Goal: Task Accomplishment & Management: Manage account settings

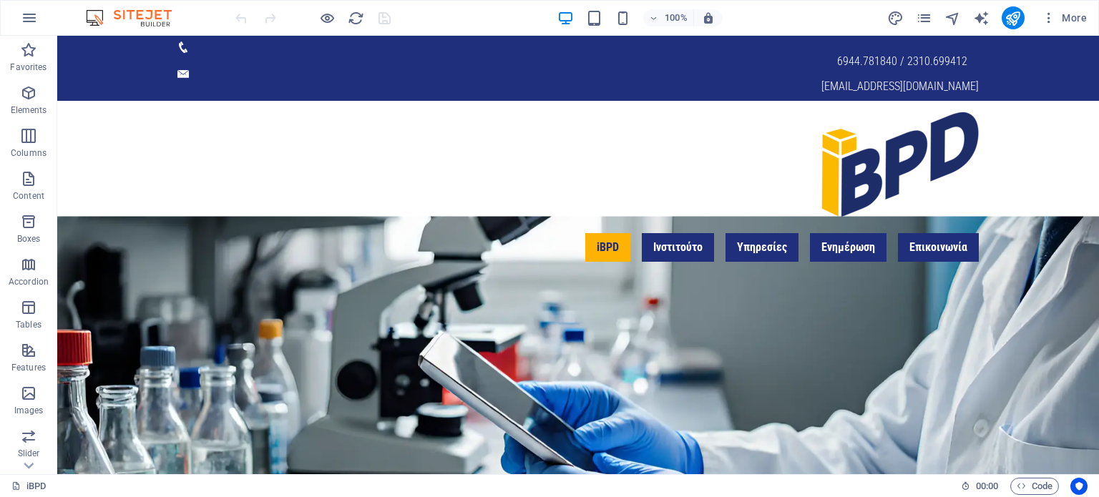
scroll to position [120, 0]
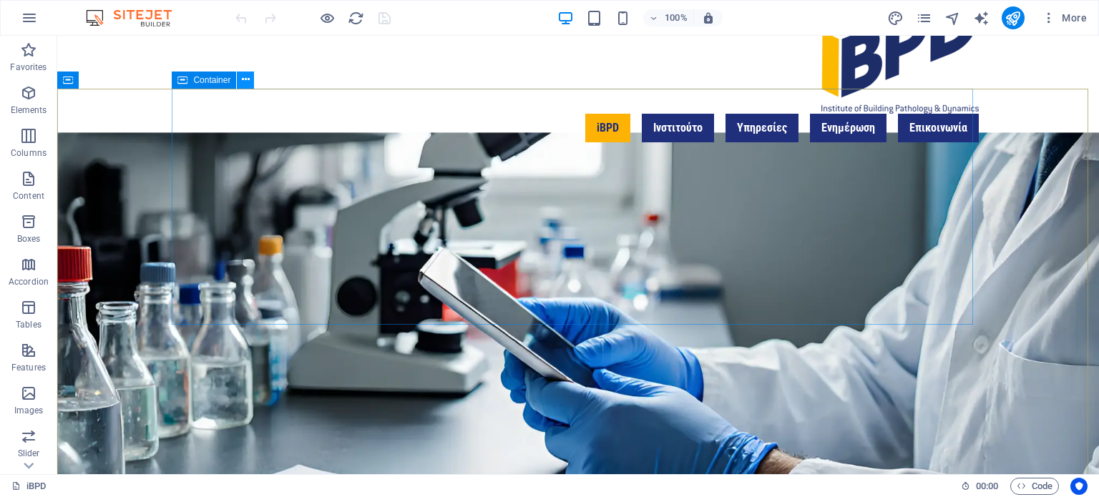
click at [245, 84] on icon at bounding box center [246, 79] width 8 height 15
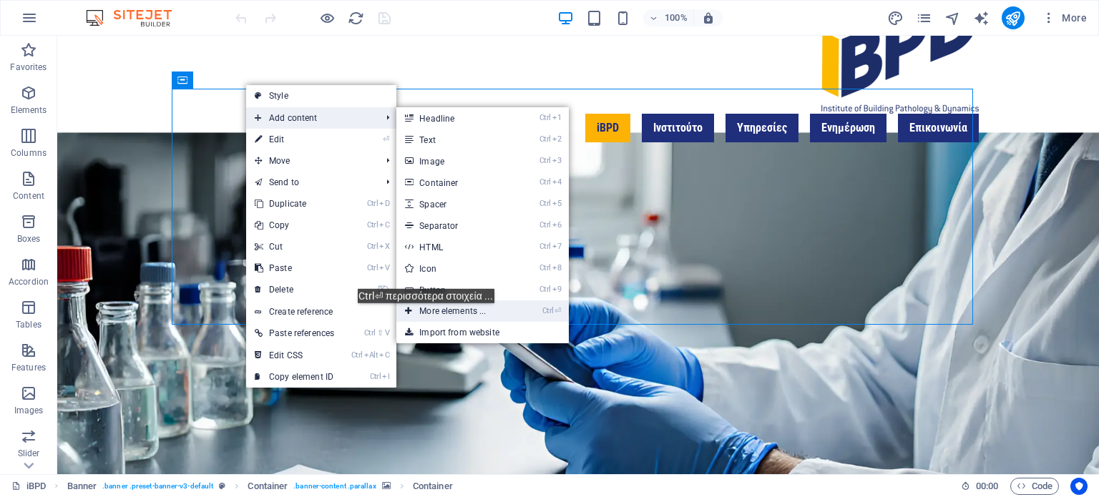
click at [429, 314] on link "Ctrl ⏎ More elements ..." at bounding box center [455, 311] width 118 height 21
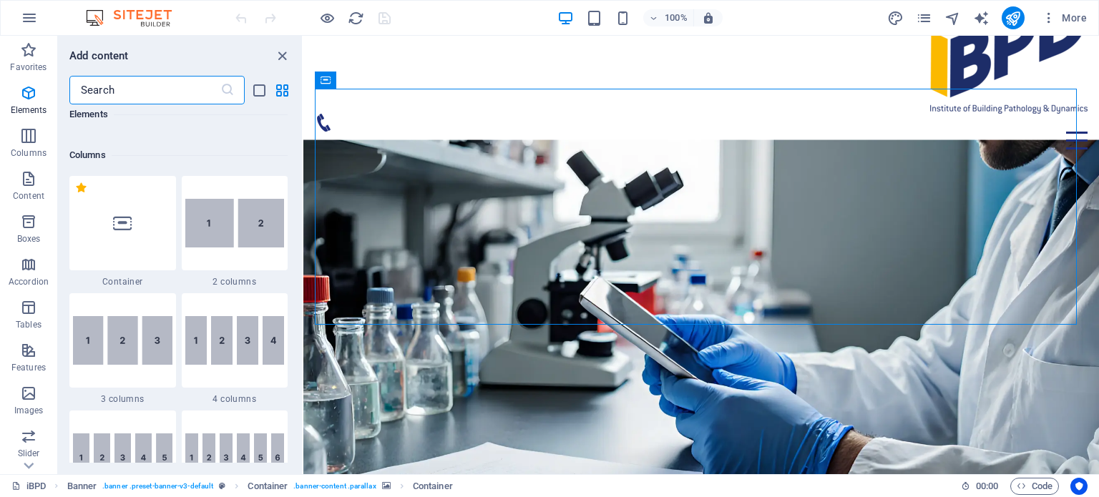
scroll to position [723, 0]
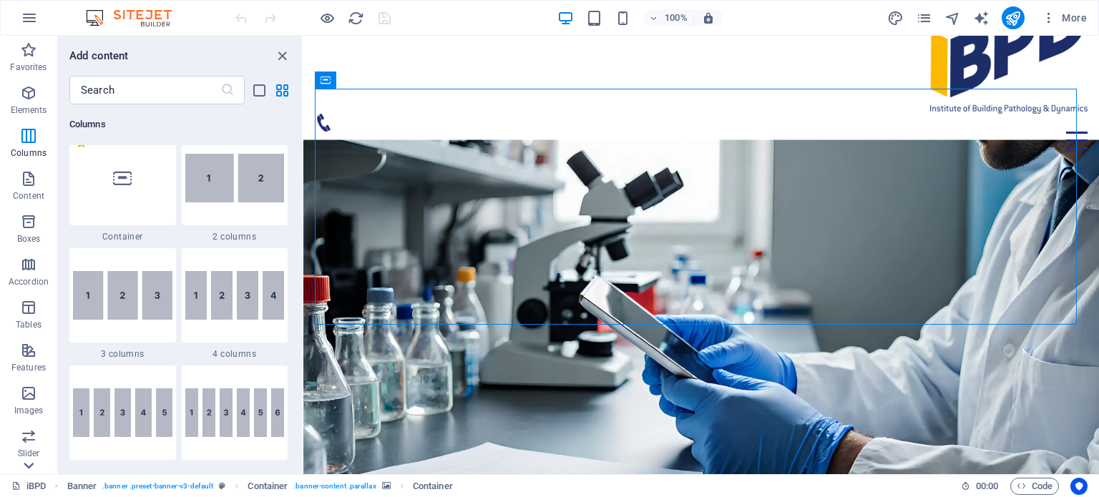
click at [28, 468] on icon at bounding box center [29, 466] width 10 height 6
click at [26, 281] on icon "button" at bounding box center [28, 274] width 17 height 17
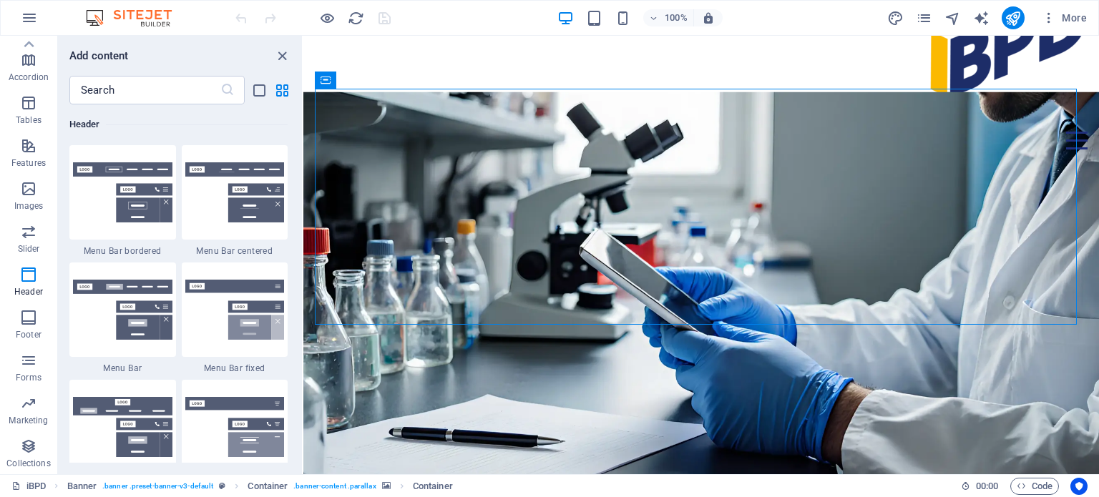
scroll to position [0, 0]
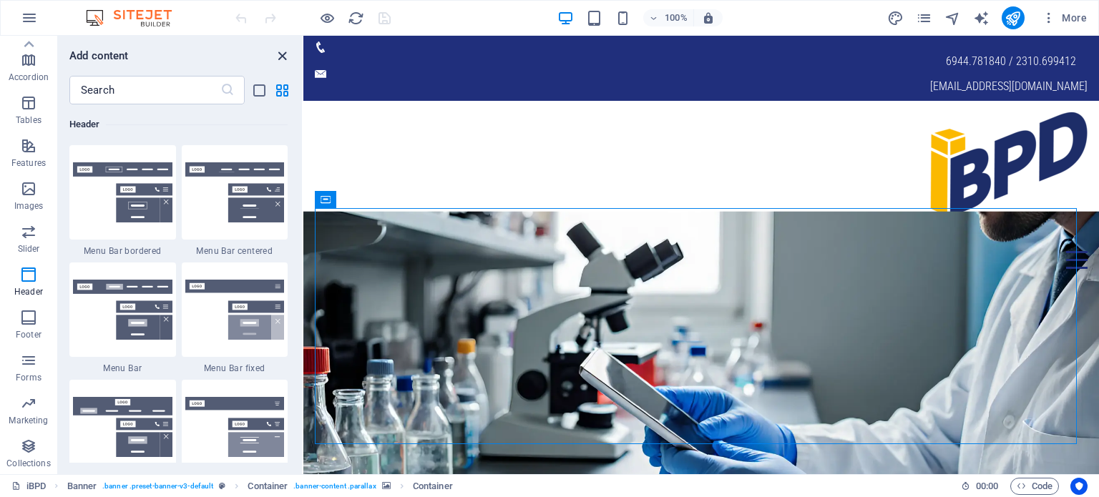
click at [280, 56] on icon "close panel" at bounding box center [282, 56] width 16 height 16
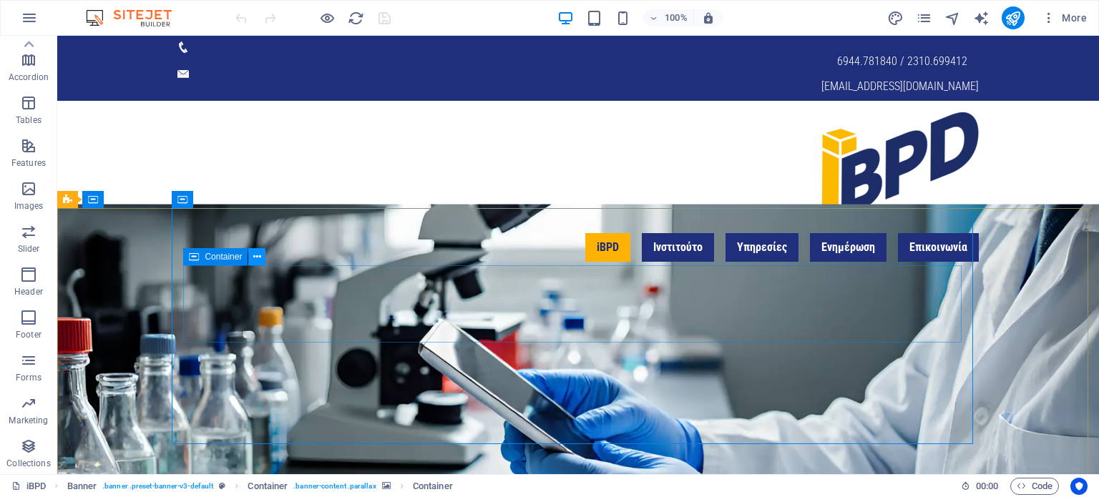
click at [257, 248] on button at bounding box center [256, 256] width 17 height 17
click at [257, 262] on icon at bounding box center [257, 257] width 8 height 15
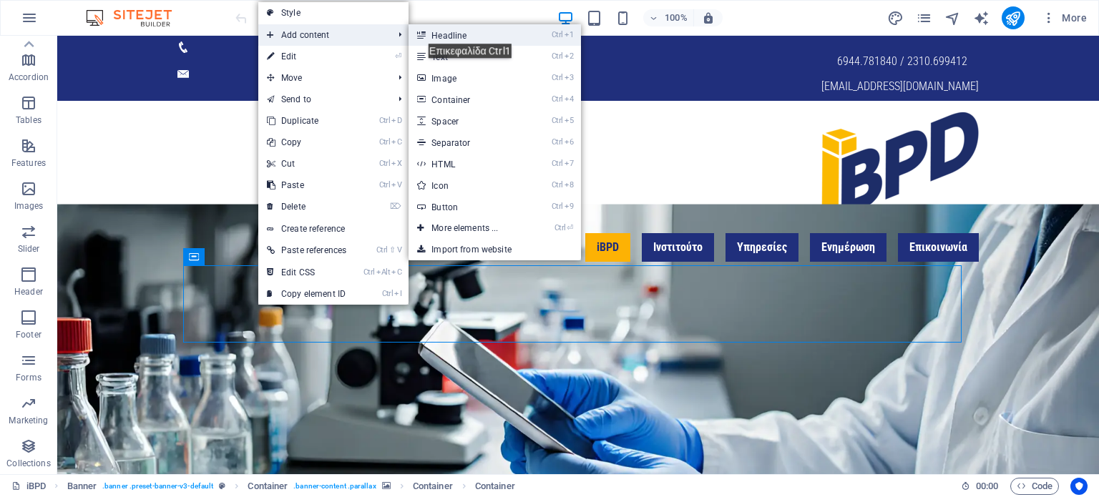
click at [477, 33] on link "Ctrl 1 Headline" at bounding box center [468, 34] width 118 height 21
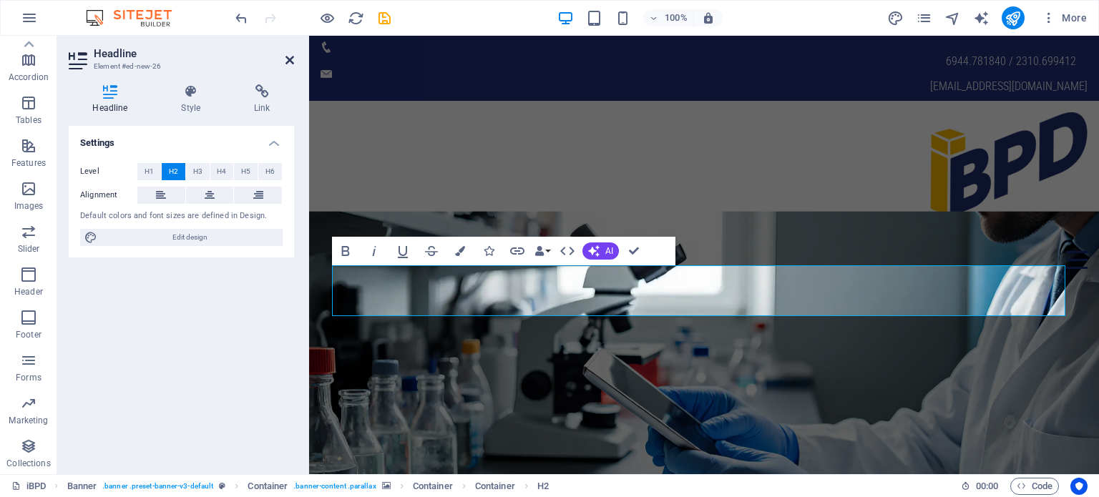
click at [287, 59] on icon at bounding box center [290, 59] width 9 height 11
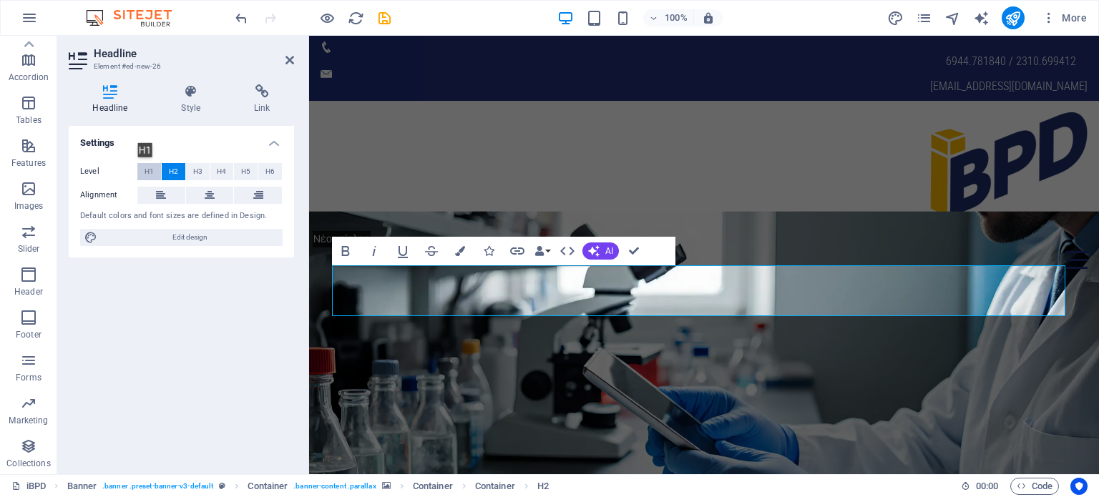
click at [151, 168] on span "H1" at bounding box center [149, 171] width 9 height 17
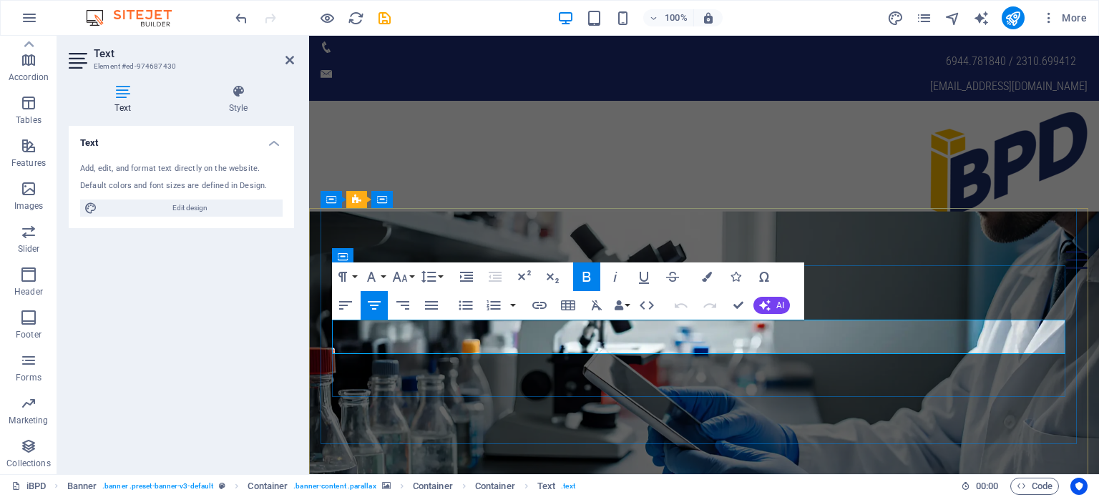
click at [288, 59] on icon at bounding box center [290, 59] width 9 height 11
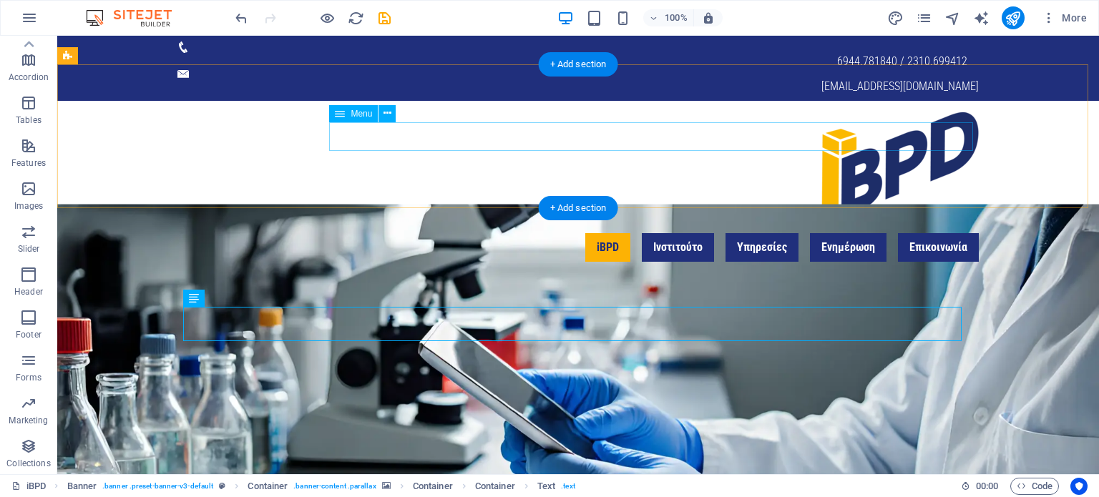
click at [850, 233] on nav "iBPD Ινστιτούτο Υπηρεσίες ΔΙΑΓΝΩΣΤΙΚΕΣ ΜΕΛΕΤΕΣ ΚΤΗΡΙΑΚΗΣ ΠΑΘΟΛΟΓΙΑΣ ΜΕΛΕΤΕΣ ΑΠΟ…" at bounding box center [578, 247] width 802 height 29
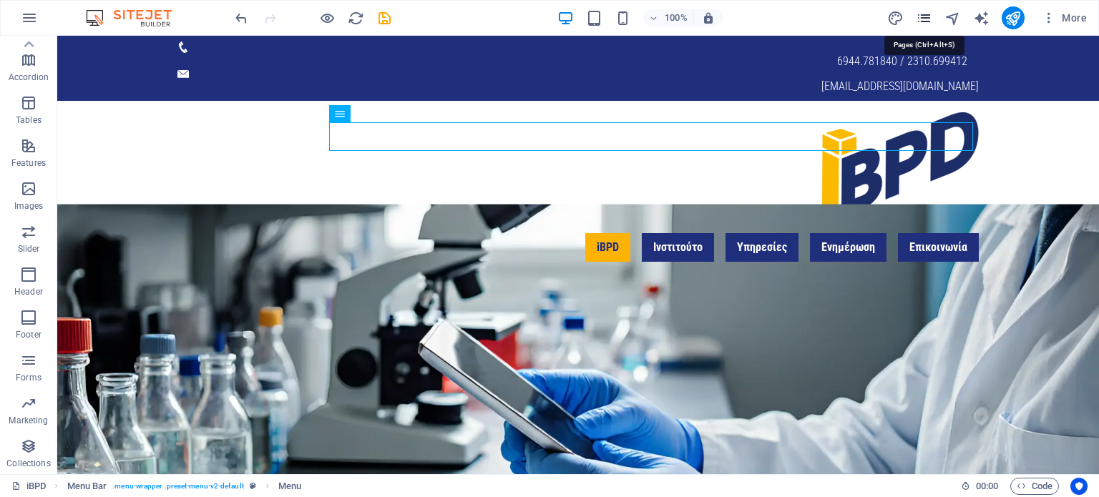
click at [925, 11] on icon "pages" at bounding box center [924, 18] width 16 height 16
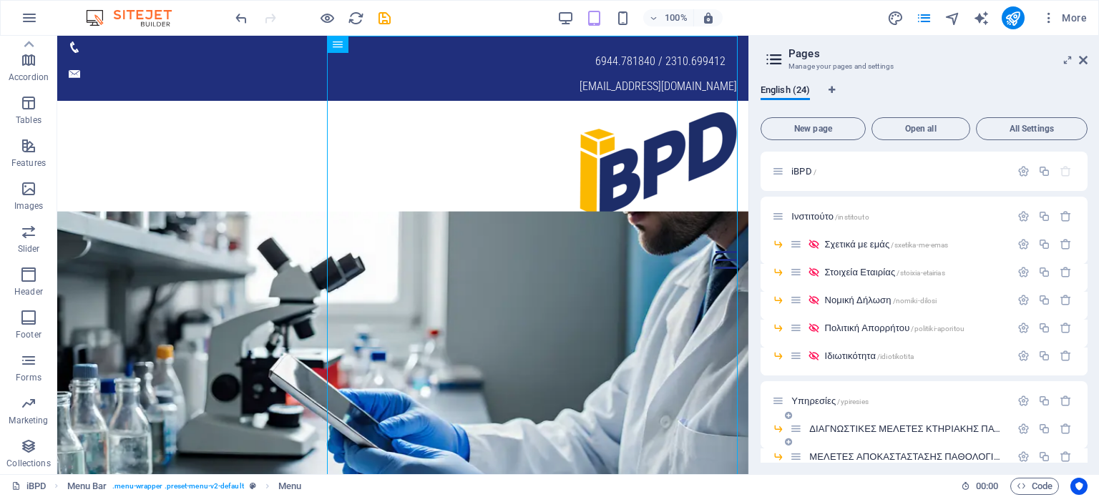
click at [848, 424] on span "ΔΙΑΓΝΩΣΤΙΚΕΣ ΜΕΛΕΤΕΣ ΚΤΗΡΙΑΚΗΣ ΠΑΘΟΛΟΓΙΑΣ /diagnostikes-meletes-ktiriakis-patho…" at bounding box center [995, 429] width 372 height 11
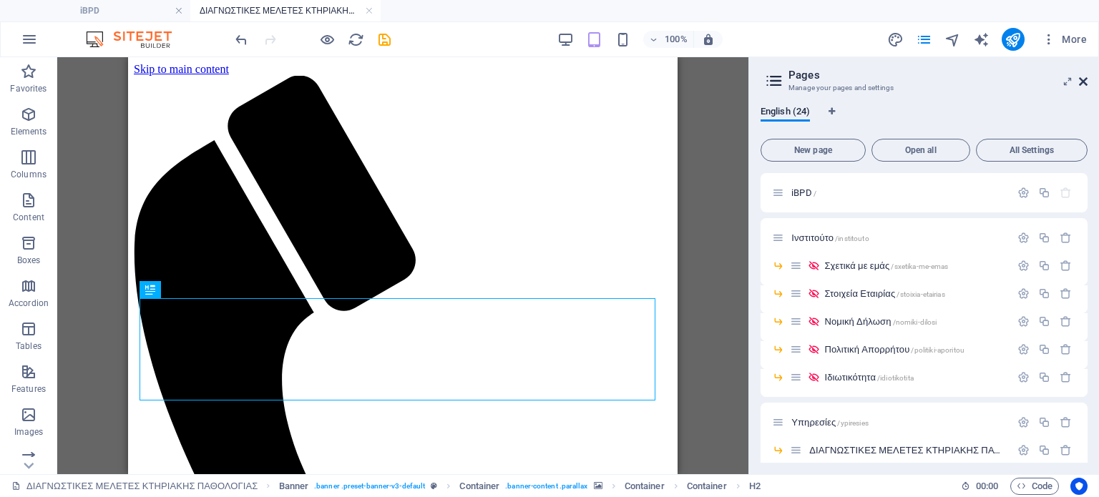
click at [1084, 82] on icon at bounding box center [1083, 81] width 9 height 11
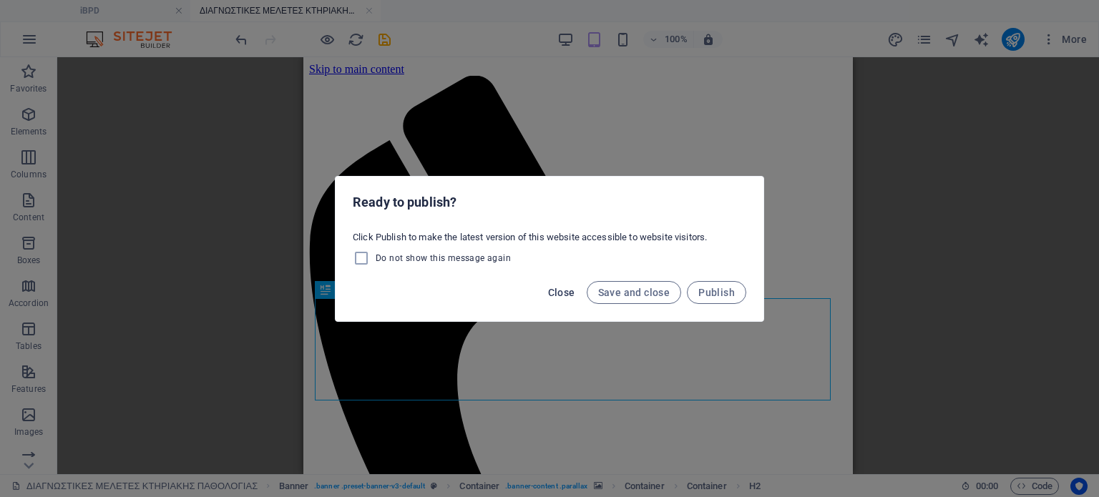
click at [561, 291] on span "Close" at bounding box center [561, 292] width 27 height 11
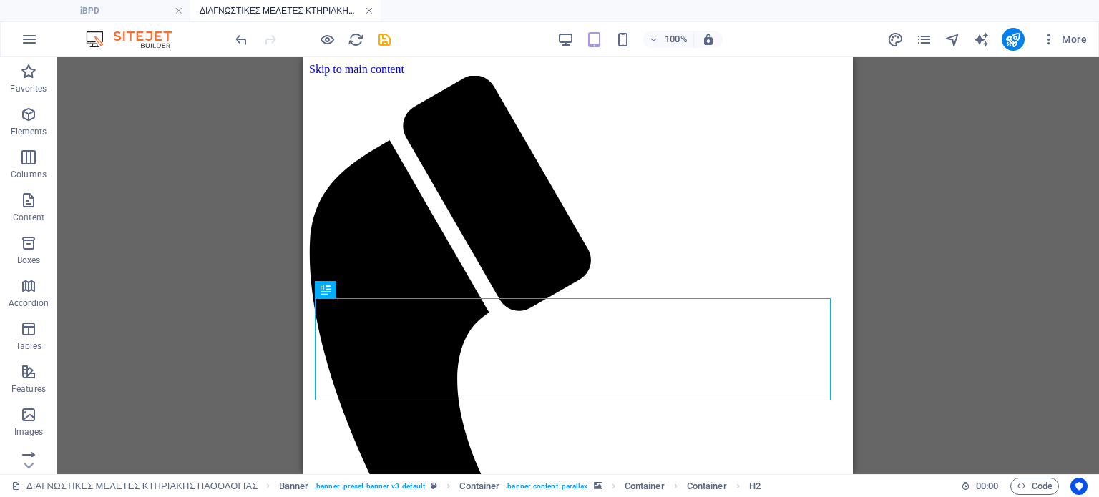
click at [366, 6] on link at bounding box center [369, 11] width 9 height 14
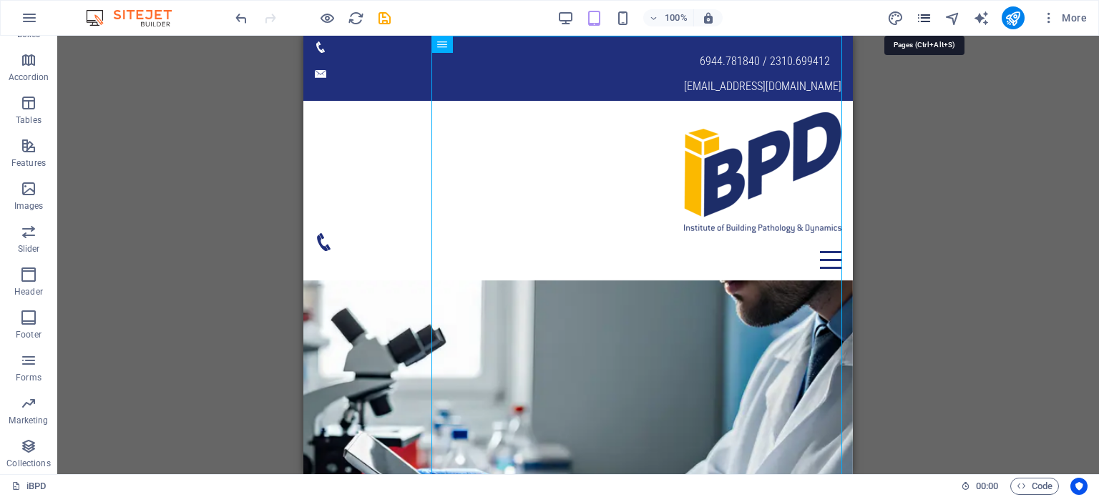
click at [930, 16] on icon "pages" at bounding box center [924, 18] width 16 height 16
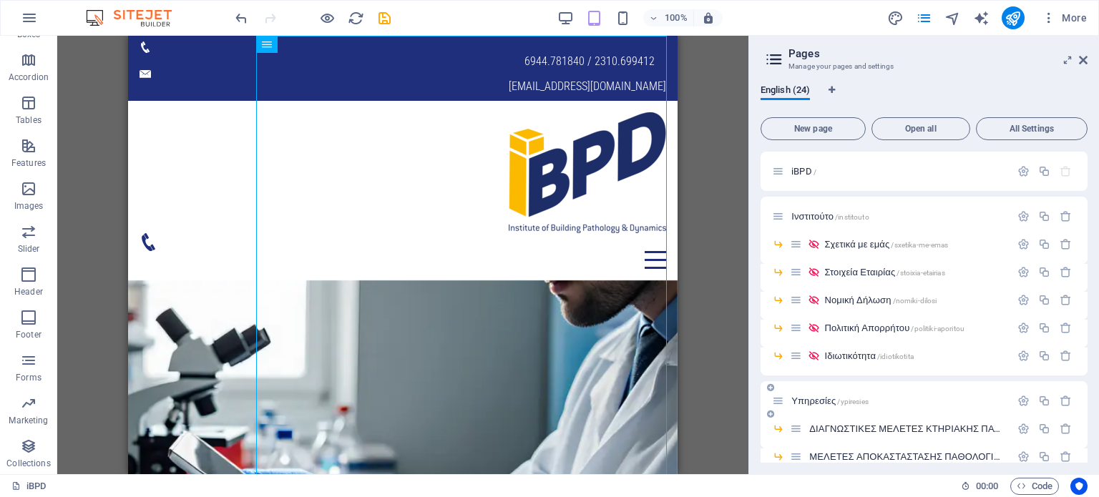
click at [823, 402] on span "Υπηρεσίες /ypiresies" at bounding box center [830, 401] width 77 height 11
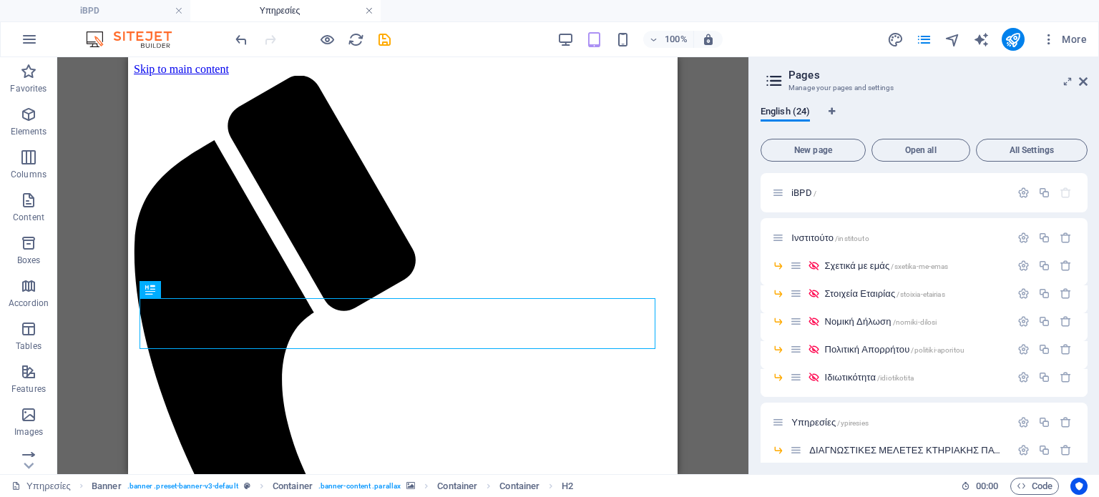
click at [369, 9] on link at bounding box center [369, 11] width 9 height 14
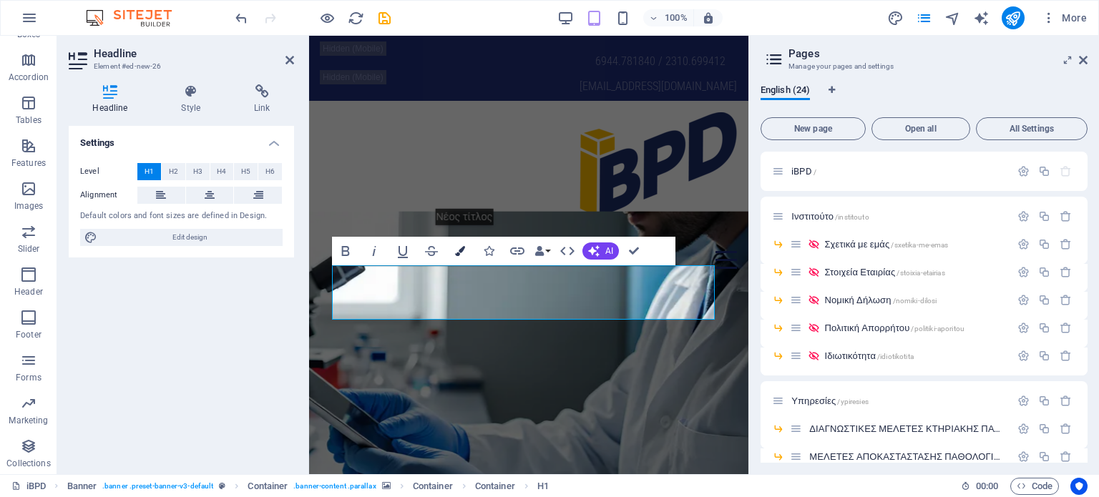
click at [459, 243] on button "Colors" at bounding box center [460, 251] width 27 height 29
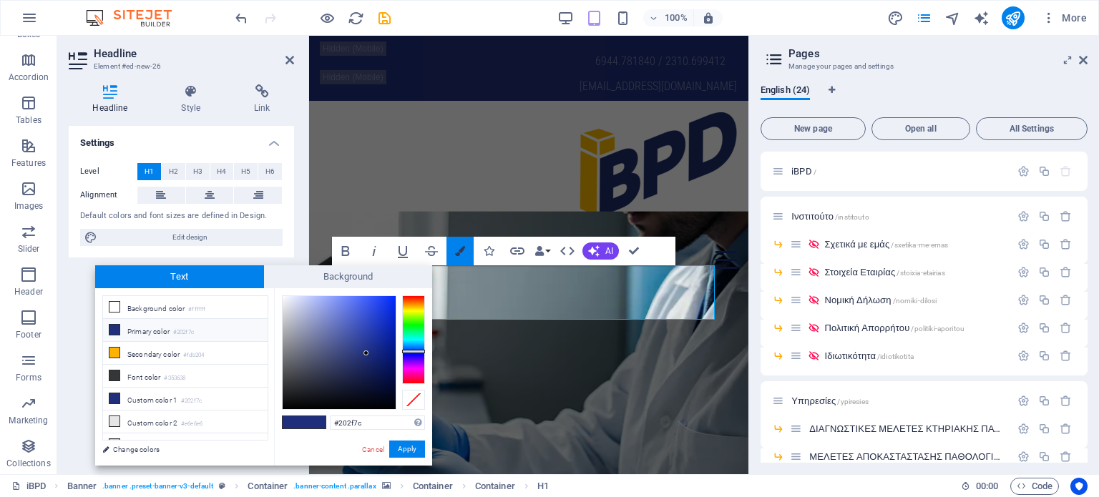
click at [459, 243] on button "Colors" at bounding box center [460, 251] width 27 height 29
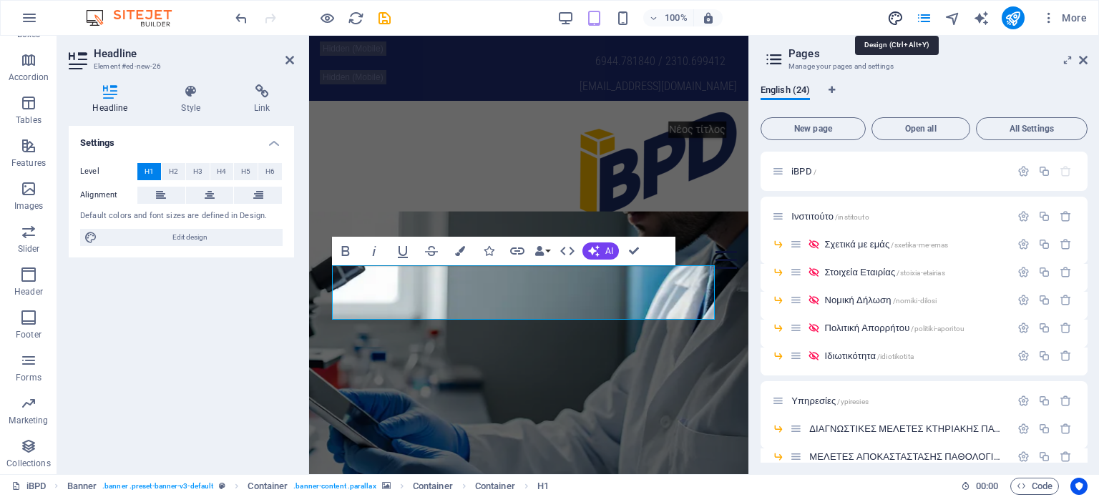
click at [890, 12] on icon "design" at bounding box center [895, 18] width 16 height 16
select select "700"
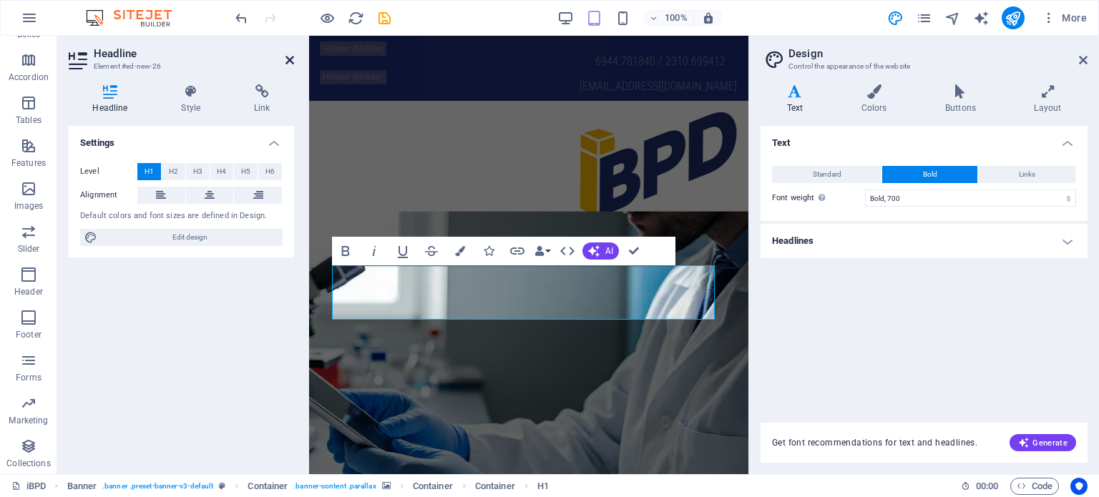
click at [291, 59] on icon at bounding box center [290, 59] width 9 height 11
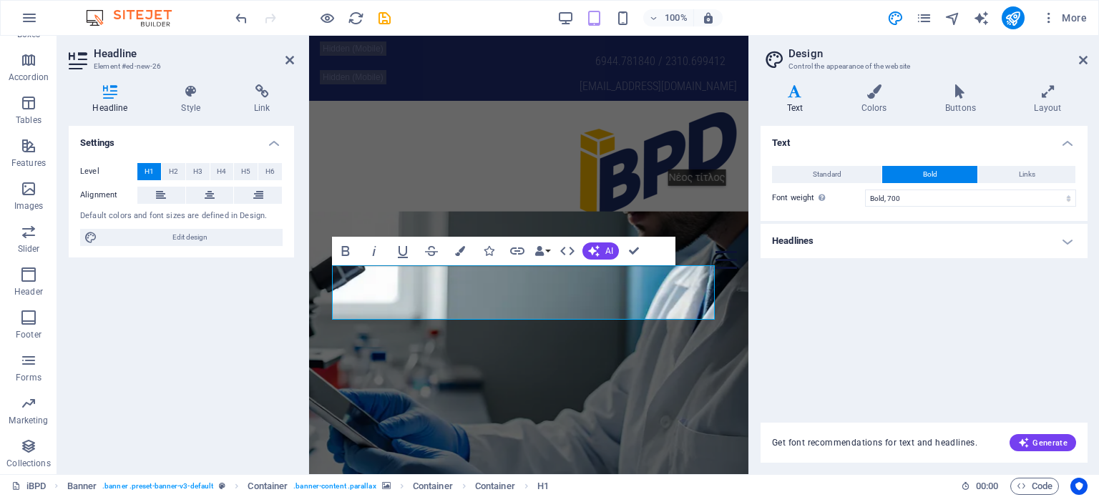
click at [803, 97] on icon at bounding box center [795, 91] width 69 height 14
click at [803, 243] on h4 "Headlines" at bounding box center [924, 241] width 327 height 34
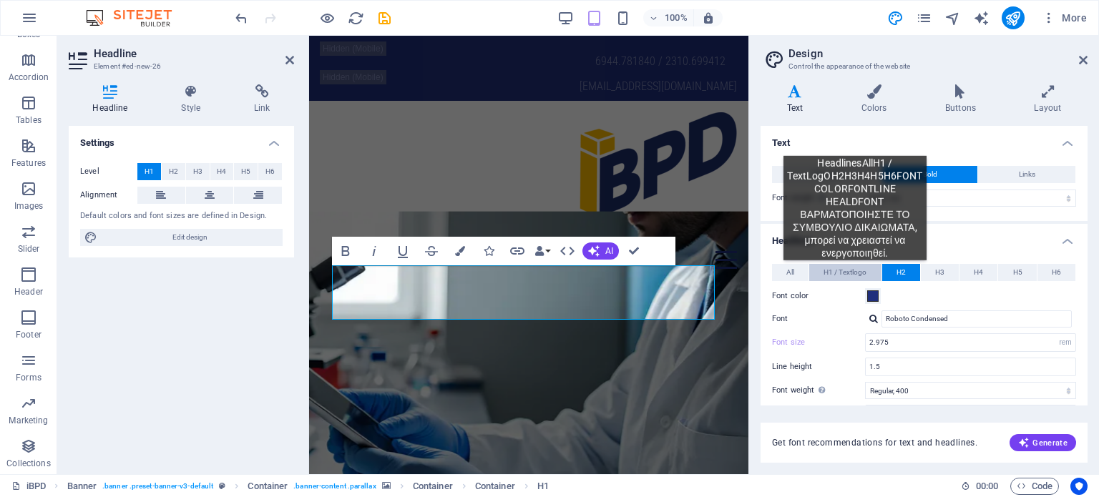
click at [855, 271] on span "H1 / Textlogo" at bounding box center [845, 272] width 43 height 17
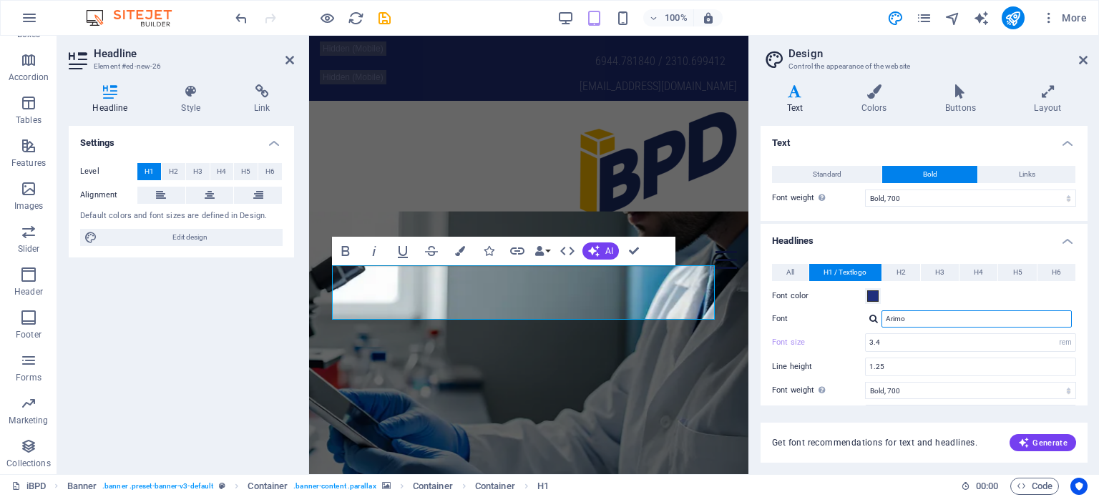
click at [939, 325] on input "Arimo" at bounding box center [977, 319] width 190 height 17
click at [907, 278] on button "H2" at bounding box center [901, 272] width 38 height 17
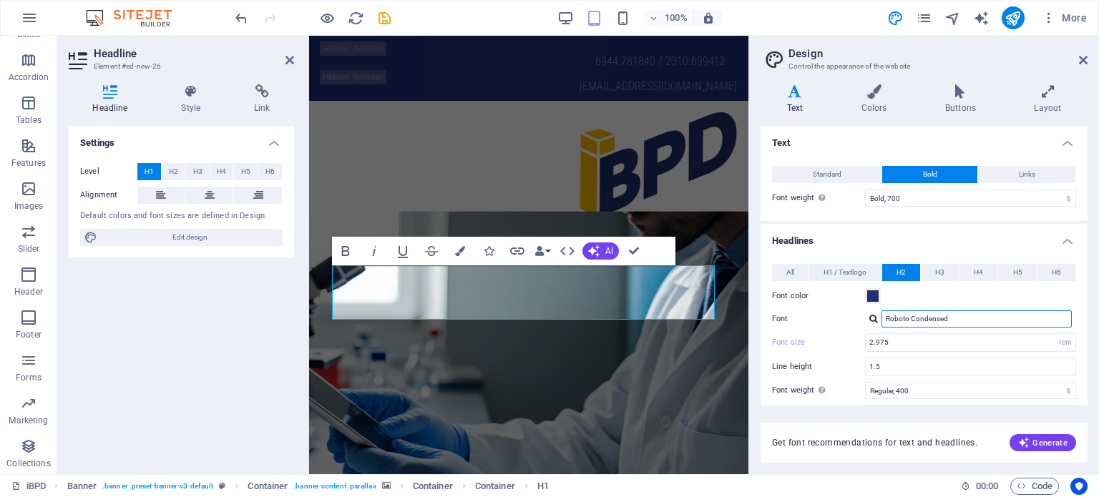
click at [930, 324] on input "Roboto Condensed" at bounding box center [977, 319] width 190 height 17
click at [827, 278] on span "H1 / Textlogo" at bounding box center [845, 272] width 43 height 17
click at [900, 316] on input "Arimo" at bounding box center [977, 319] width 190 height 17
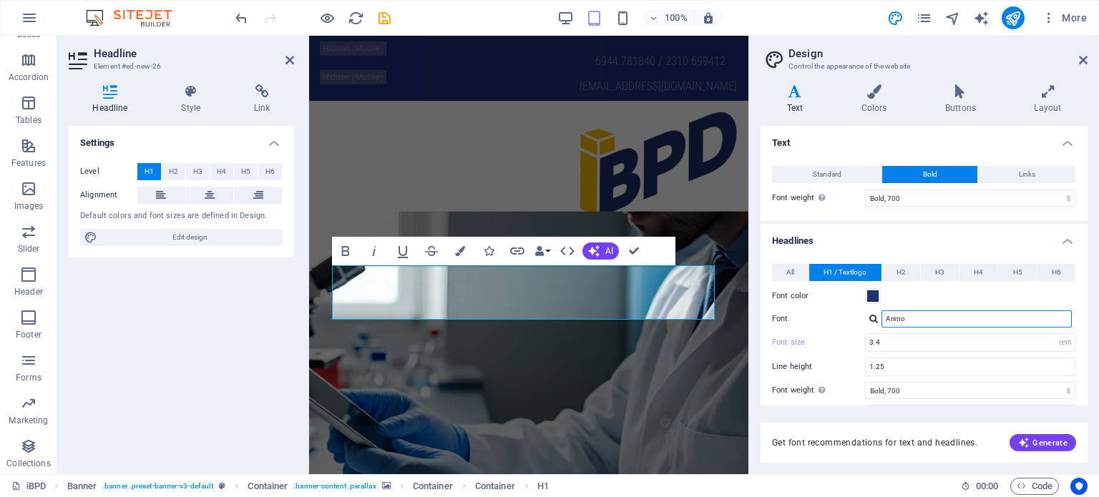
click at [900, 316] on input "Arimo" at bounding box center [977, 319] width 190 height 17
paste input "Roboto Condensed"
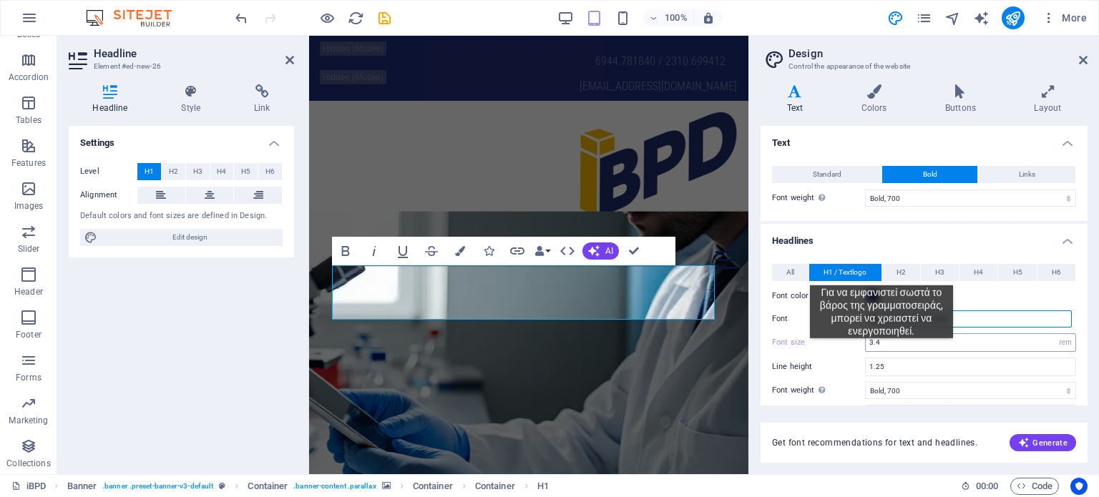
type input "Roboto Condensed"
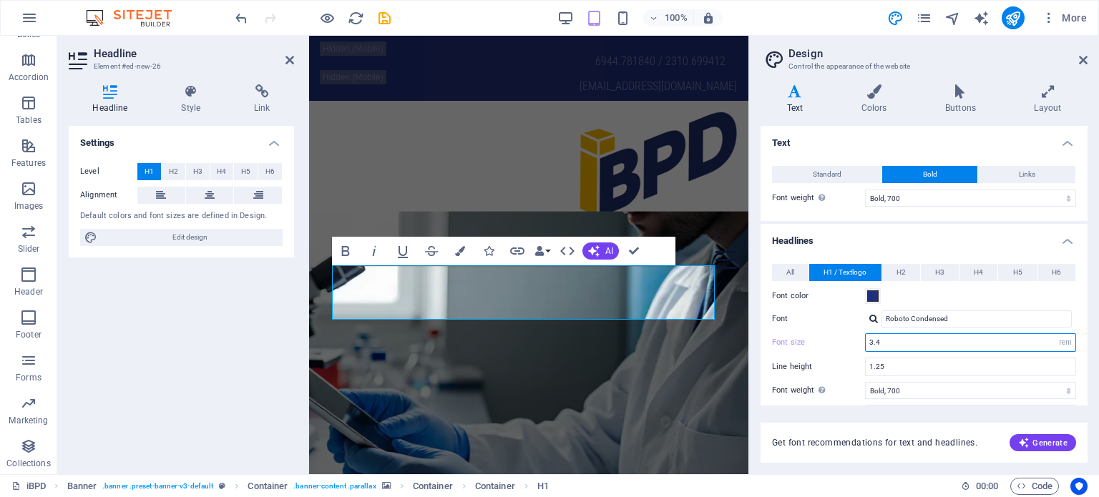
drag, startPoint x: 882, startPoint y: 349, endPoint x: 865, endPoint y: 349, distance: 17.2
click at [865, 349] on div "3.4 rem px em %" at bounding box center [970, 343] width 211 height 19
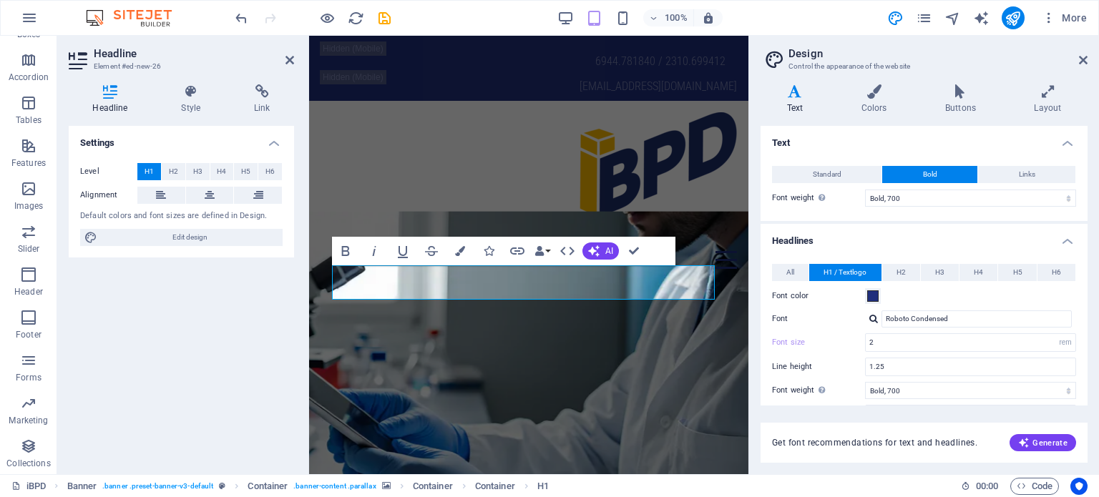
click at [823, 323] on label "Font" at bounding box center [818, 319] width 93 height 17
click at [882, 323] on input "Roboto Condensed" at bounding box center [977, 319] width 190 height 17
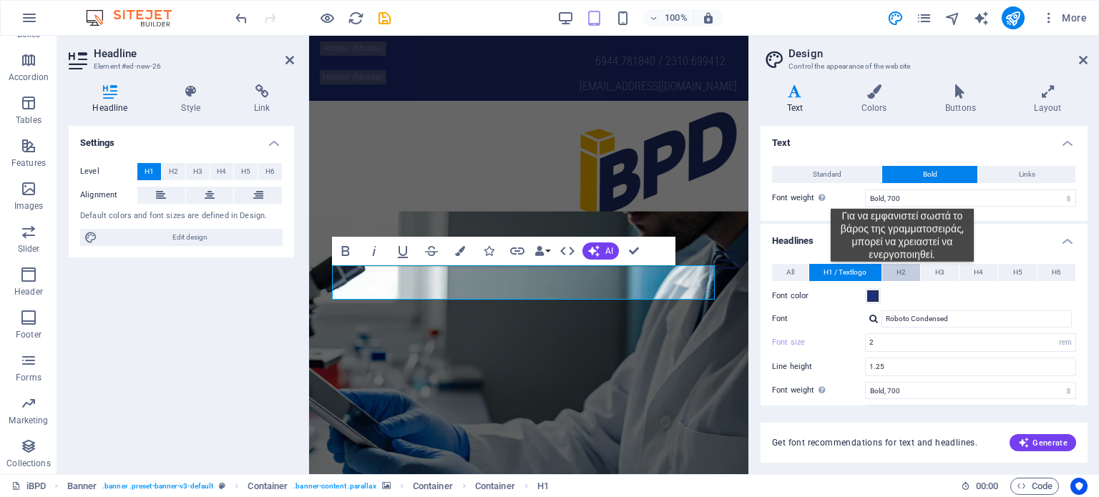
click at [902, 273] on span "H2" at bounding box center [901, 272] width 9 height 17
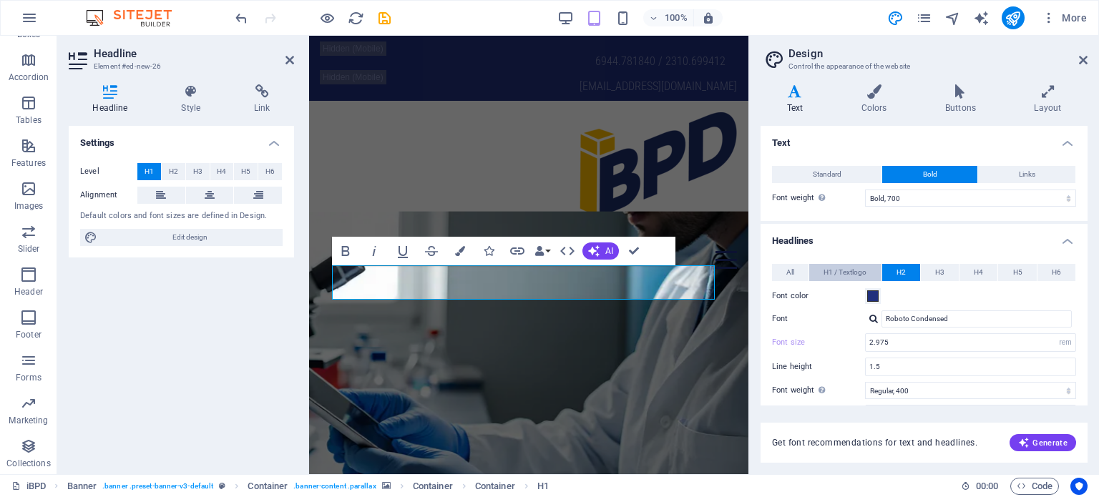
click at [847, 275] on span "H1 / Textlogo" at bounding box center [845, 272] width 43 height 17
click at [898, 268] on span "H2" at bounding box center [901, 272] width 9 height 17
click at [837, 274] on span "H1 / Textlogo" at bounding box center [845, 272] width 43 height 17
click at [896, 346] on input "2" at bounding box center [971, 342] width 210 height 17
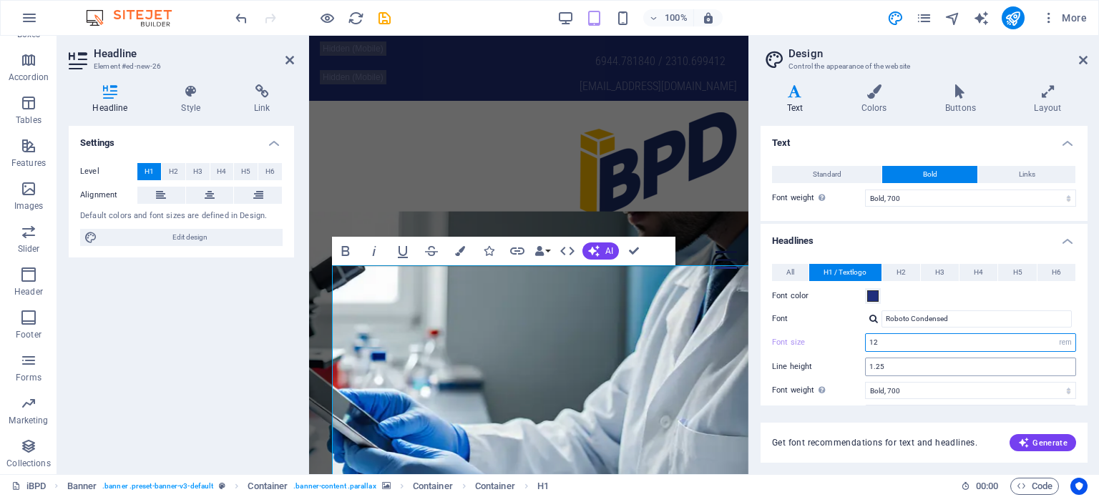
type input "1"
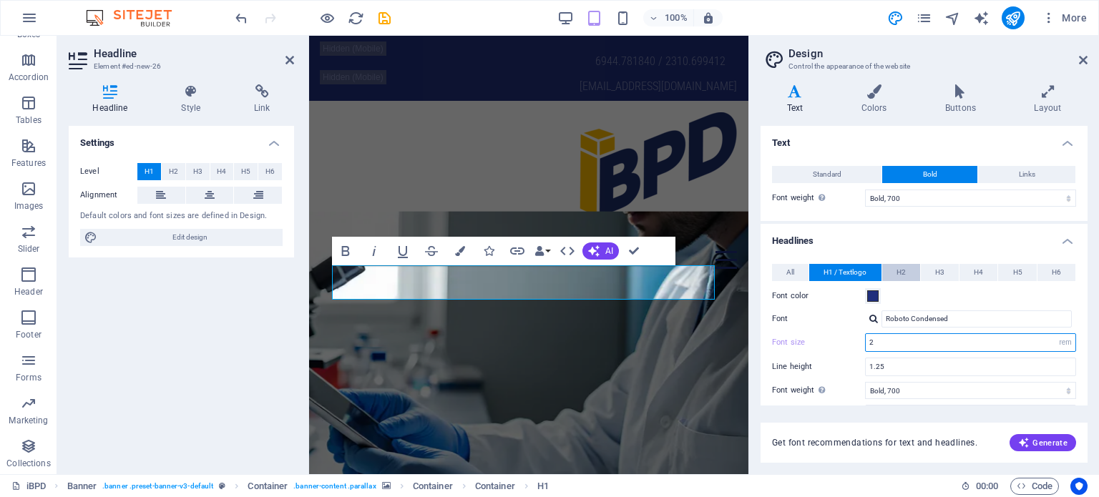
type input "2"
click at [900, 273] on span "H2" at bounding box center [901, 272] width 9 height 17
click at [834, 278] on span "H1 / Textlogo" at bounding box center [845, 272] width 43 height 17
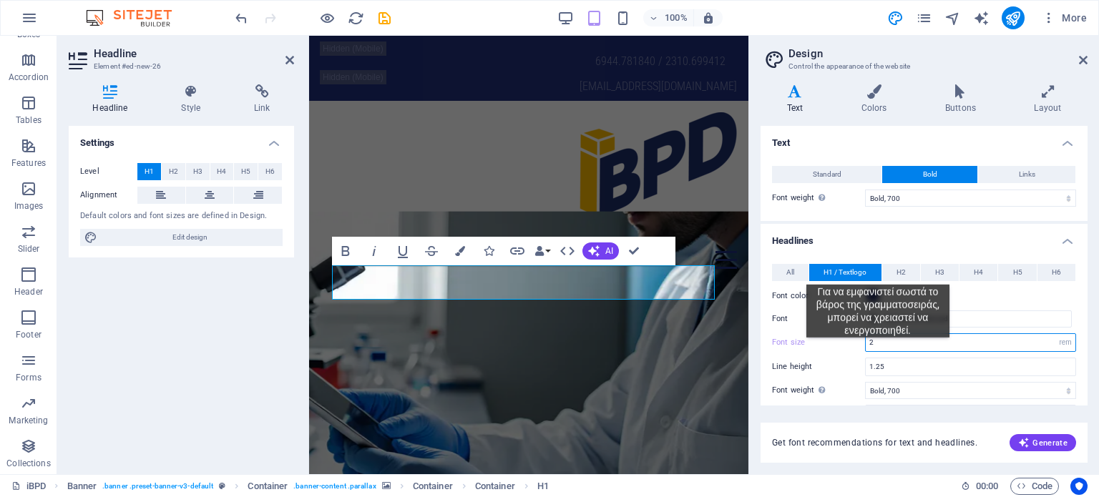
click at [878, 349] on input "2" at bounding box center [971, 342] width 210 height 17
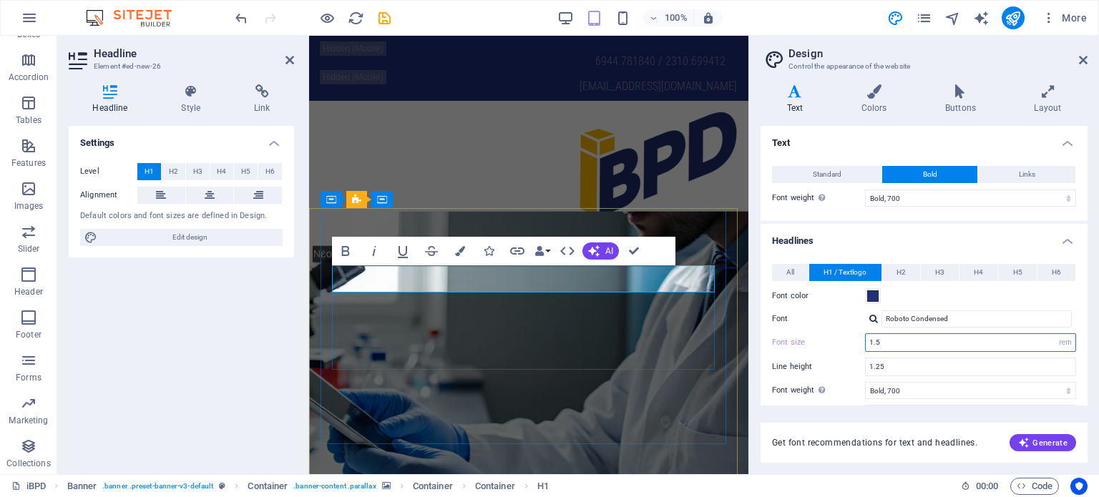
type input "1.5"
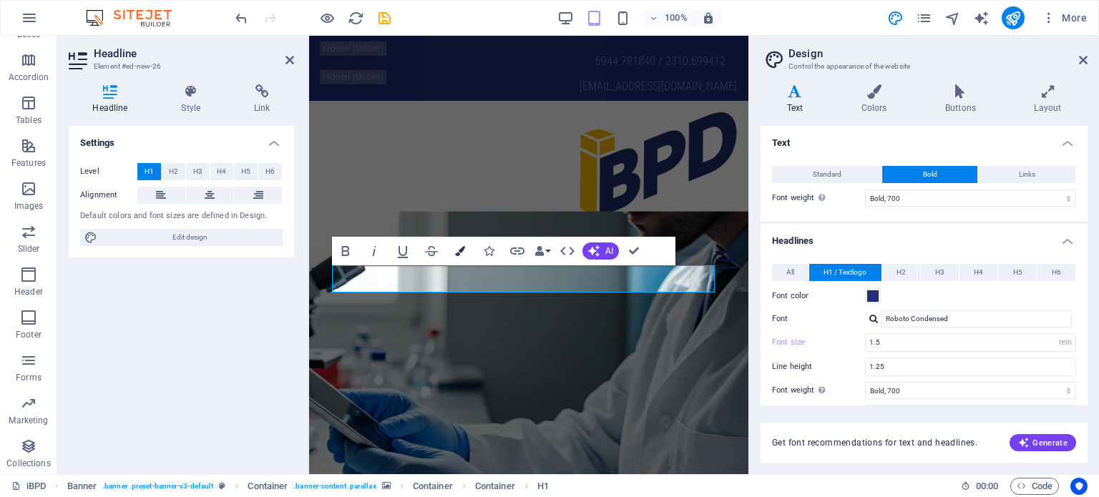
click at [464, 250] on icon "button" at bounding box center [460, 251] width 10 height 10
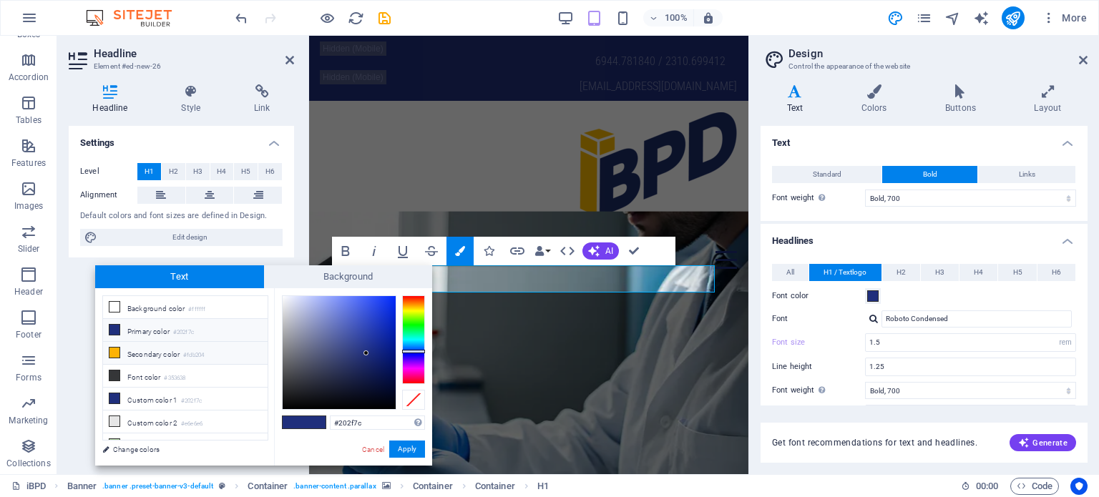
click at [167, 354] on li "Secondary color #fdb204" at bounding box center [185, 353] width 165 height 23
type input "#fdb204"
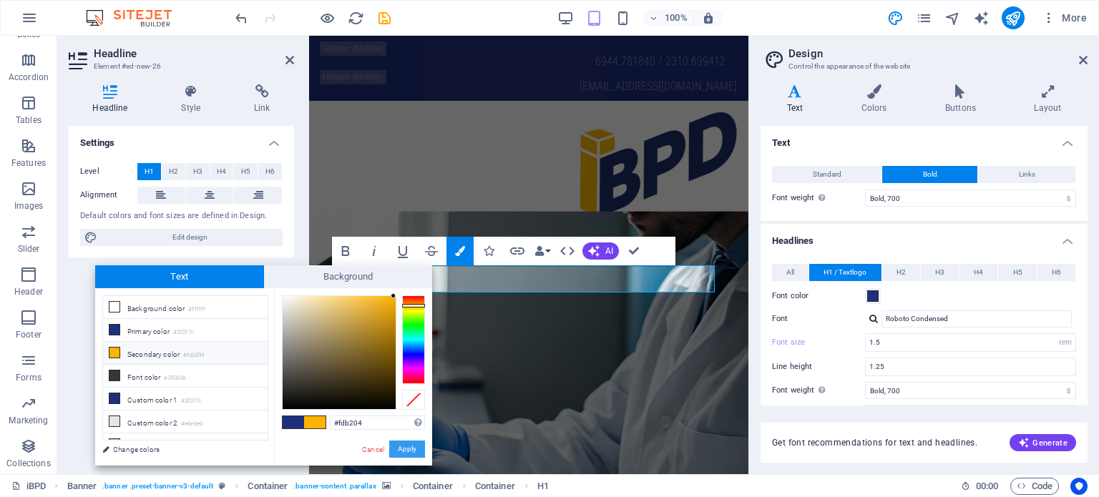
click at [409, 447] on button "Apply" at bounding box center [407, 449] width 36 height 17
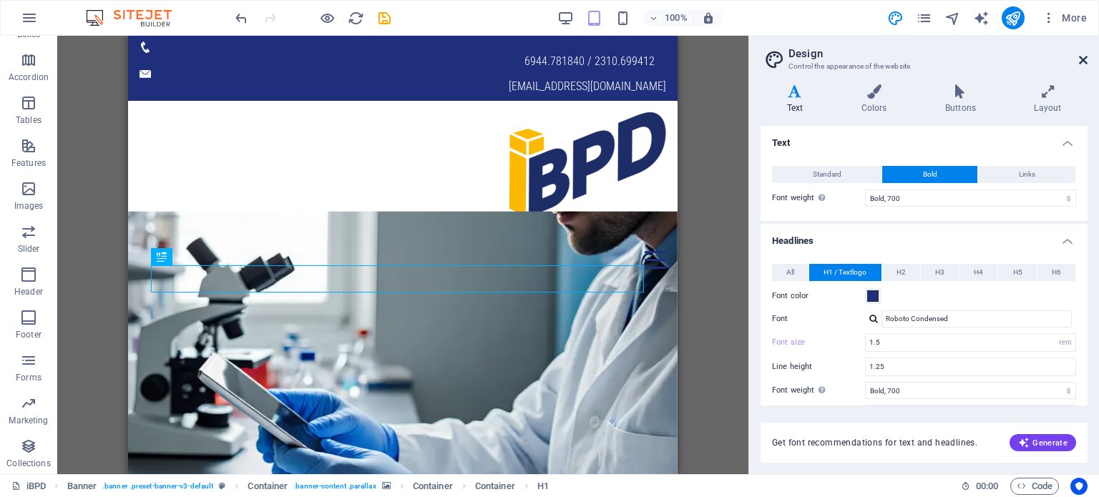
click at [1086, 65] on icon at bounding box center [1083, 59] width 9 height 11
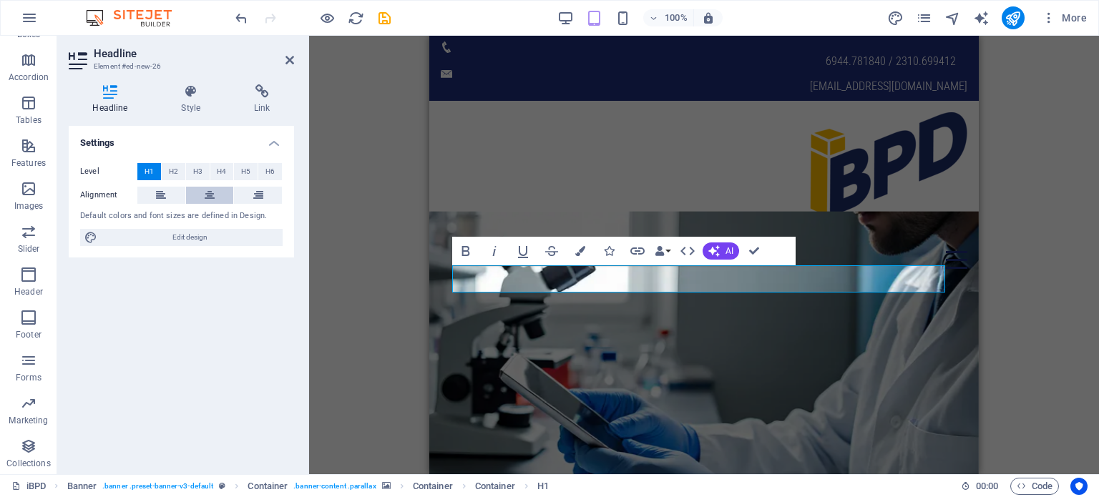
click at [209, 195] on icon at bounding box center [210, 195] width 10 height 17
click at [290, 58] on icon at bounding box center [290, 59] width 9 height 11
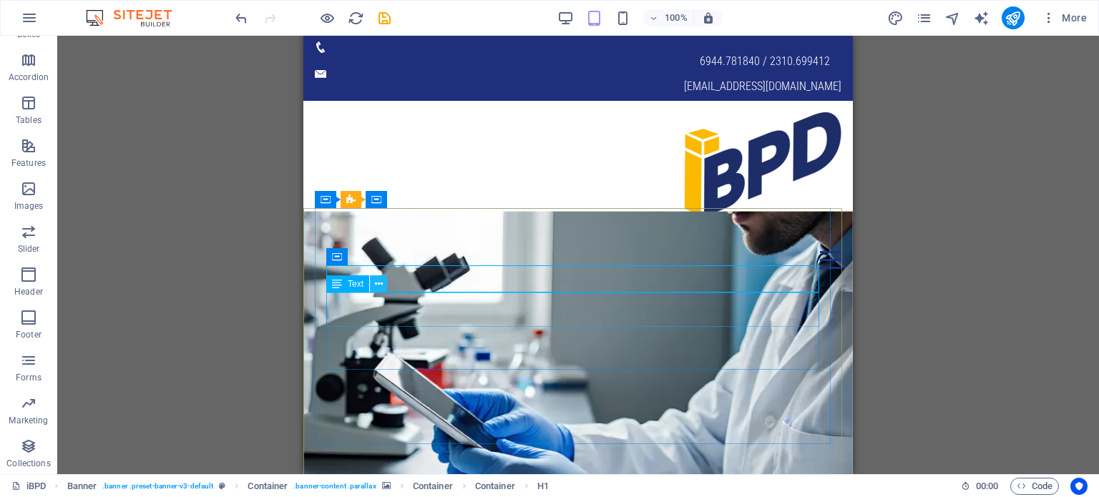
click at [379, 284] on icon at bounding box center [379, 284] width 8 height 15
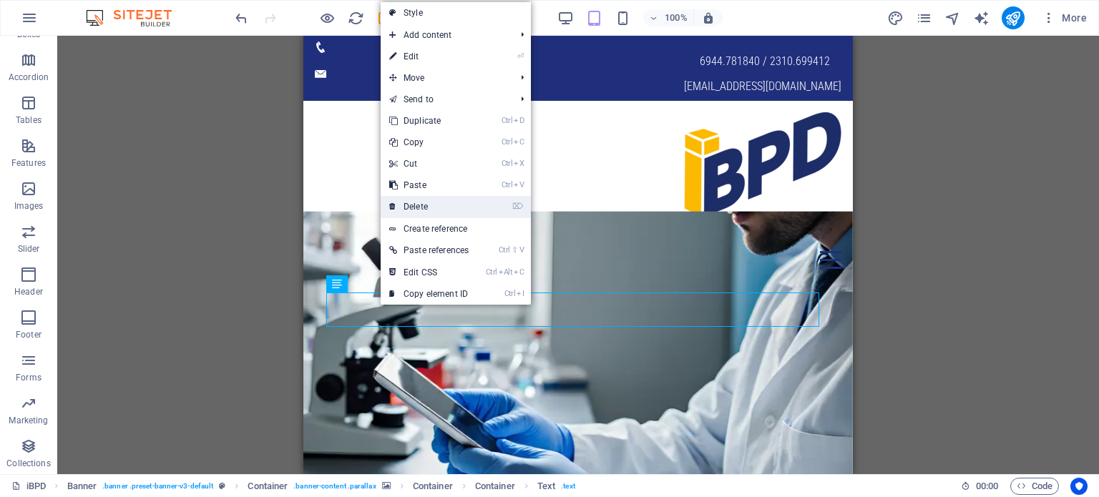
click at [424, 203] on link "⌦ Delete" at bounding box center [429, 206] width 97 height 21
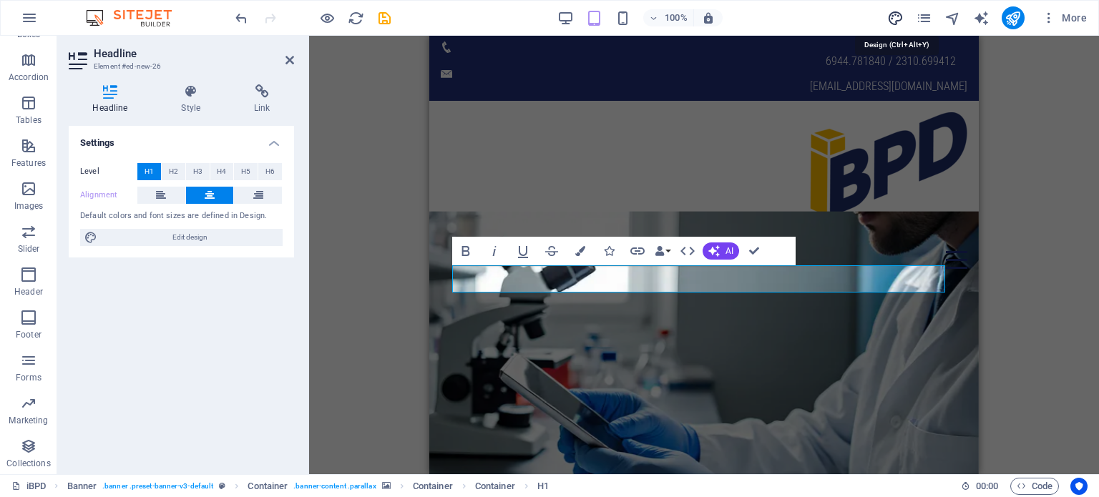
click at [893, 14] on icon "design" at bounding box center [895, 18] width 16 height 16
select select "700"
select select "rem"
select select "700"
select select "px"
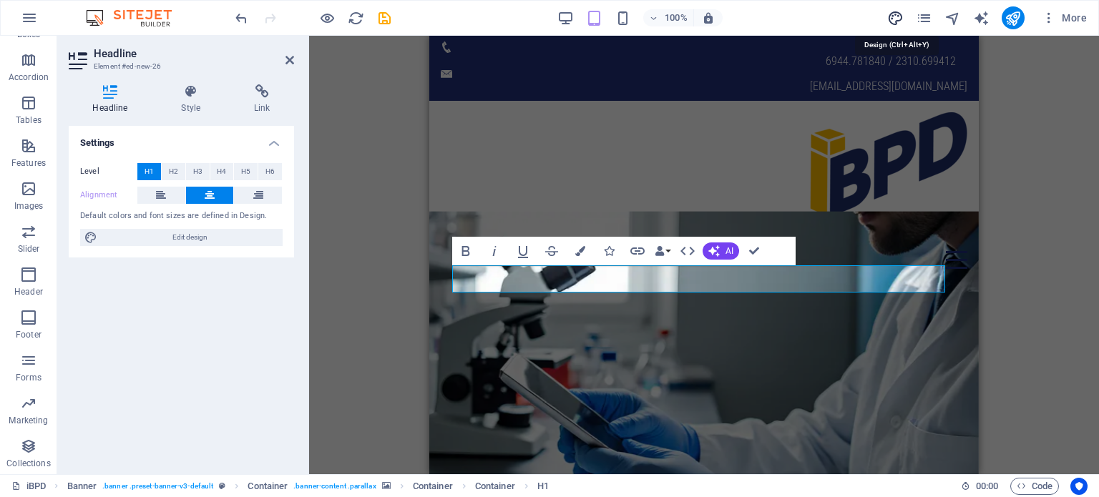
select select "rem"
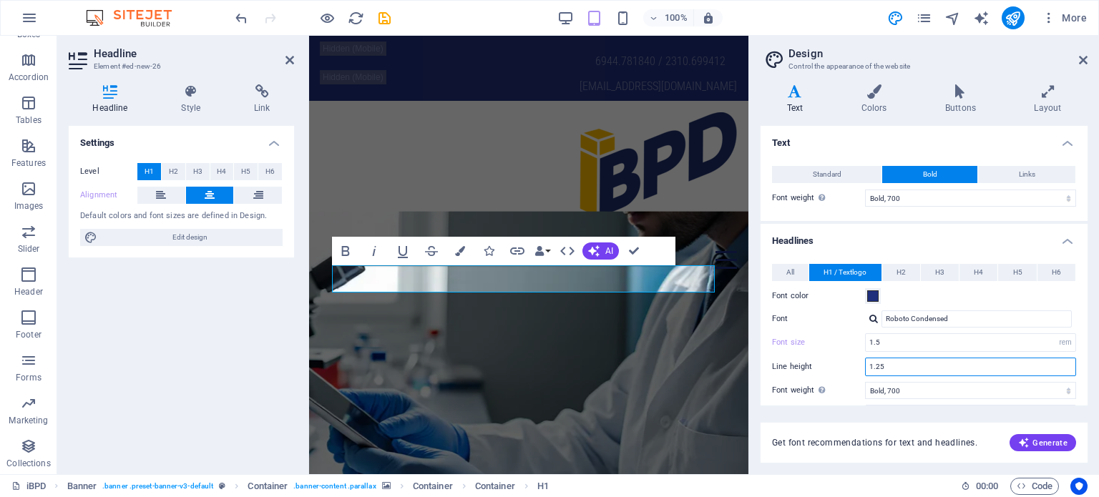
click at [892, 364] on input "1.25" at bounding box center [971, 367] width 210 height 17
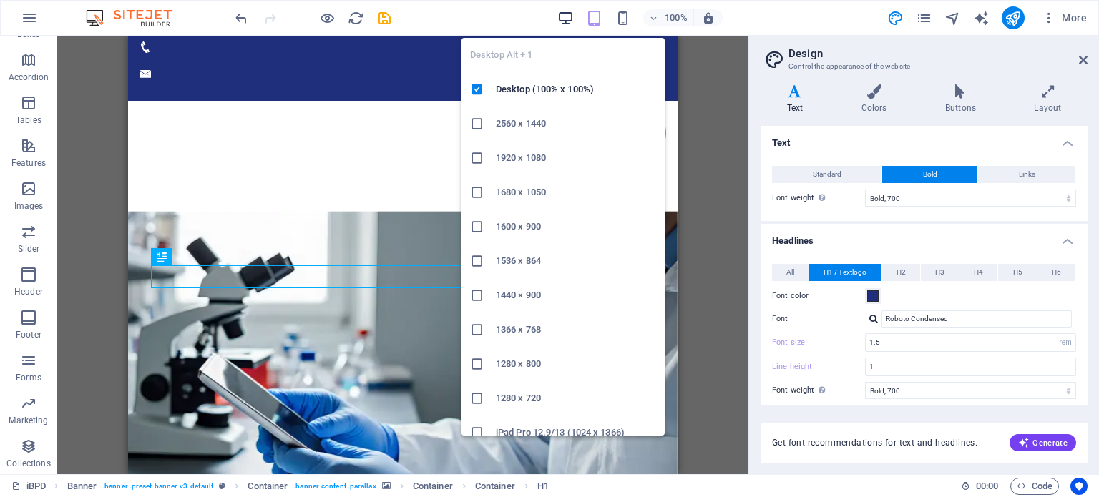
click at [573, 14] on icon "button" at bounding box center [566, 18] width 16 height 16
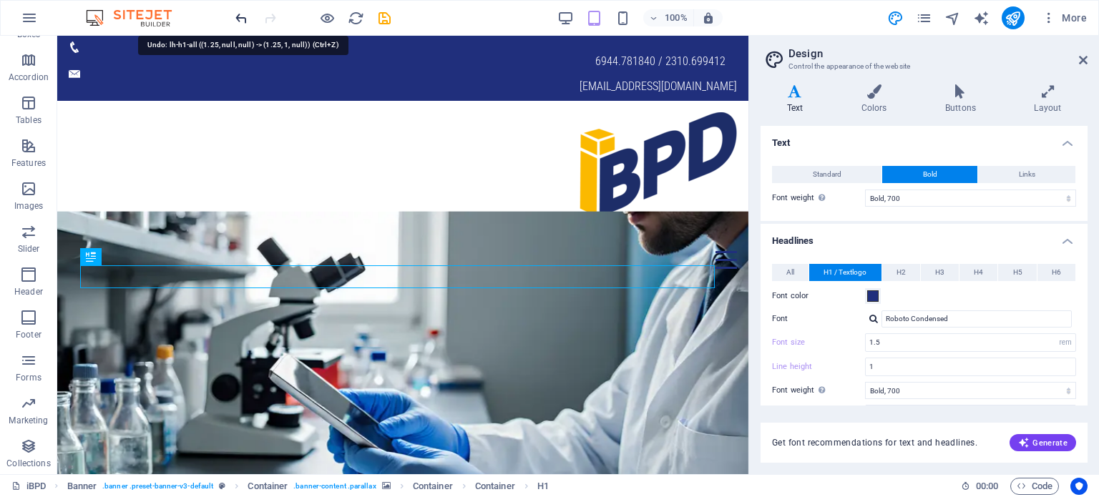
click at [240, 16] on icon "undo" at bounding box center [241, 18] width 16 height 16
type input "1.25"
click at [240, 16] on icon "undo" at bounding box center [241, 18] width 16 height 16
click at [269, 15] on icon "redo" at bounding box center [270, 18] width 16 height 16
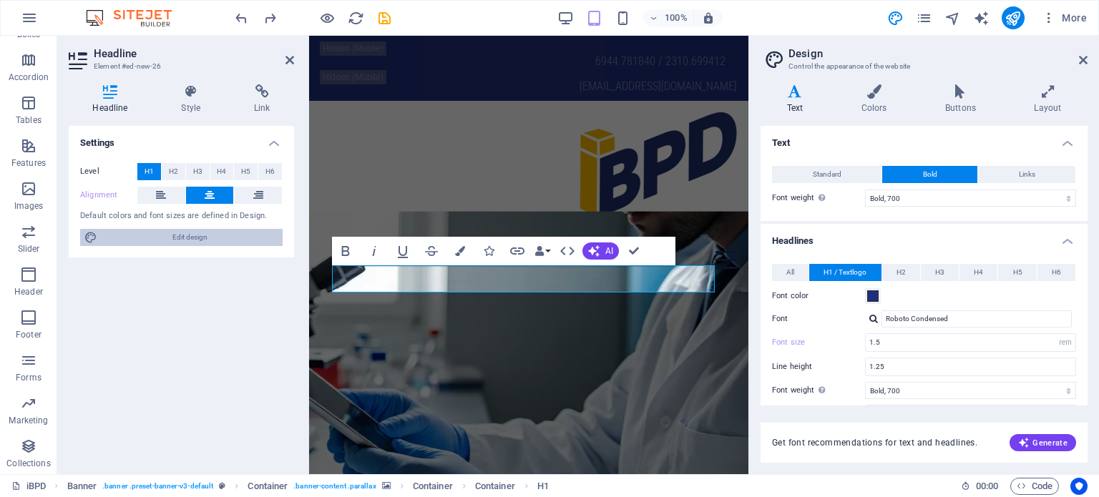
click at [204, 237] on span "Edit design" at bounding box center [190, 237] width 177 height 17
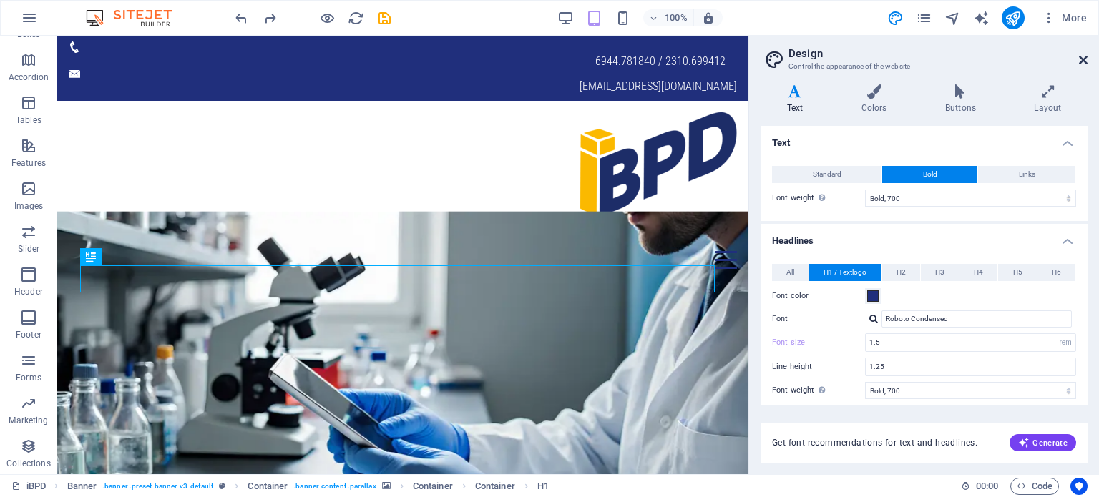
click at [1082, 57] on icon at bounding box center [1083, 59] width 9 height 11
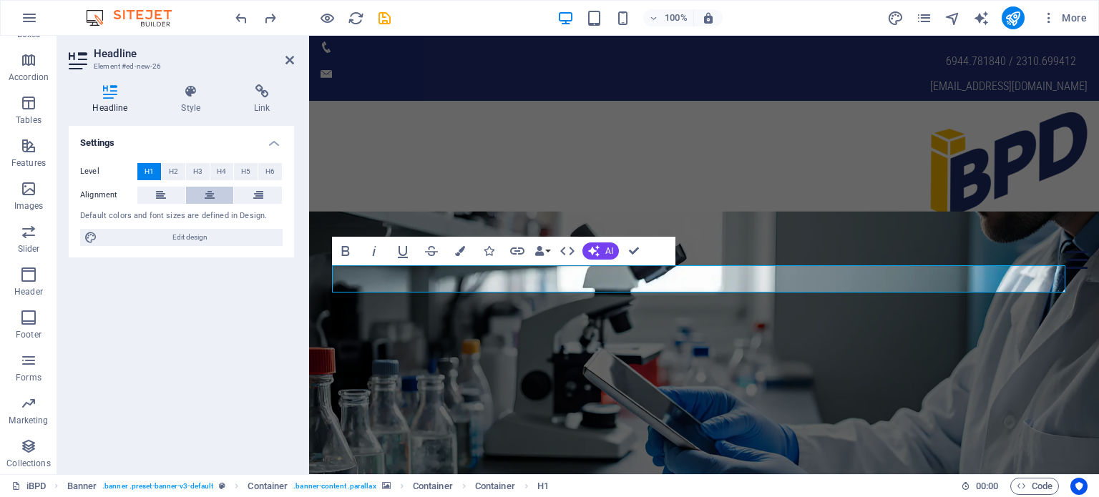
click at [210, 189] on icon at bounding box center [210, 195] width 10 height 17
click at [288, 59] on icon at bounding box center [290, 59] width 9 height 11
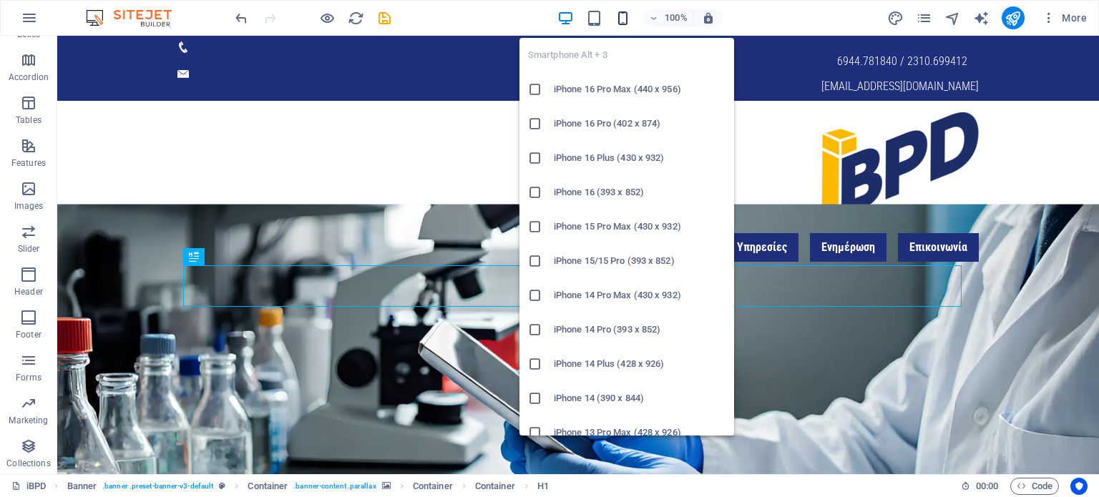
click at [631, 19] on icon "button" at bounding box center [623, 18] width 16 height 16
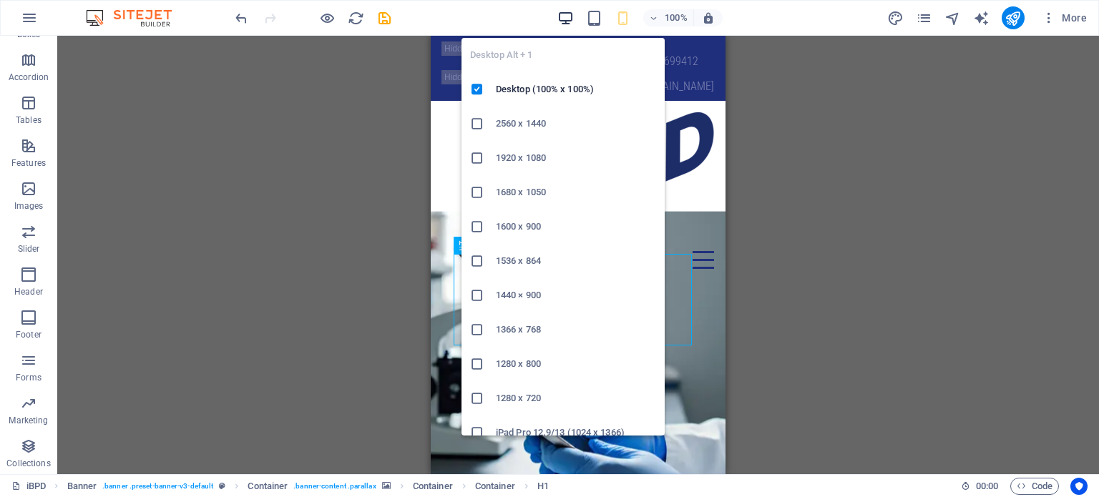
click at [561, 14] on icon "button" at bounding box center [566, 18] width 16 height 16
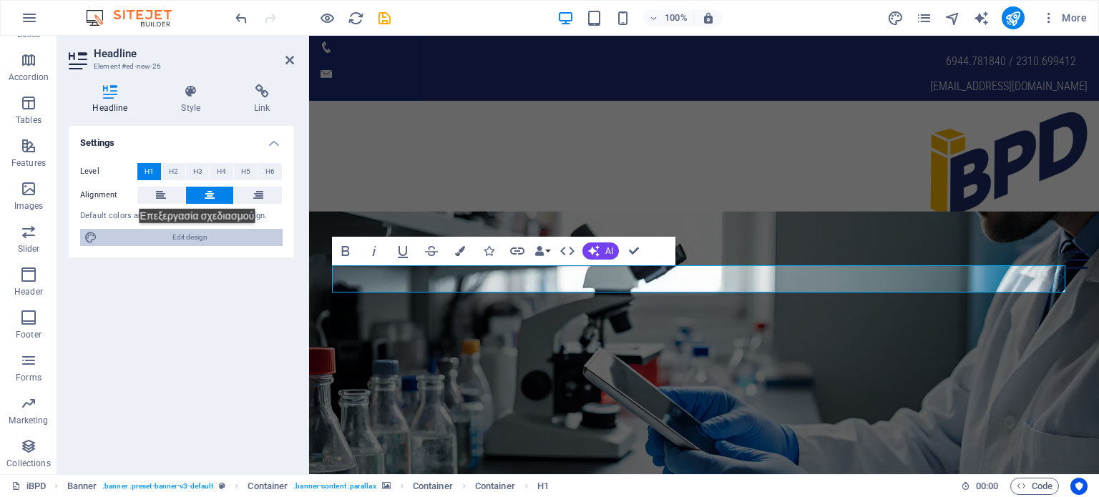
click at [203, 234] on span "Edit design" at bounding box center [190, 237] width 177 height 17
select select "700"
select select "rem"
select select "700"
select select "px"
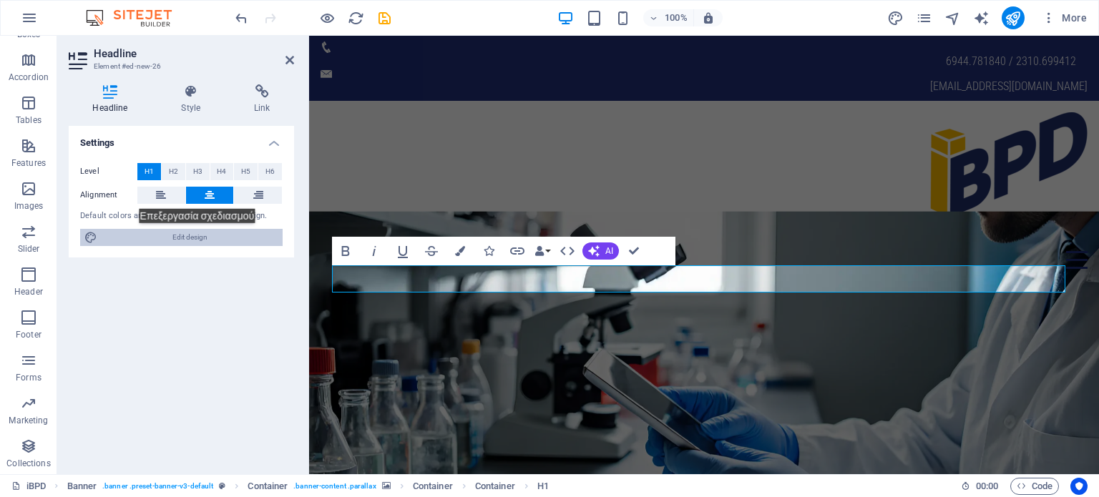
select select "rem"
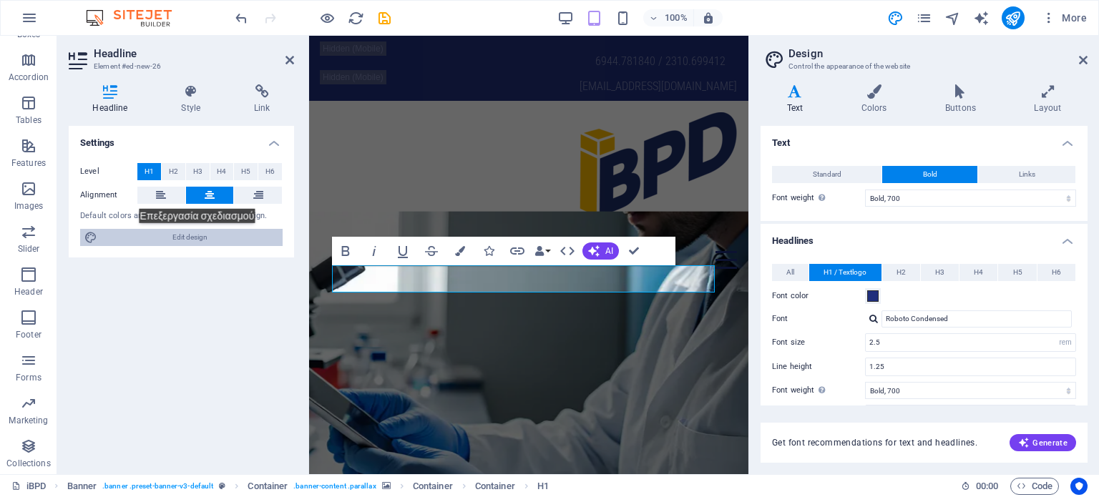
type input "1.5"
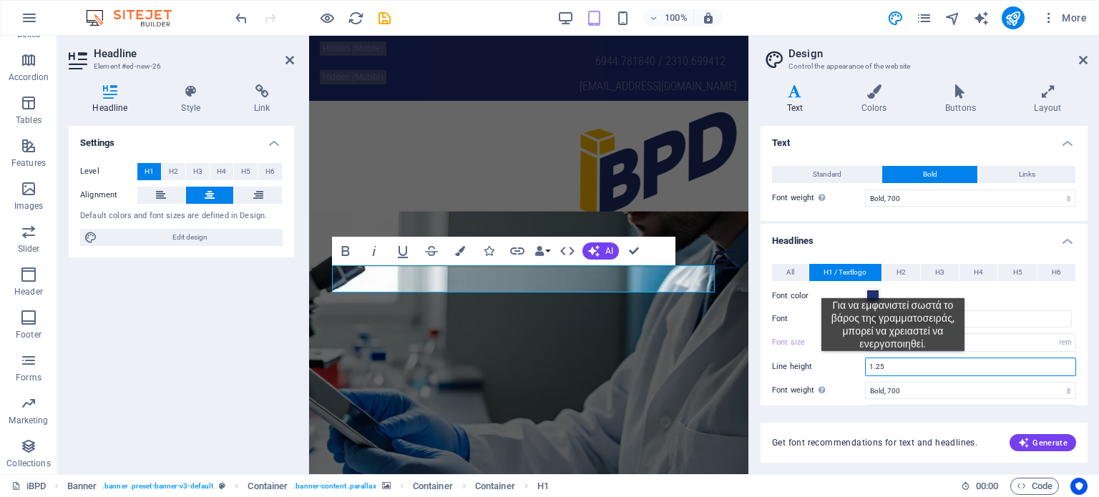
click at [893, 362] on input "1.25" at bounding box center [971, 367] width 210 height 17
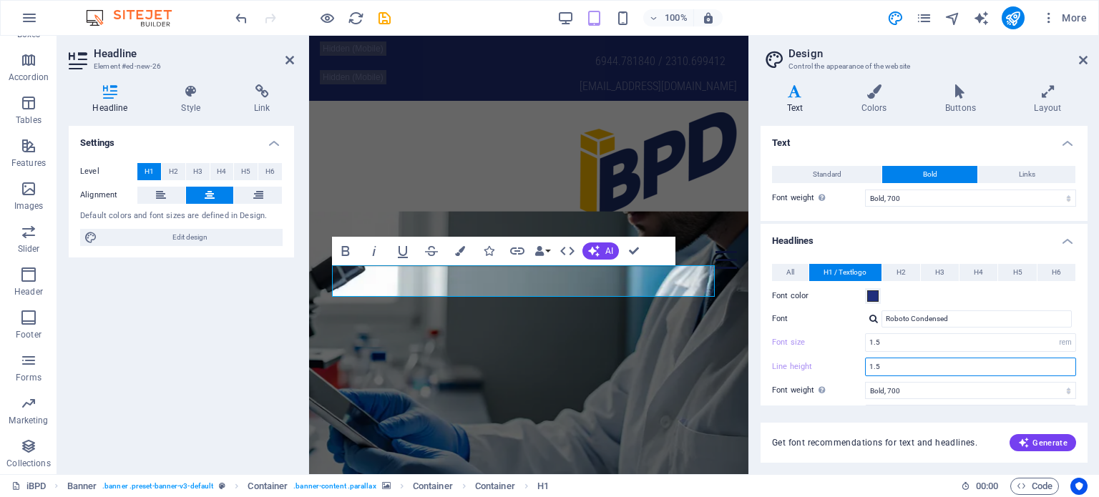
type input "1"
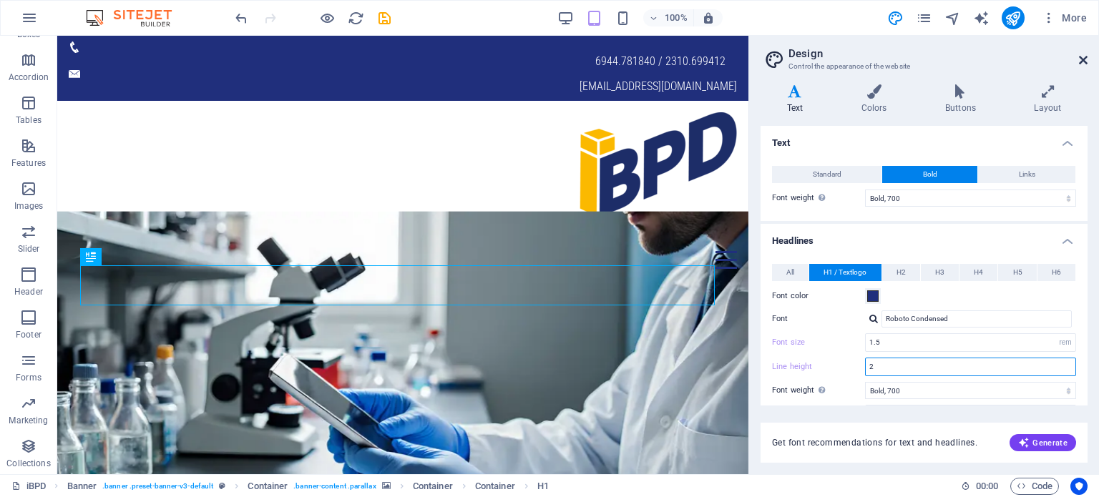
type input "2"
click at [1085, 57] on icon at bounding box center [1083, 59] width 9 height 11
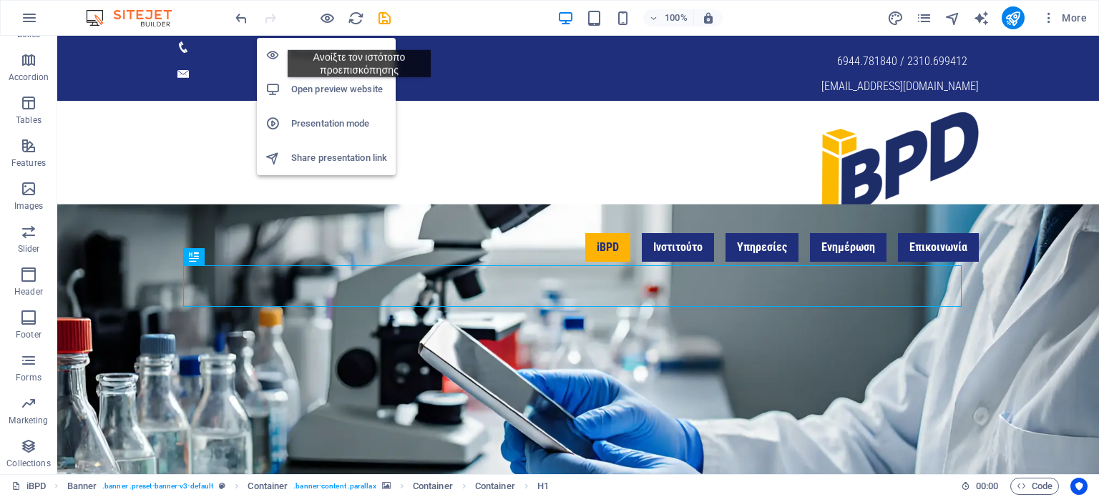
click at [359, 88] on h6 "Open preview website" at bounding box center [339, 89] width 96 height 17
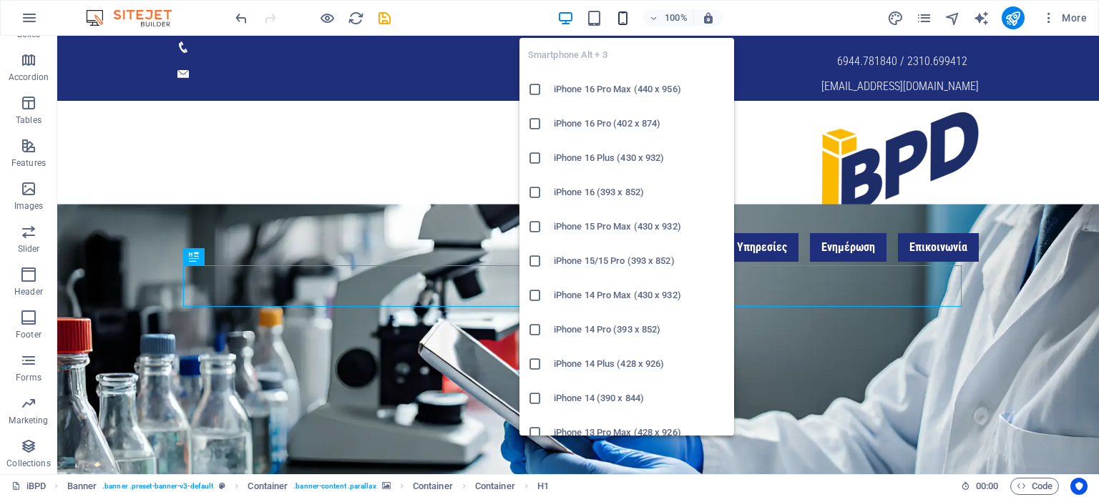
click at [627, 17] on icon "button" at bounding box center [623, 18] width 16 height 16
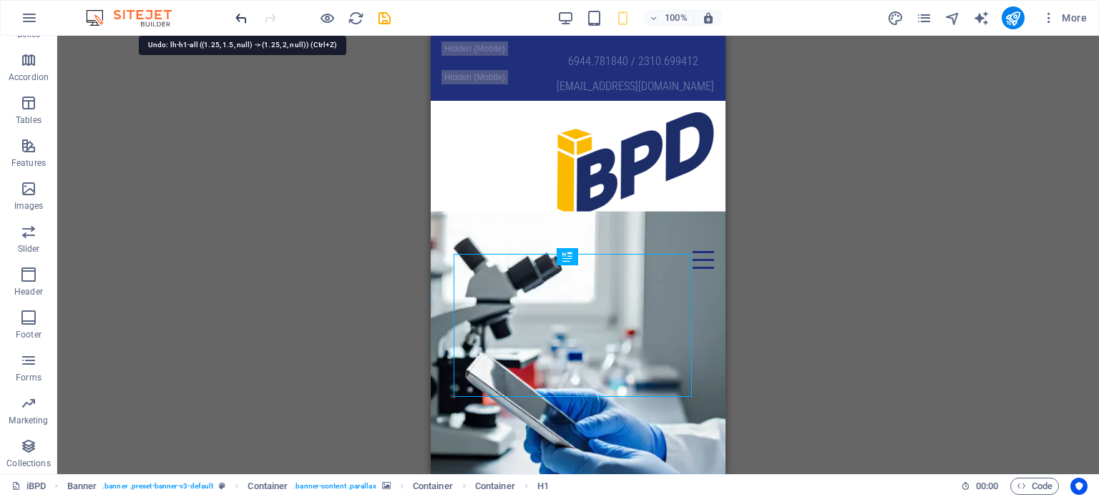
click at [236, 16] on icon "undo" at bounding box center [241, 18] width 16 height 16
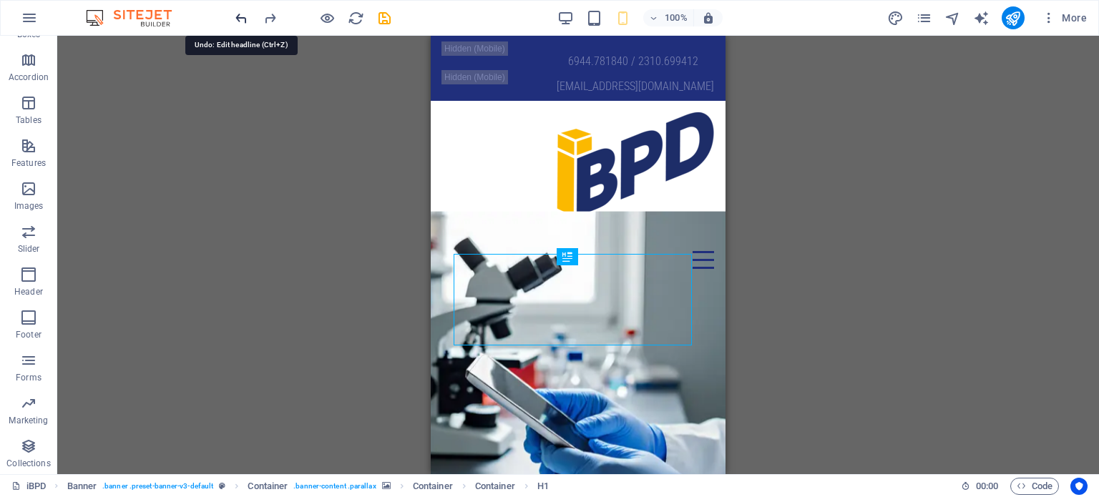
click at [236, 16] on icon "undo" at bounding box center [241, 18] width 16 height 16
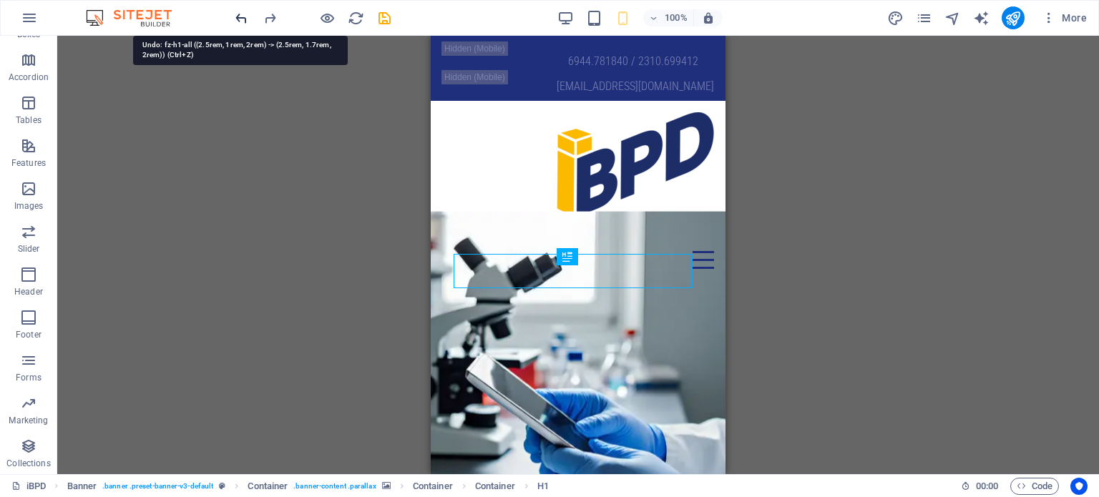
click at [236, 16] on icon "undo" at bounding box center [241, 18] width 16 height 16
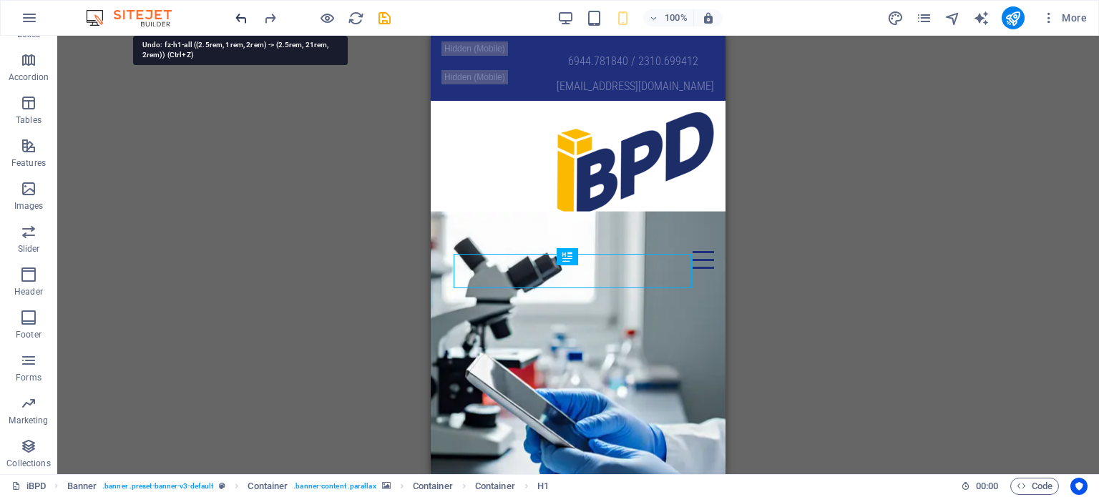
click at [236, 16] on icon "undo" at bounding box center [241, 18] width 16 height 16
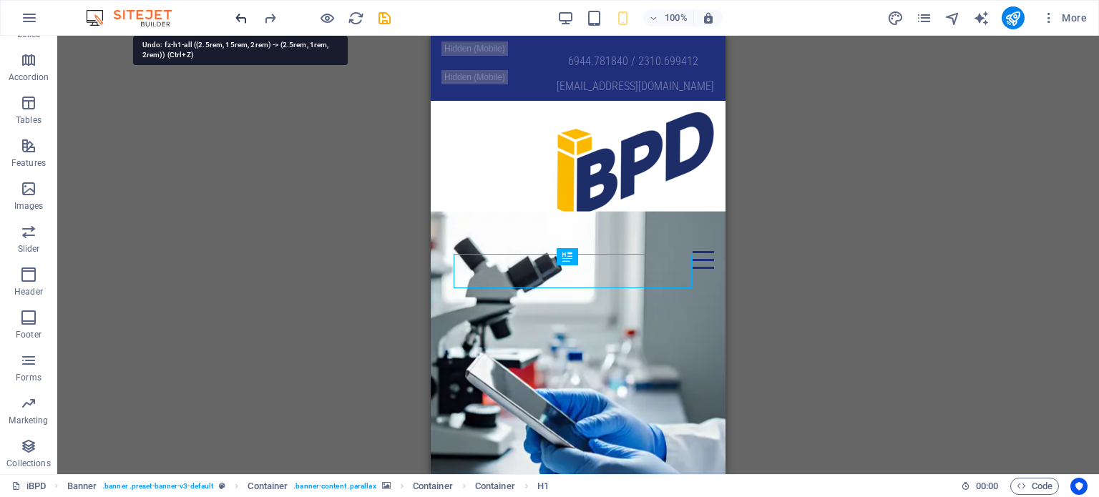
click at [236, 16] on icon "undo" at bounding box center [241, 18] width 16 height 16
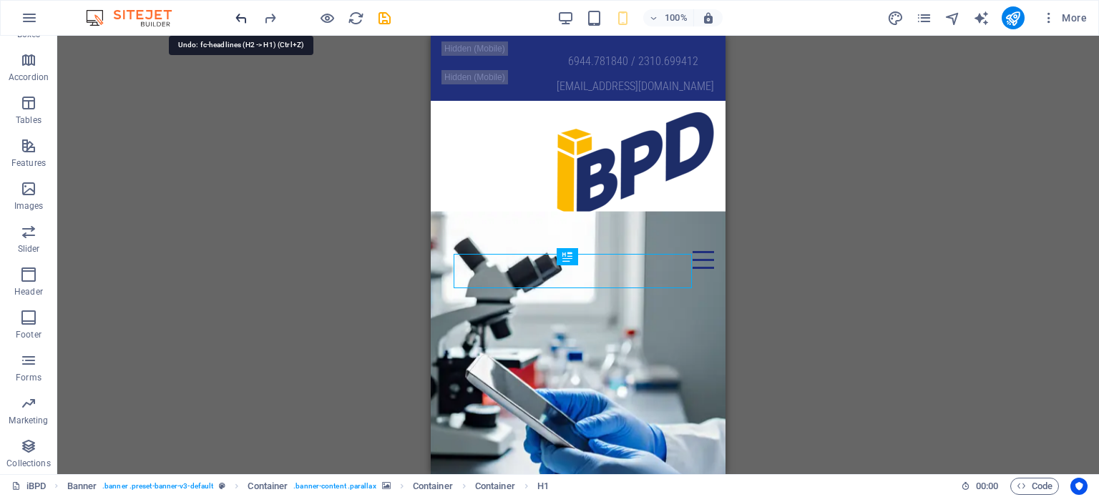
click at [236, 16] on icon "undo" at bounding box center [241, 18] width 16 height 16
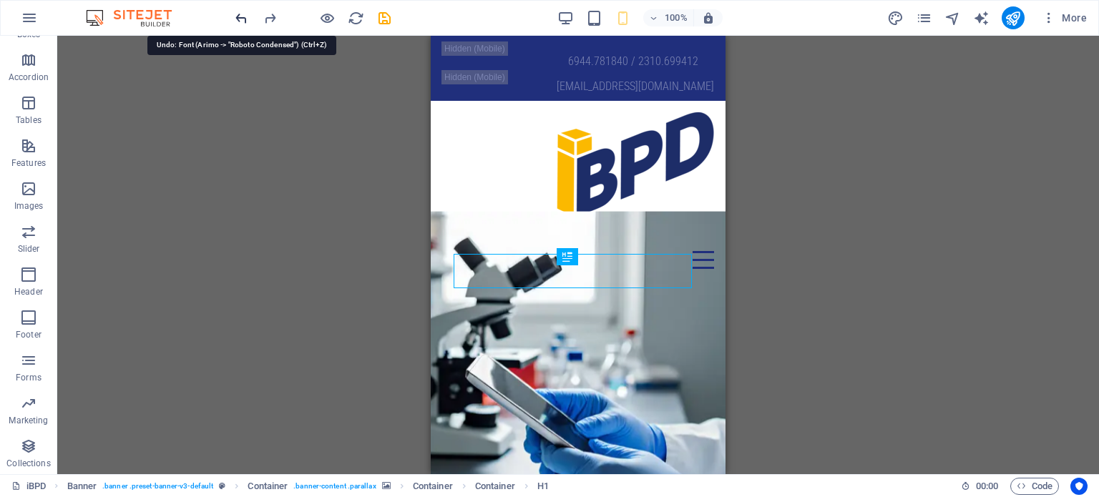
click at [236, 16] on icon "undo" at bounding box center [241, 18] width 16 height 16
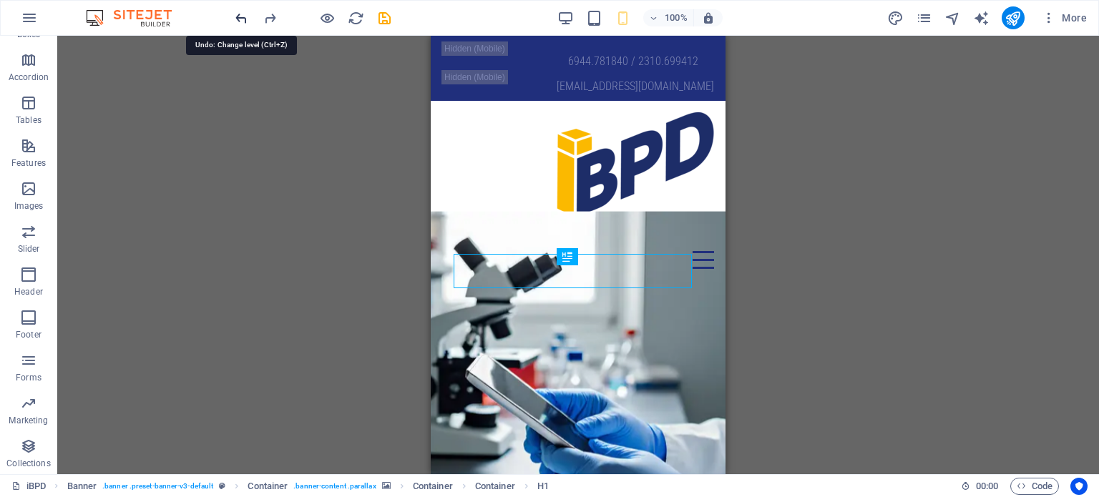
click at [236, 16] on icon "undo" at bounding box center [241, 18] width 16 height 16
click at [236, 16] on div at bounding box center [313, 17] width 160 height 23
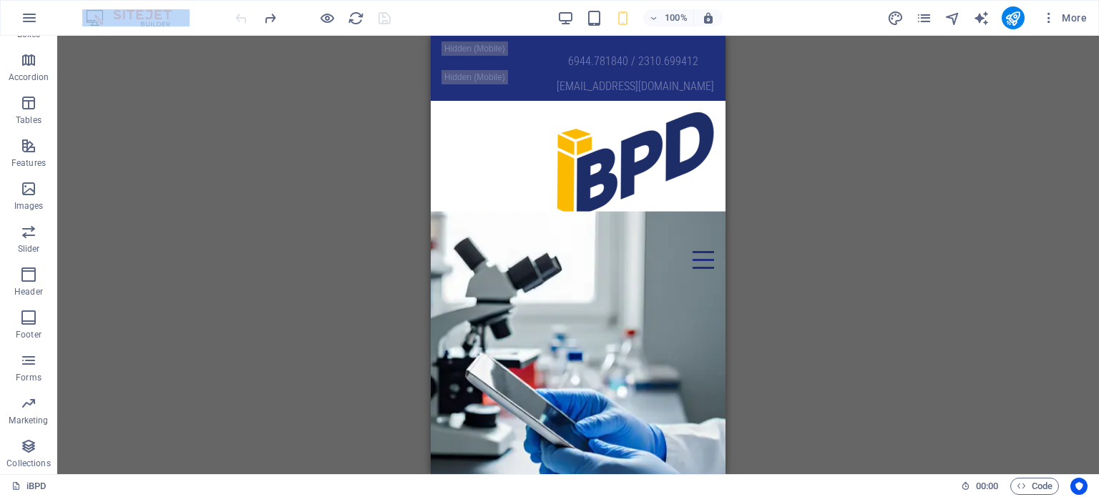
click at [236, 16] on div at bounding box center [313, 17] width 160 height 23
click at [271, 16] on icon "redo" at bounding box center [270, 18] width 16 height 16
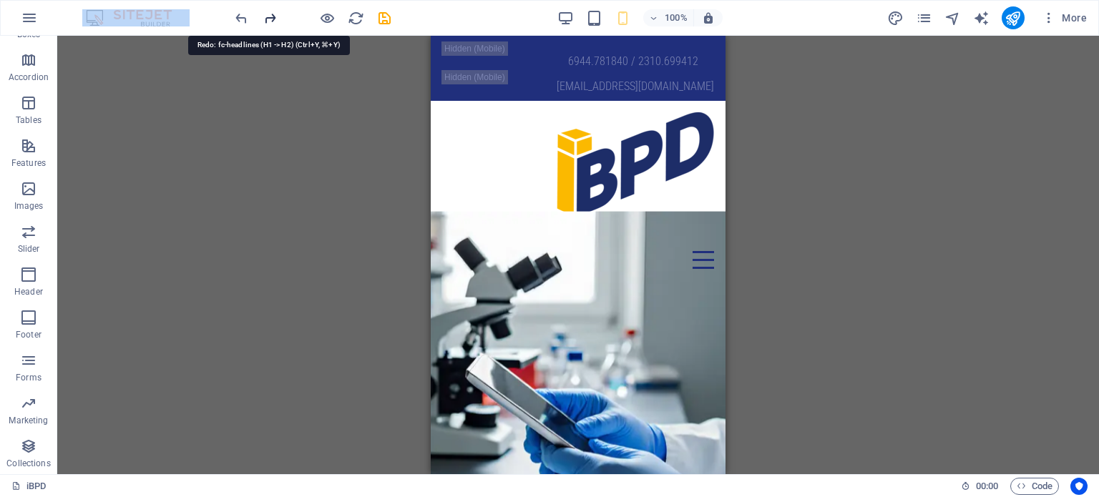
click at [271, 16] on icon "redo" at bounding box center [270, 18] width 16 height 16
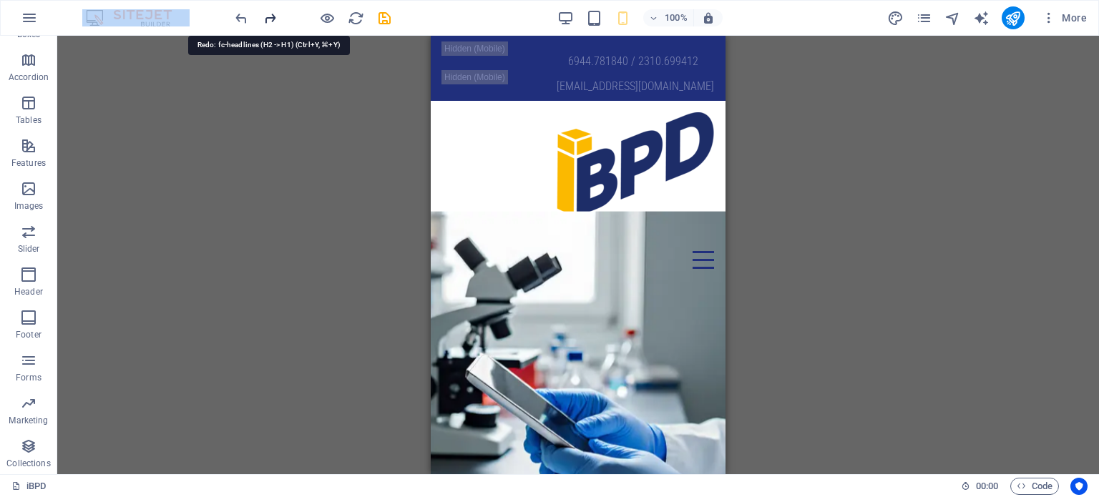
click at [271, 16] on icon "redo" at bounding box center [270, 18] width 16 height 16
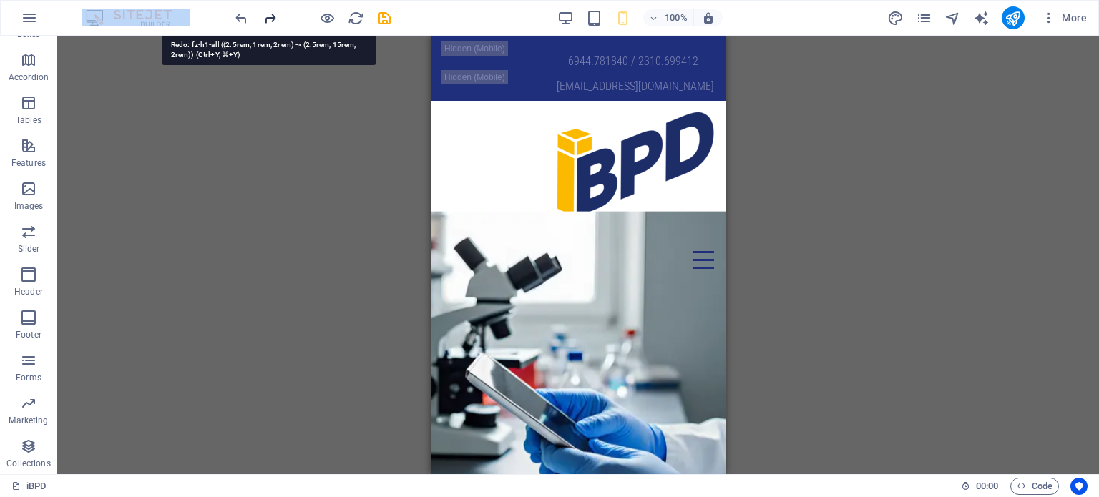
click at [271, 16] on icon "redo" at bounding box center [270, 18] width 16 height 16
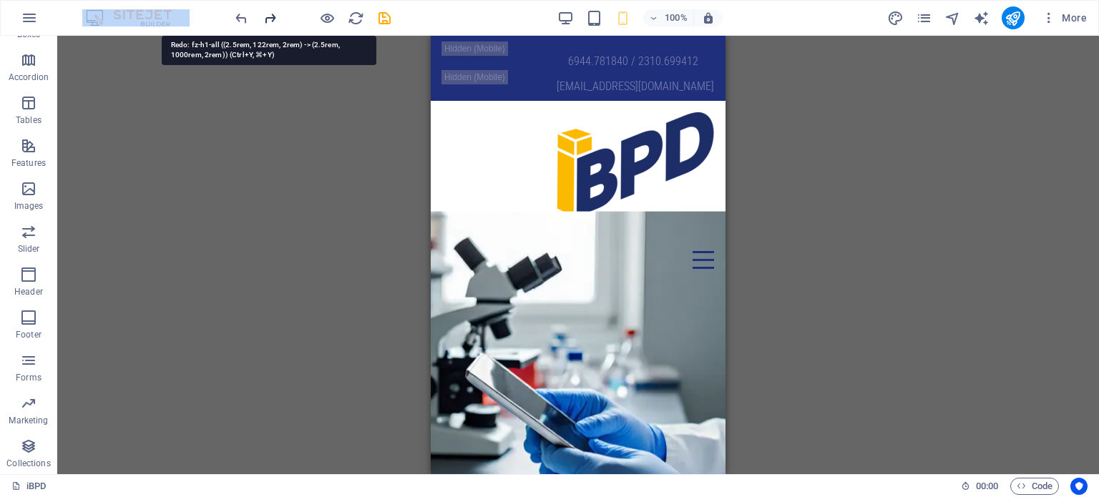
click at [271, 16] on icon "redo" at bounding box center [270, 18] width 16 height 16
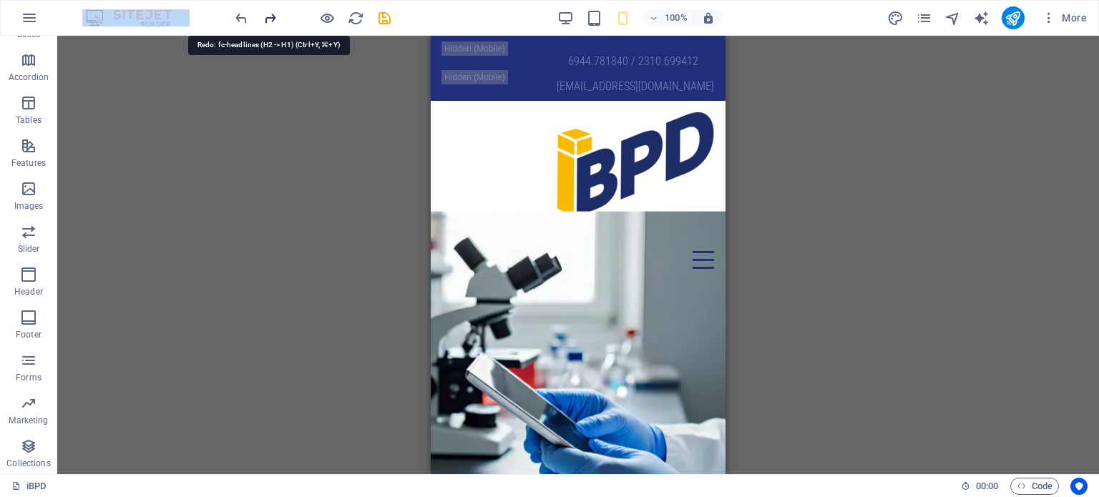
click at [271, 16] on icon "redo" at bounding box center [270, 18] width 16 height 16
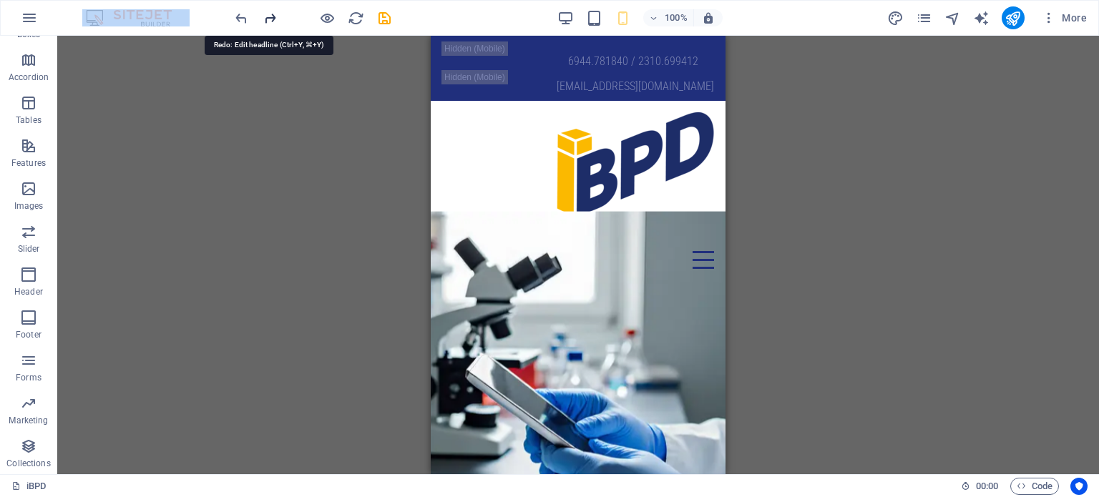
click at [271, 16] on icon "redo" at bounding box center [270, 18] width 16 height 16
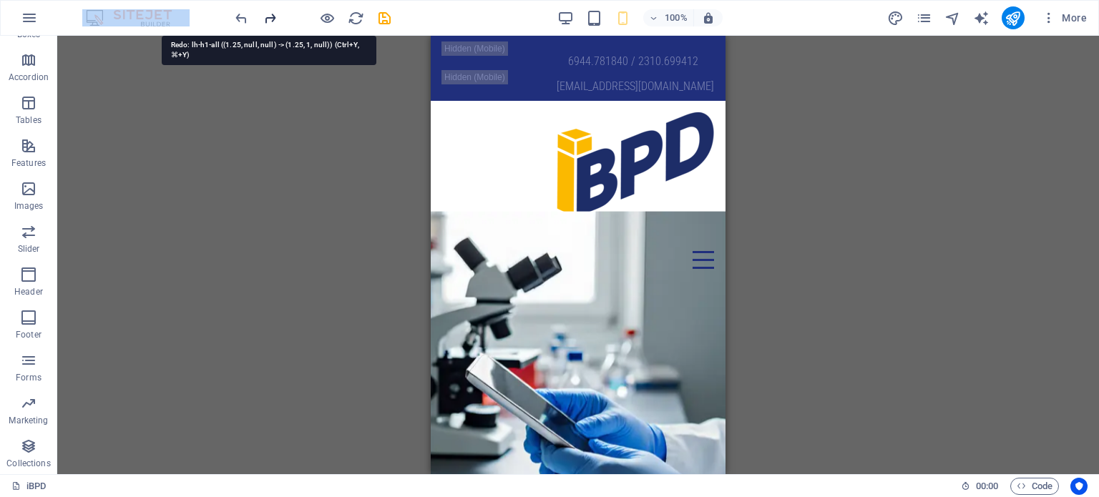
click at [271, 16] on icon "redo" at bounding box center [270, 18] width 16 height 16
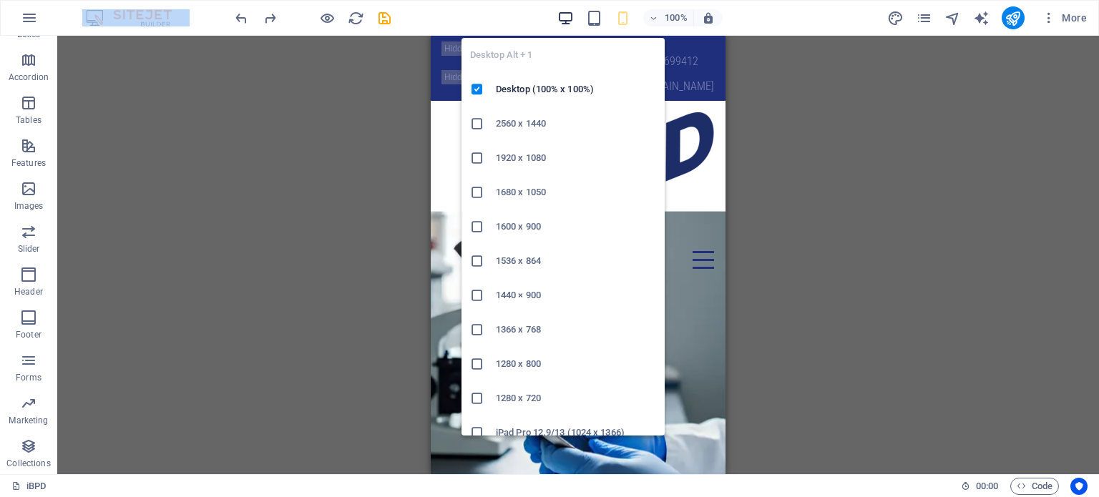
click at [560, 20] on icon "button" at bounding box center [566, 18] width 16 height 16
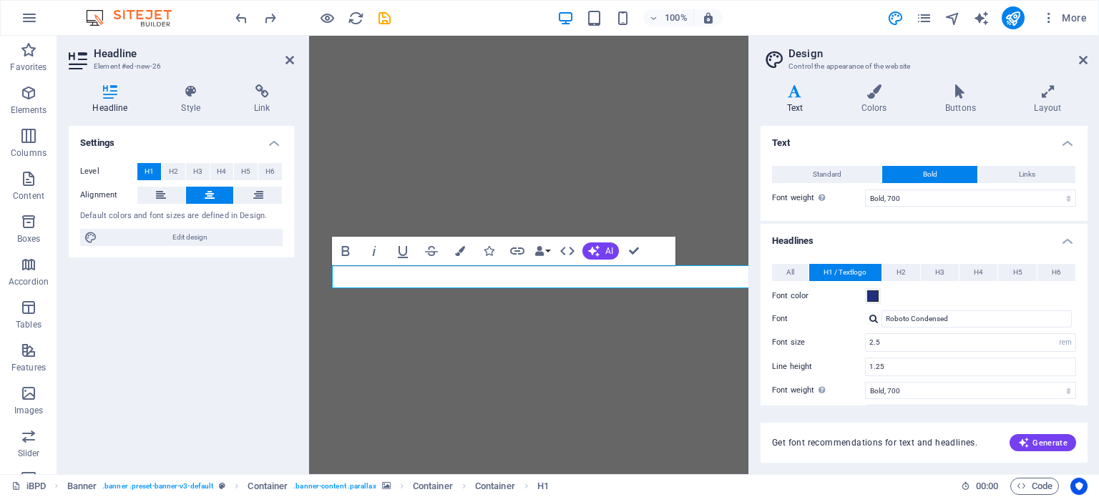
select select "700"
select select "rem"
select select "700"
select select "px"
select select "rem"
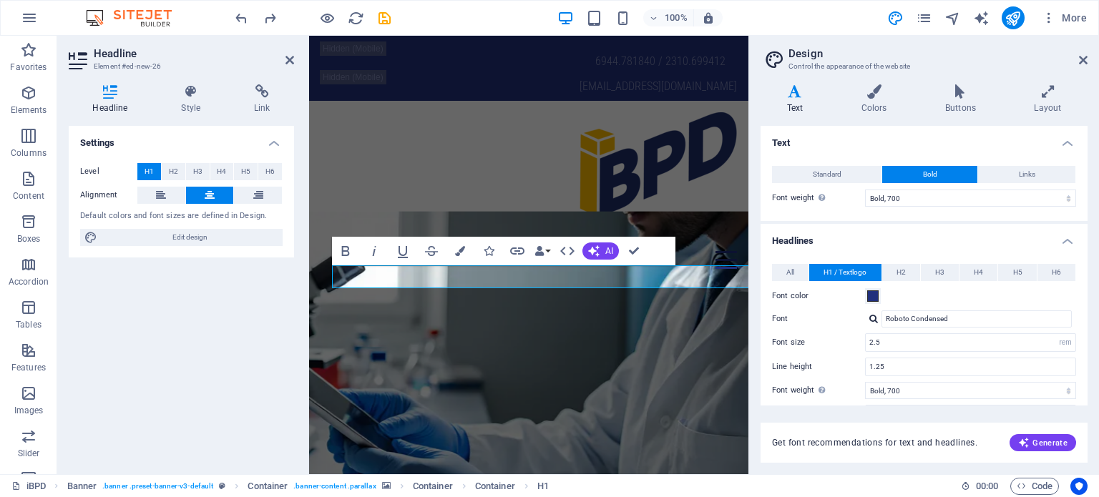
type input "1.5"
type input "1"
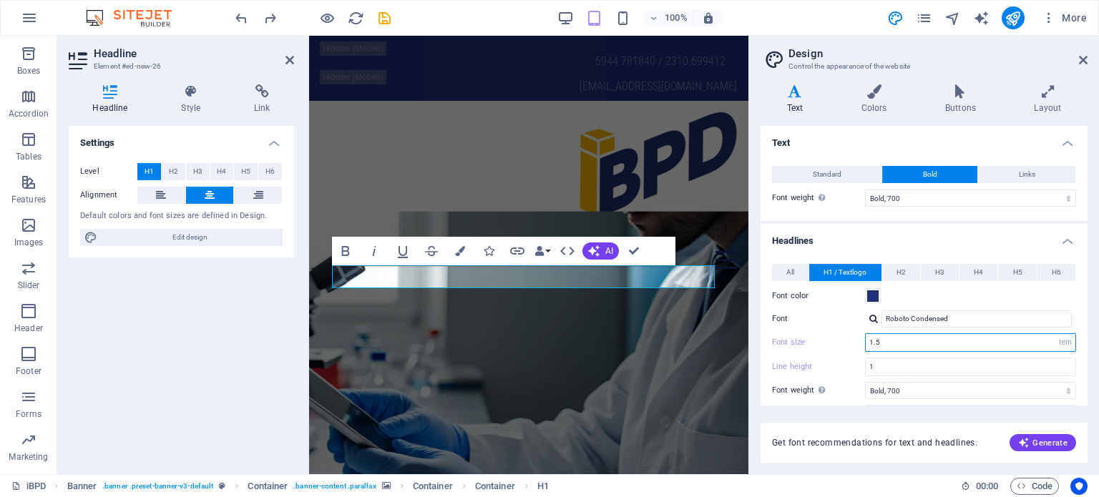
click at [885, 339] on input "1.5" at bounding box center [971, 342] width 210 height 17
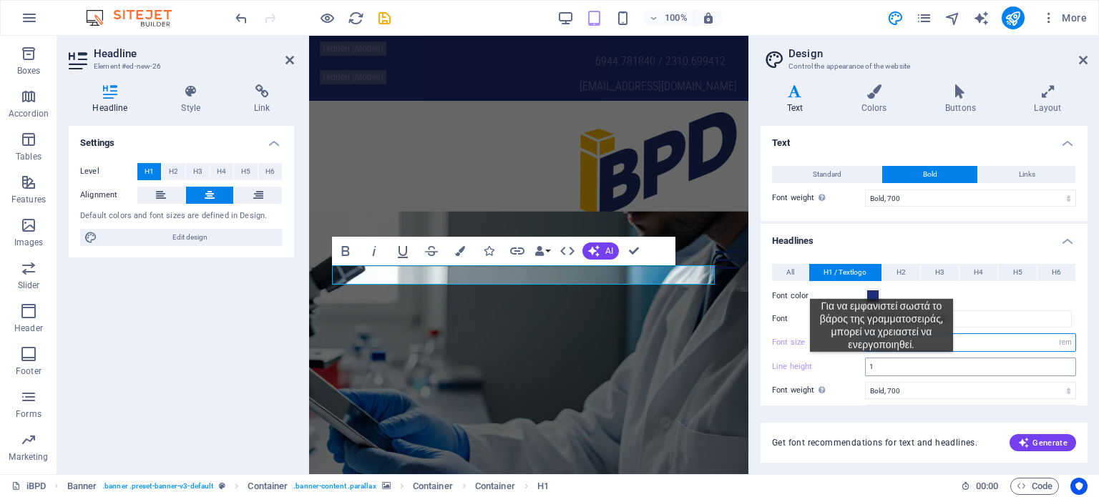
type input "1.2"
click at [882, 363] on input "1" at bounding box center [971, 367] width 210 height 17
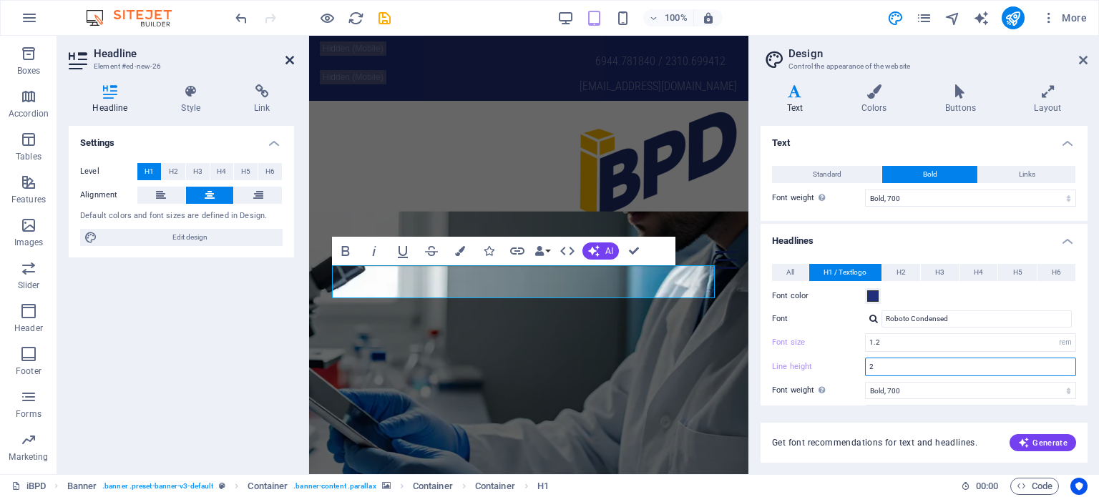
type input "2"
click at [289, 59] on icon at bounding box center [290, 59] width 9 height 11
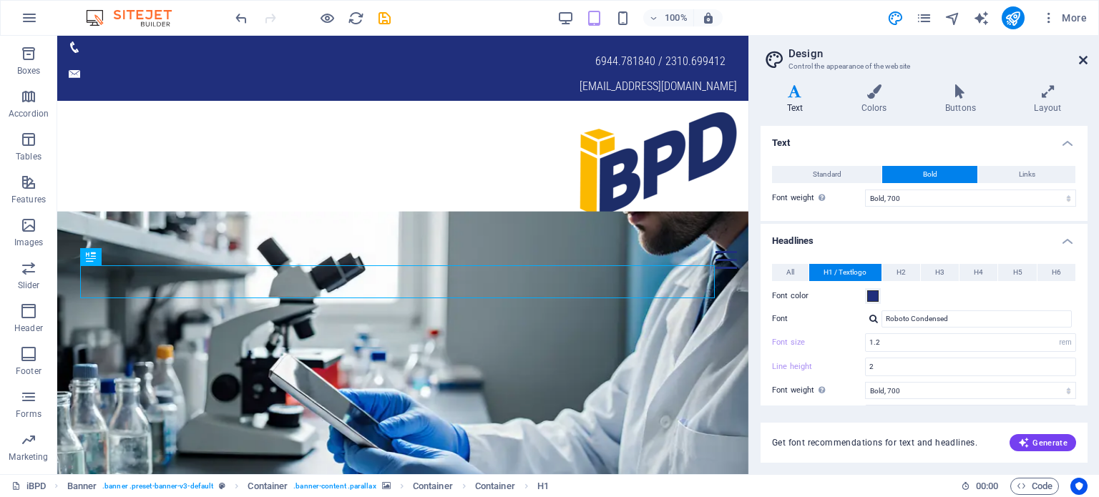
click at [1079, 57] on icon at bounding box center [1083, 59] width 9 height 11
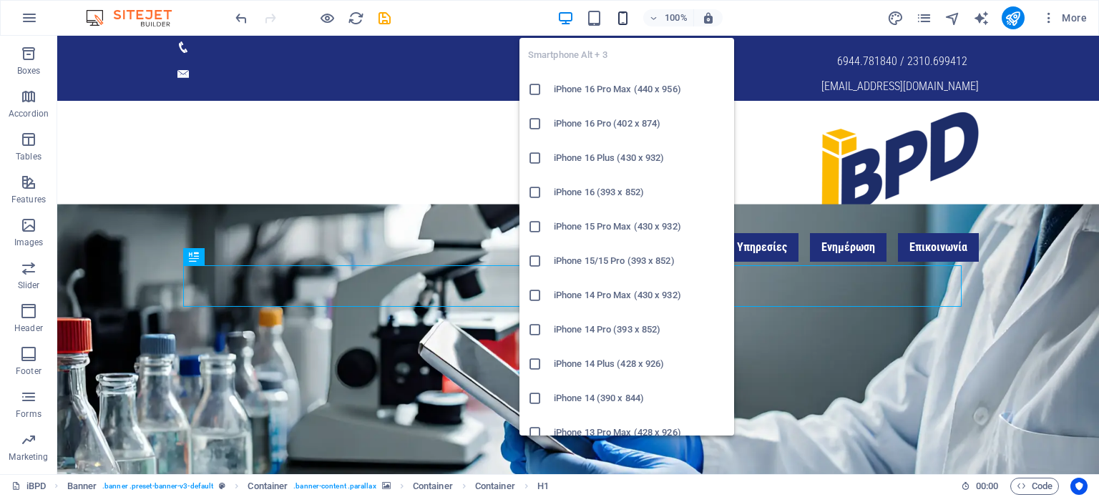
click at [624, 16] on icon "button" at bounding box center [623, 18] width 16 height 16
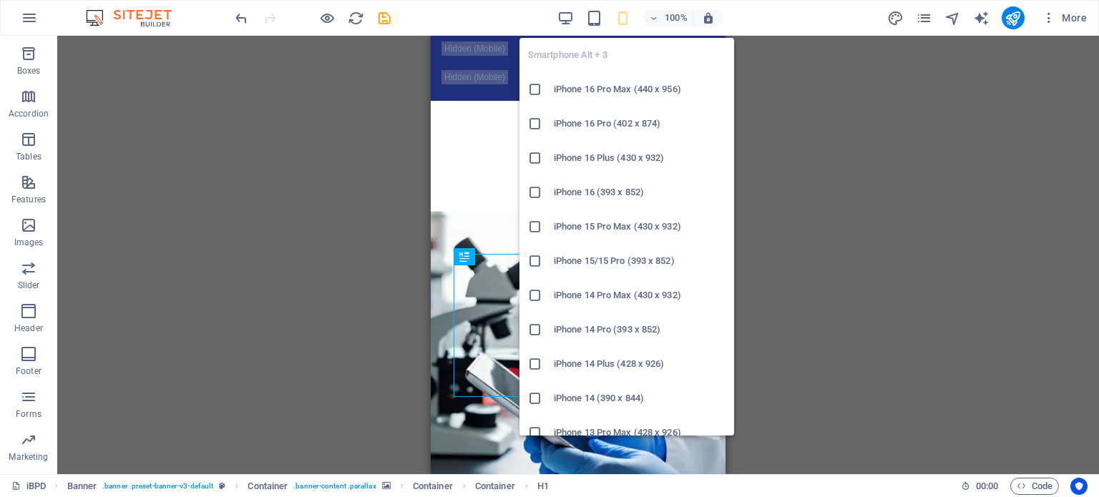
click at [624, 16] on icon "button" at bounding box center [623, 18] width 16 height 16
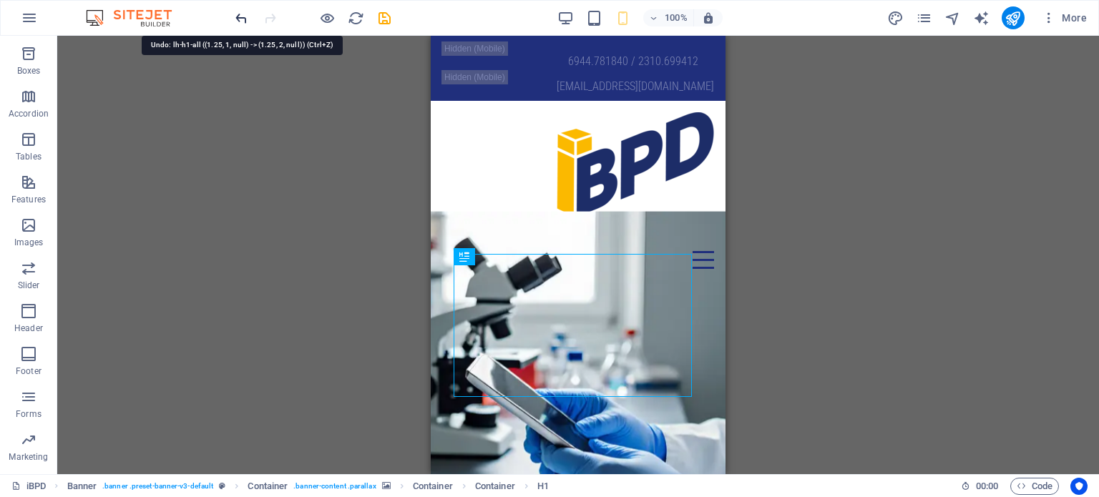
click at [243, 14] on icon "undo" at bounding box center [241, 18] width 16 height 16
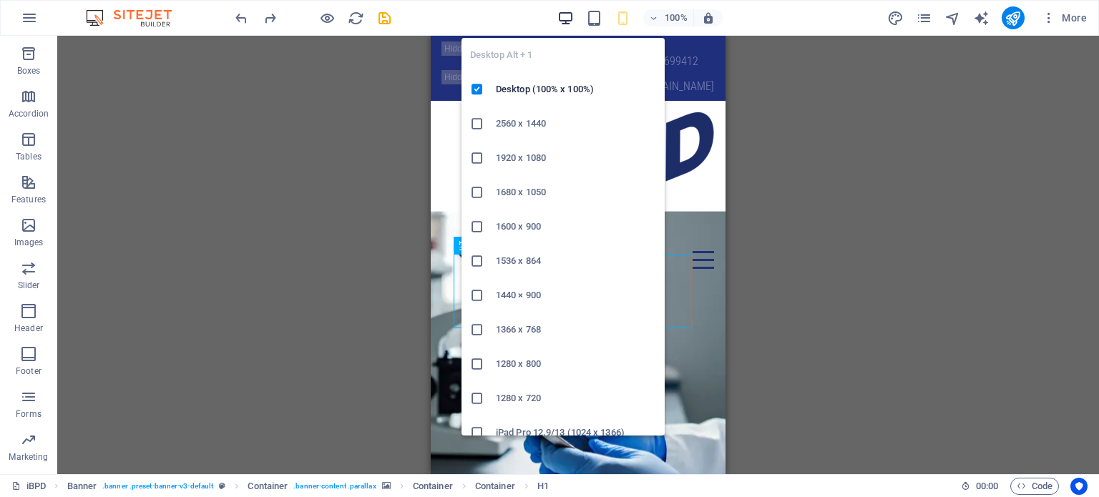
click at [561, 17] on icon "button" at bounding box center [566, 18] width 16 height 16
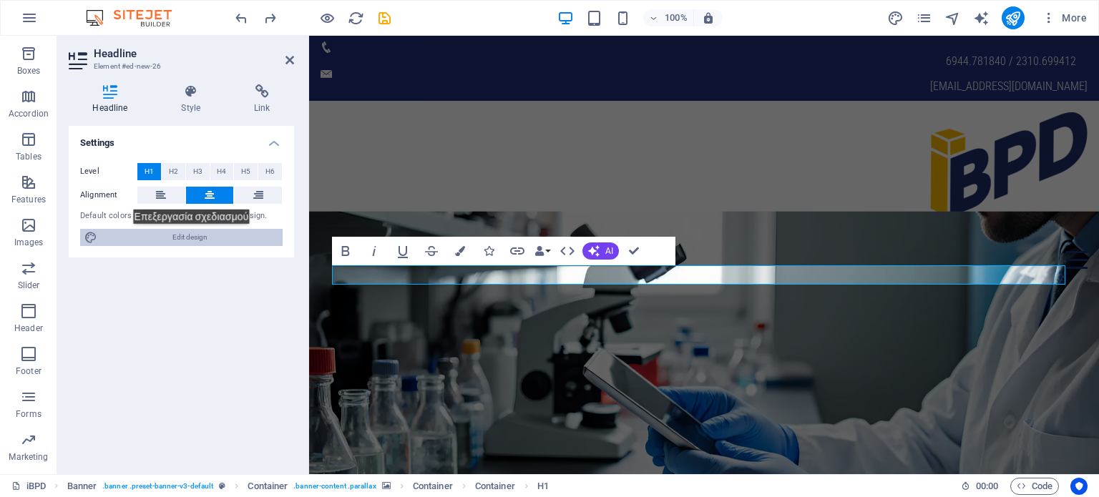
click at [198, 235] on span "Edit design" at bounding box center [190, 237] width 177 height 17
select select "700"
select select "rem"
select select "700"
select select "px"
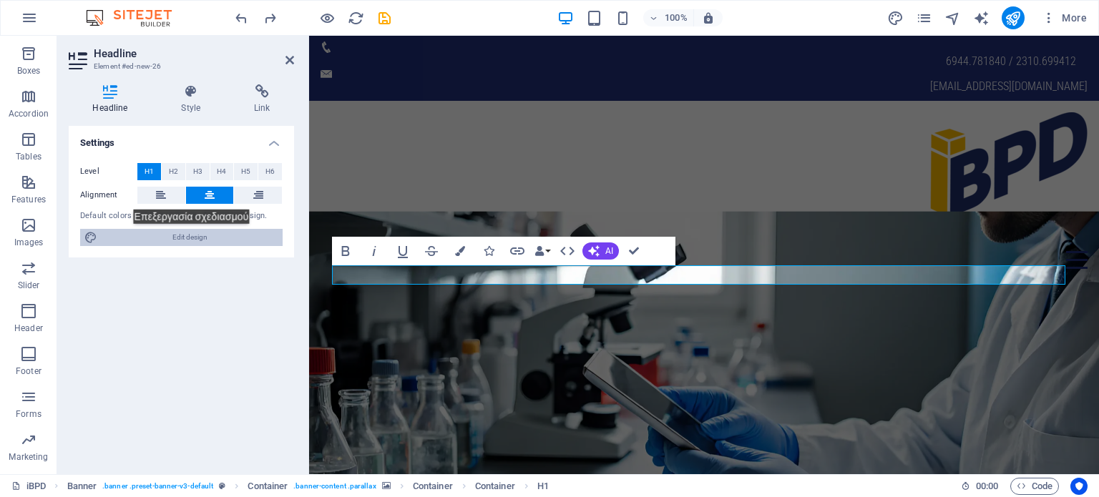
select select "rem"
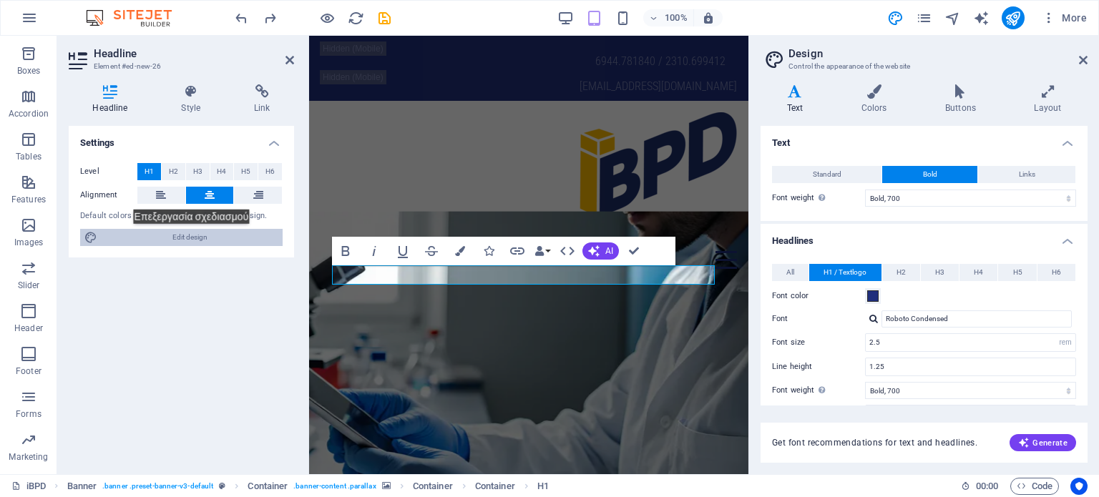
type input "1.2"
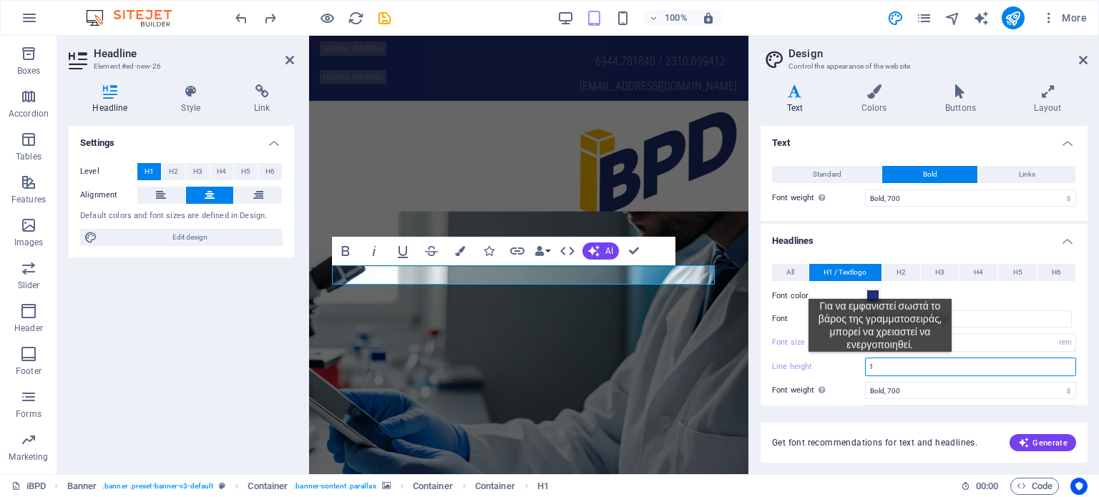
click at [880, 363] on input "1" at bounding box center [971, 367] width 210 height 17
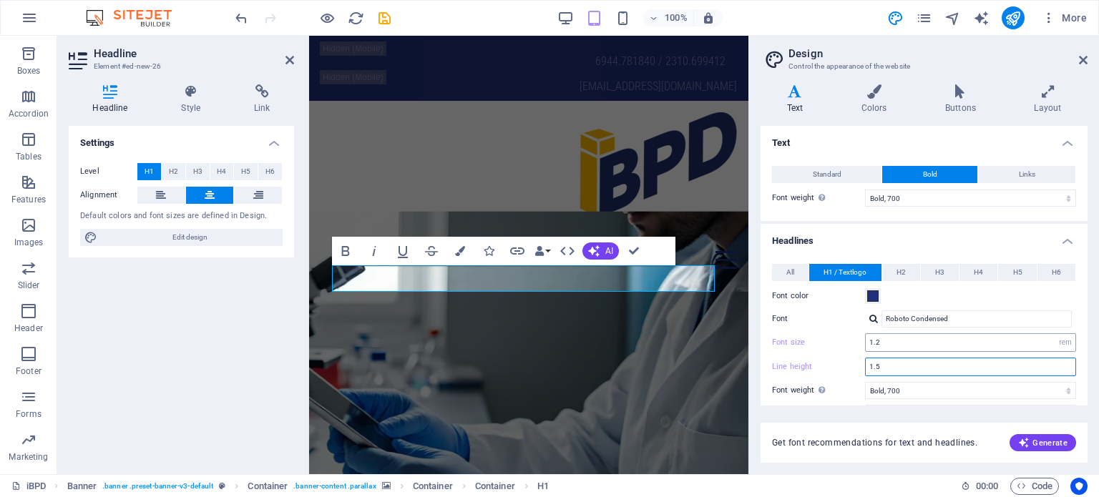
type input "1.5"
click at [885, 344] on input "1.2" at bounding box center [971, 342] width 210 height 17
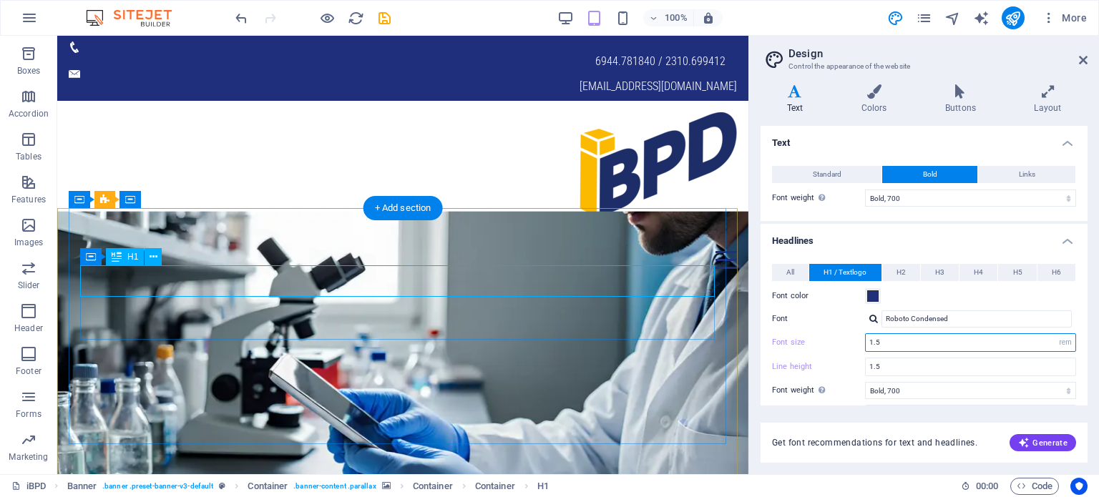
type input "1.5"
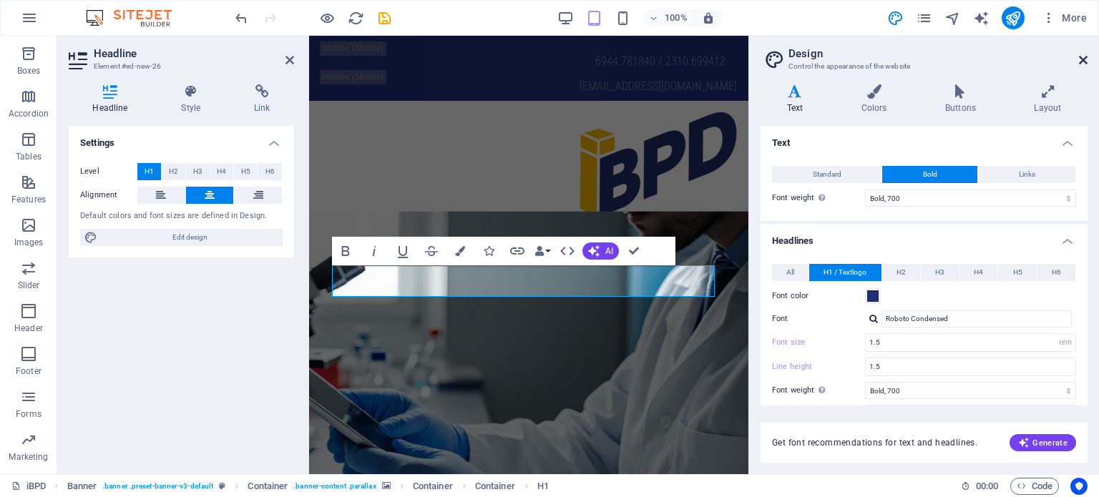
click at [1079, 60] on icon at bounding box center [1083, 59] width 9 height 11
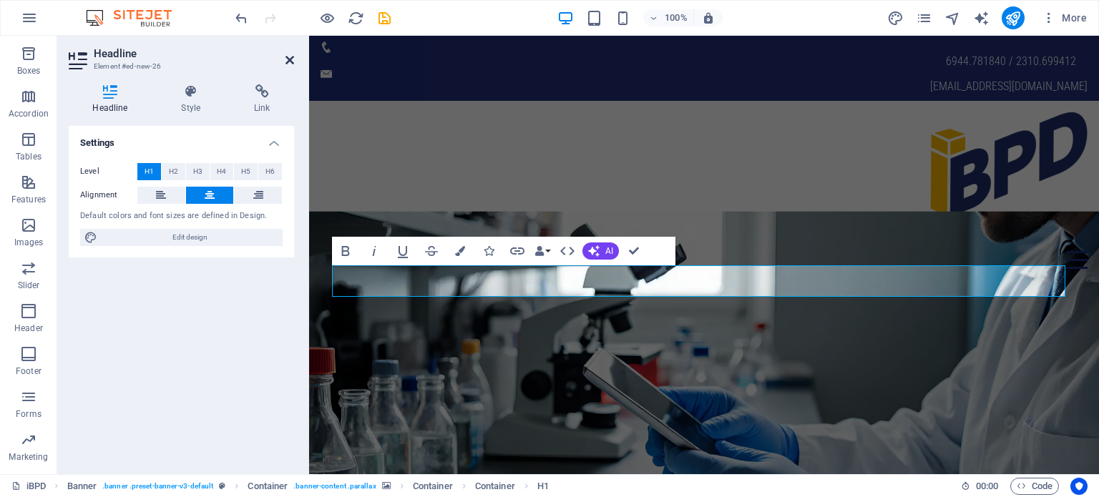
click at [290, 57] on icon at bounding box center [290, 59] width 9 height 11
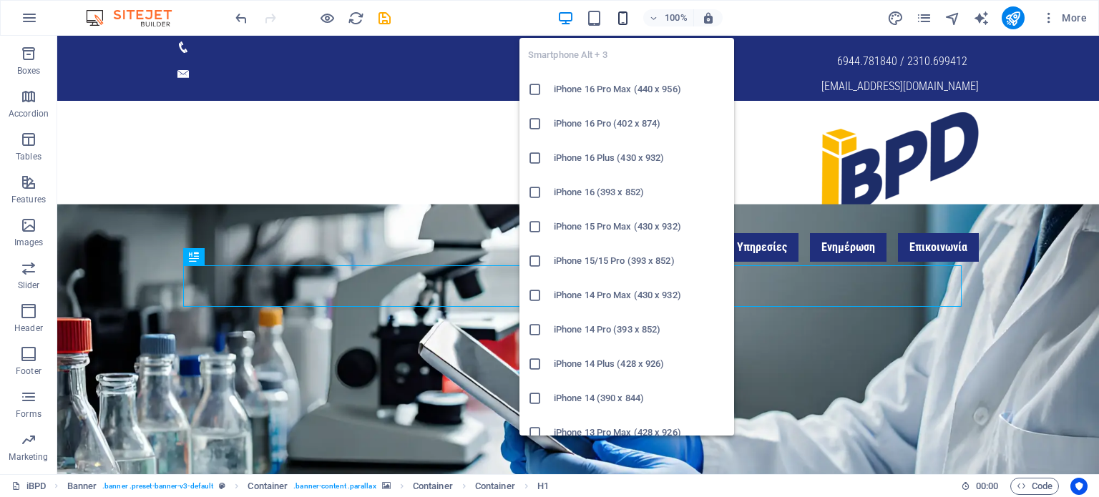
click at [622, 17] on icon "button" at bounding box center [623, 18] width 16 height 16
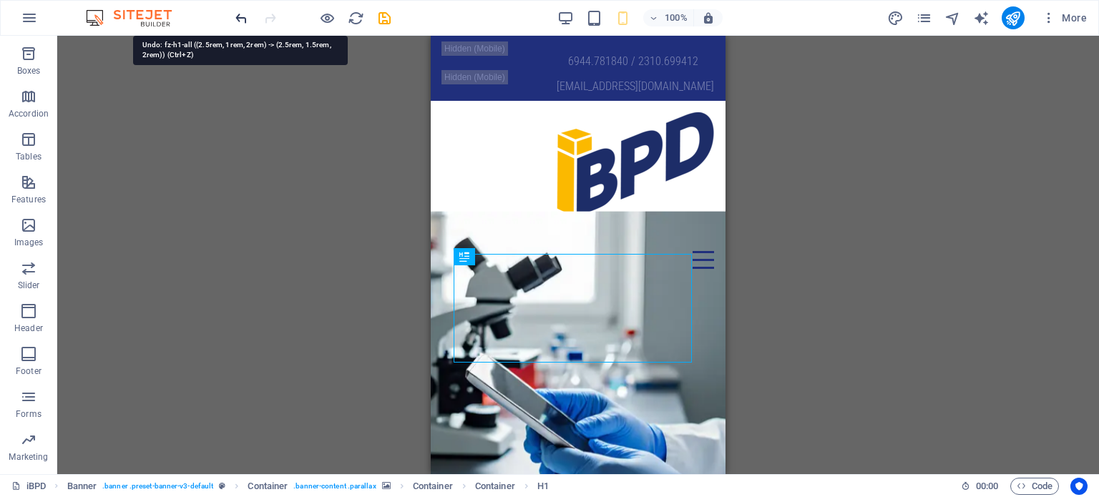
click at [237, 14] on icon "undo" at bounding box center [241, 18] width 16 height 16
click at [269, 13] on icon "redo" at bounding box center [270, 18] width 16 height 16
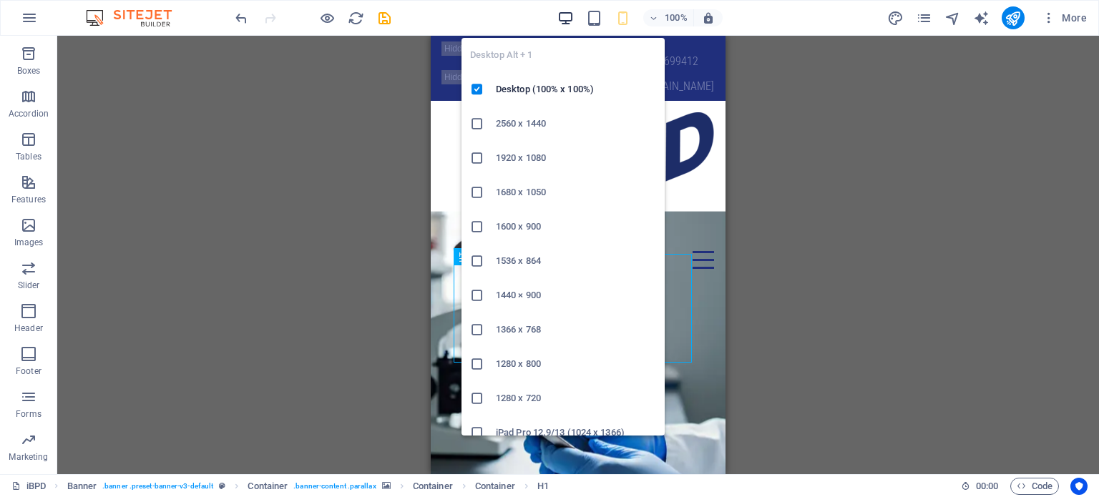
click at [561, 19] on icon "button" at bounding box center [566, 18] width 16 height 16
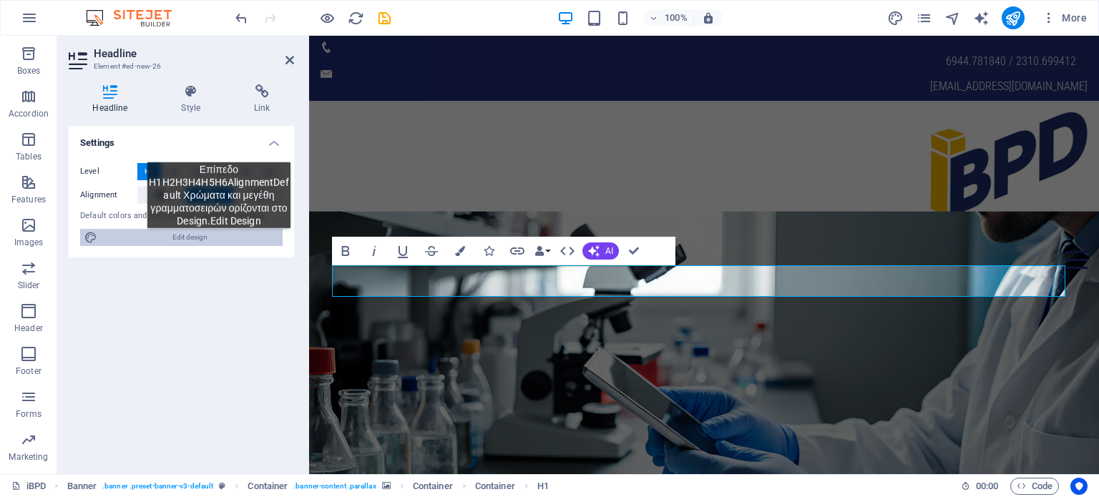
click at [219, 239] on span "Edit design" at bounding box center [190, 237] width 177 height 17
select select "700"
select select "rem"
select select "700"
select select "px"
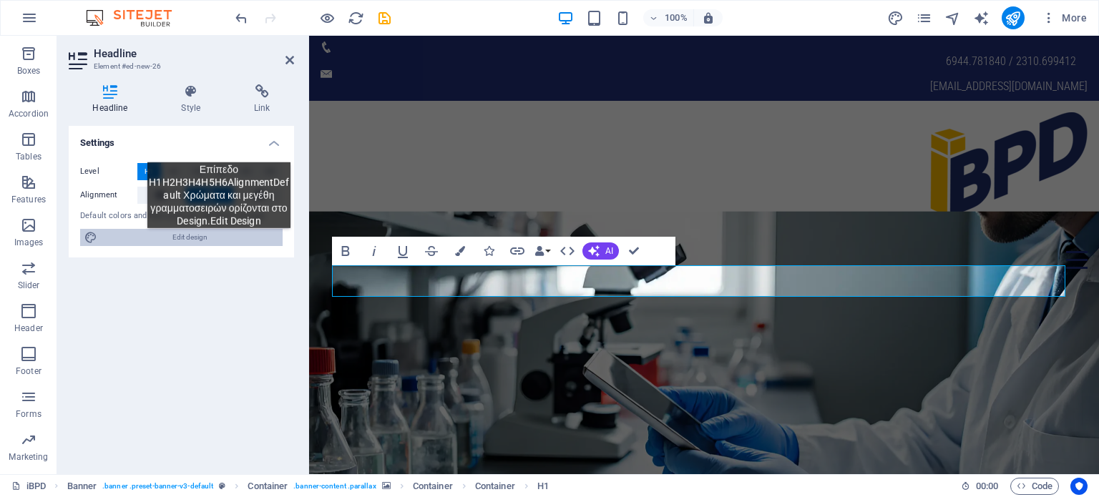
select select "rem"
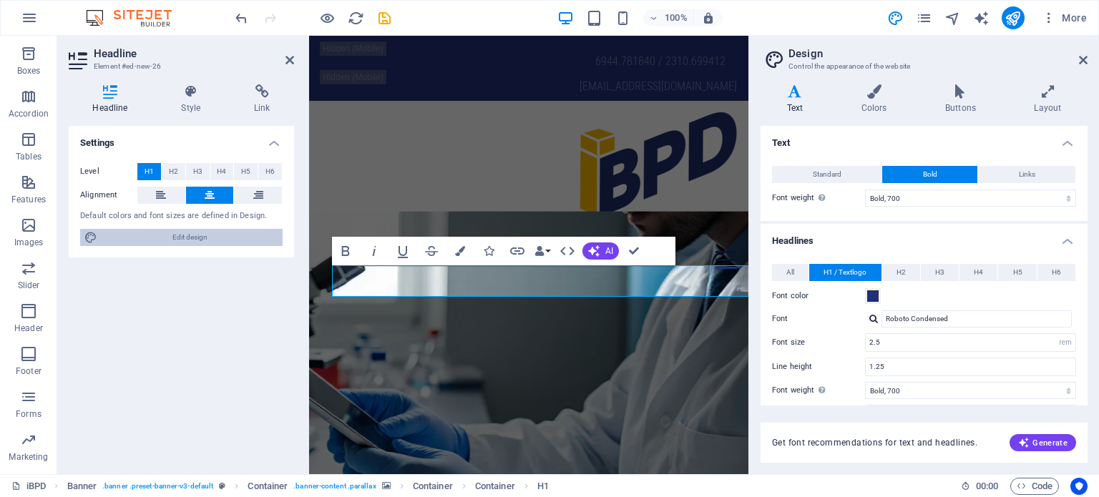
type input "1.5"
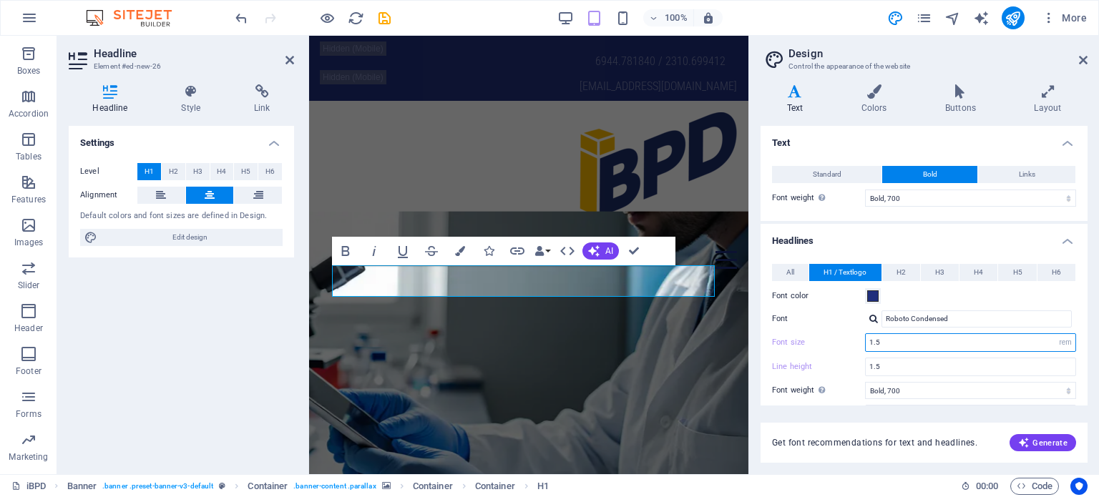
click at [893, 343] on input "1.5" at bounding box center [971, 342] width 210 height 17
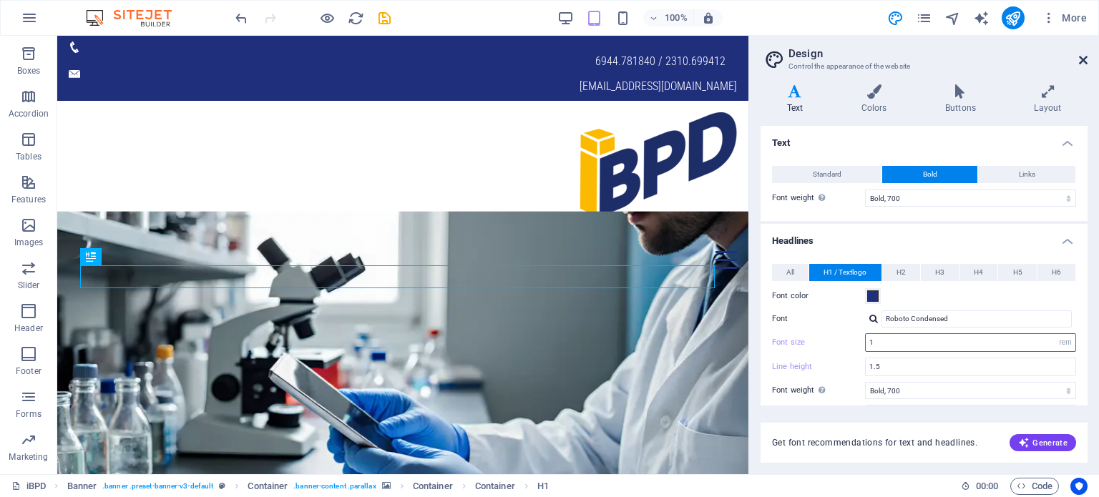
type input "1"
click at [1079, 61] on icon at bounding box center [1083, 59] width 9 height 11
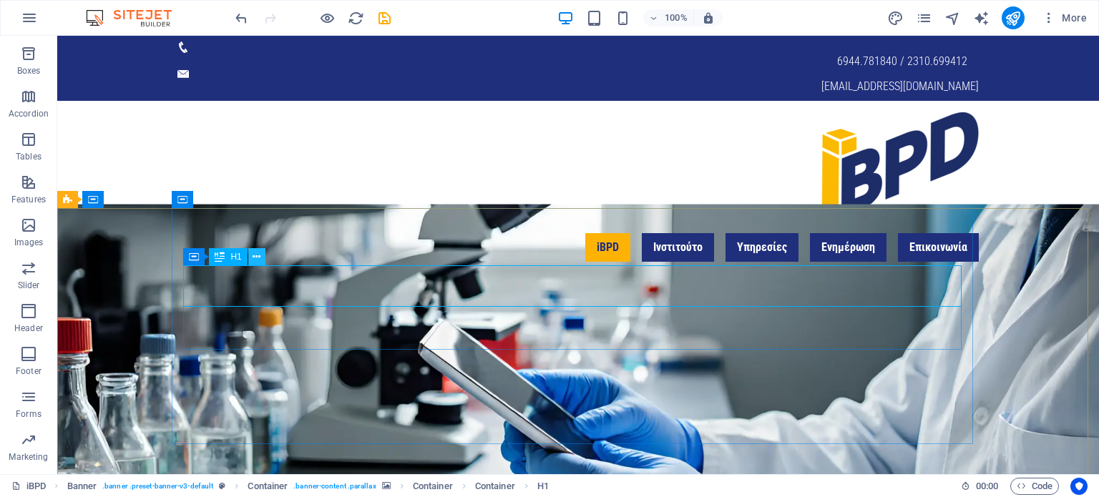
click at [258, 256] on icon at bounding box center [257, 257] width 8 height 15
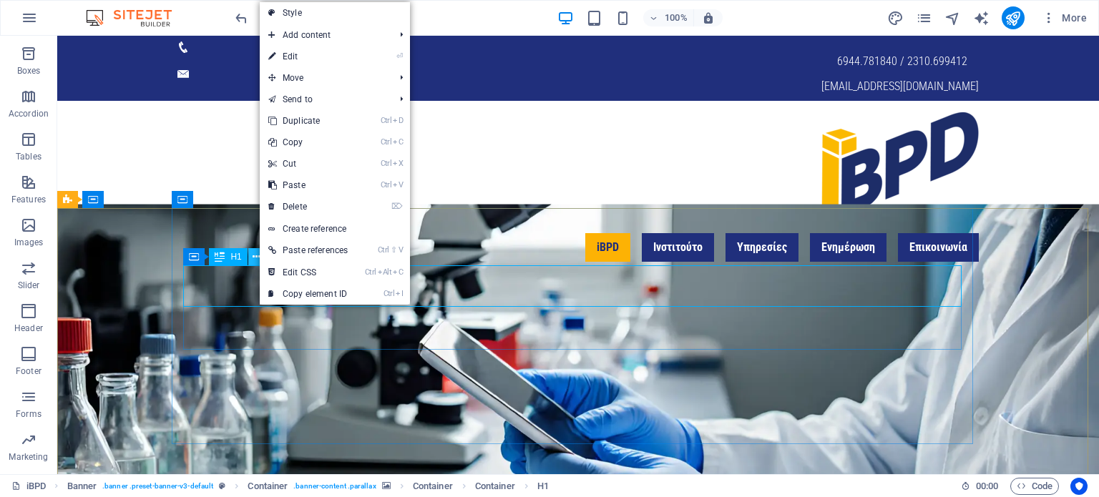
click at [258, 256] on icon at bounding box center [257, 257] width 8 height 15
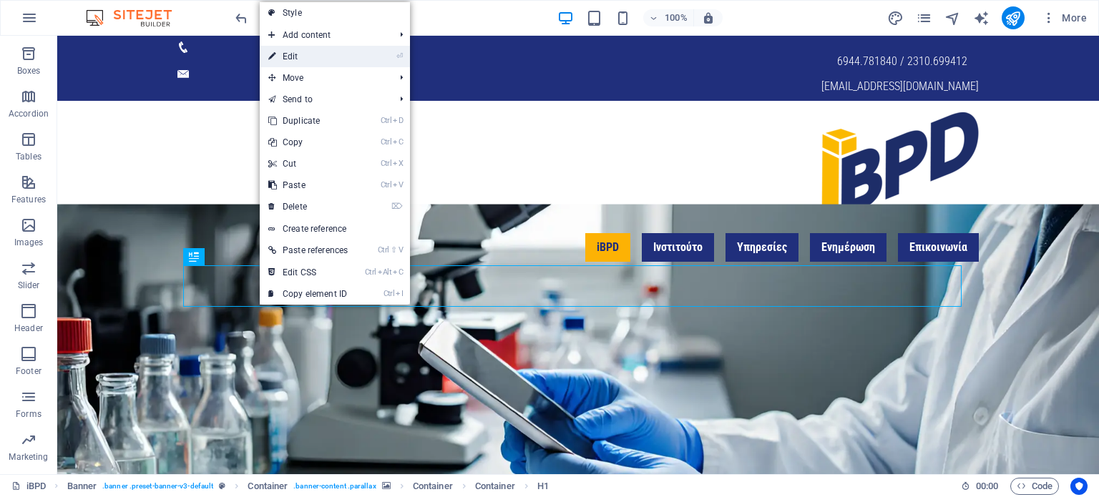
click at [321, 59] on link "⏎ Edit" at bounding box center [308, 56] width 97 height 21
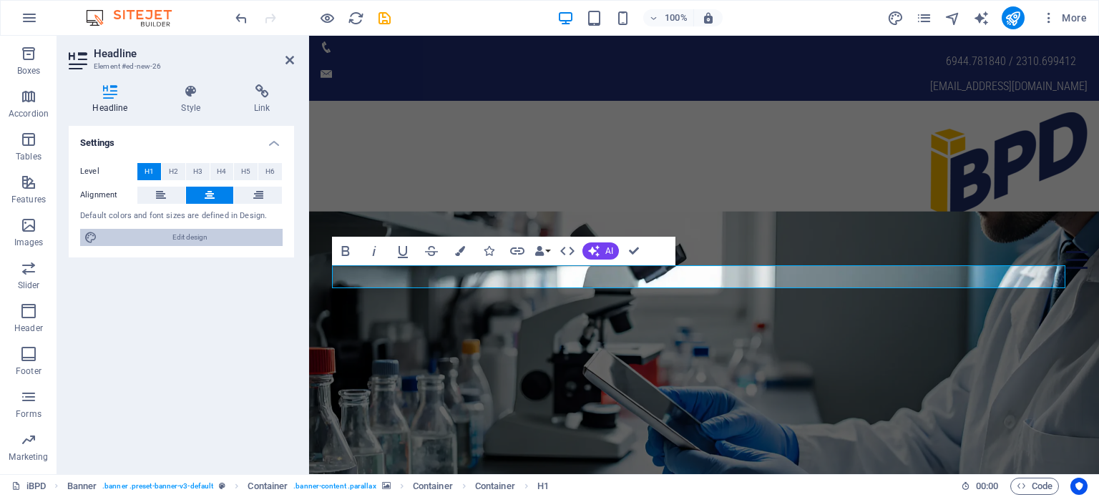
click at [212, 240] on span "Edit design" at bounding box center [190, 237] width 177 height 17
select select "700"
select select "rem"
select select "700"
select select "px"
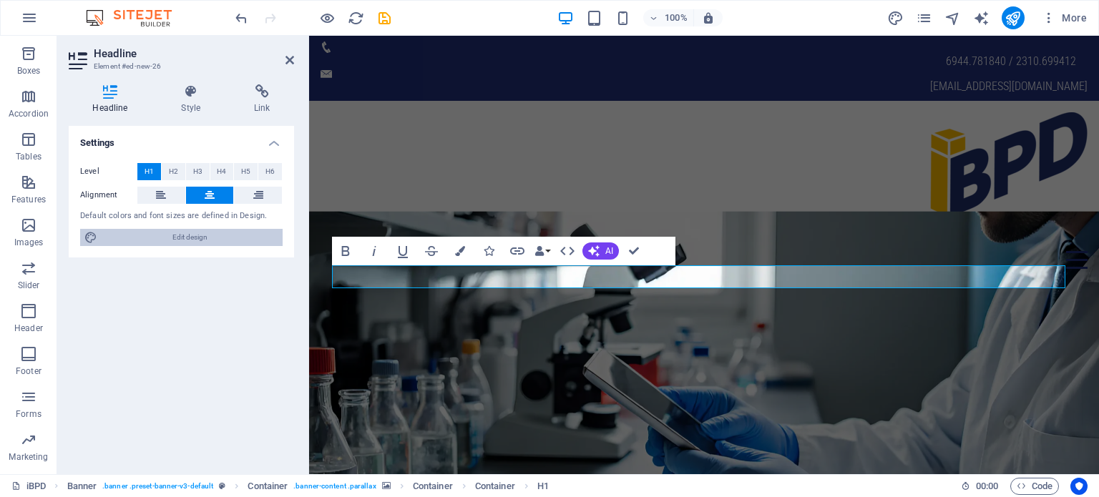
select select "rem"
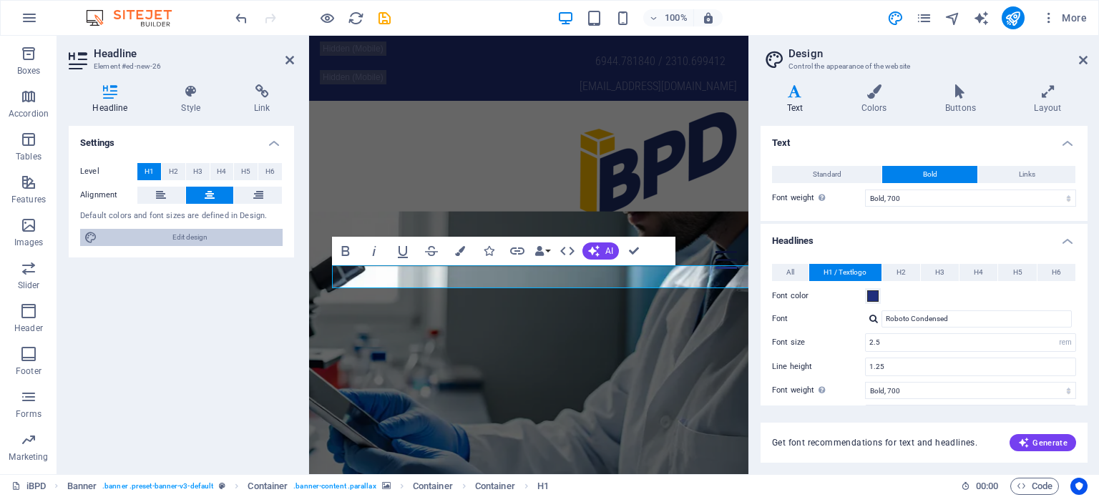
type input "1"
type input "1.5"
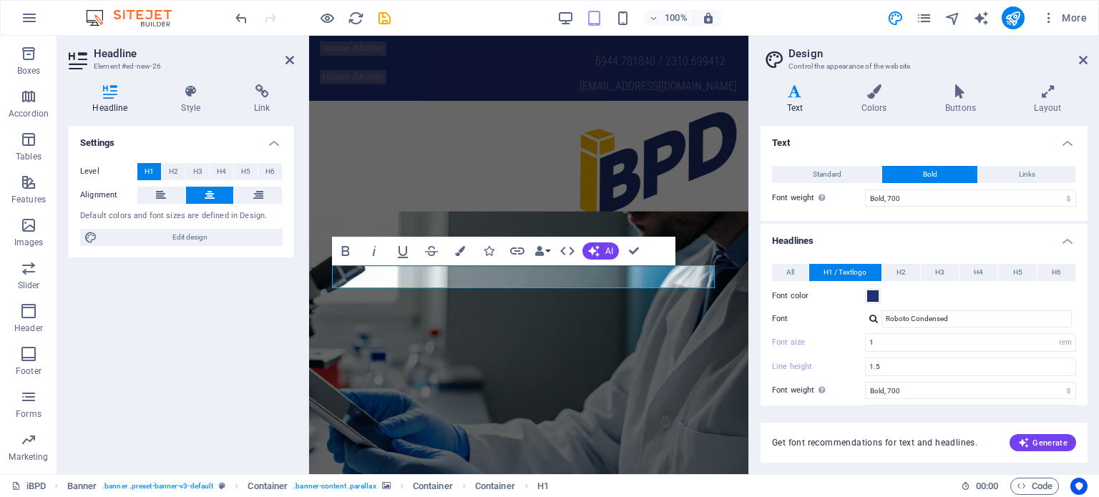
click at [284, 64] on header "Headline Element #ed-new-26" at bounding box center [181, 54] width 225 height 37
click at [288, 59] on icon at bounding box center [290, 59] width 9 height 11
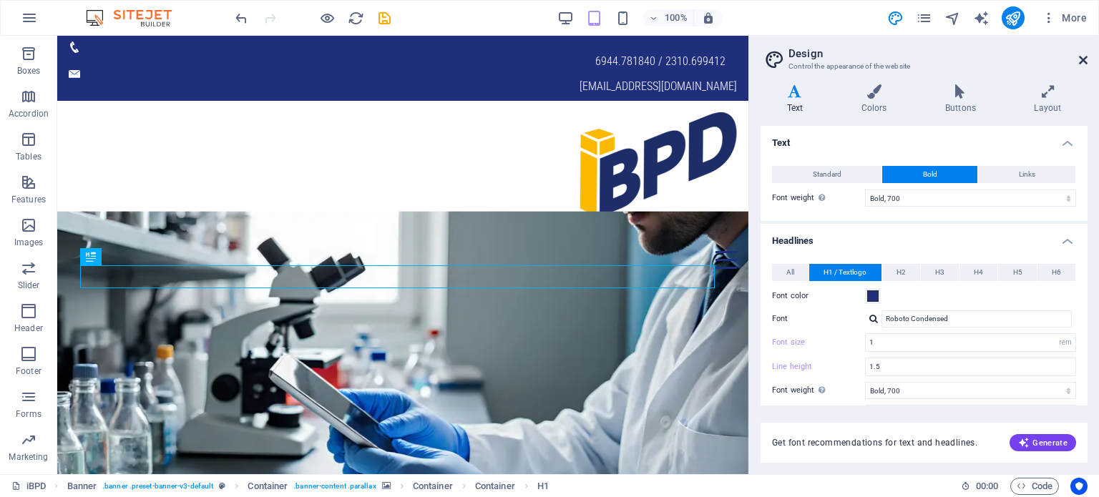
click at [1079, 63] on icon at bounding box center [1083, 59] width 9 height 11
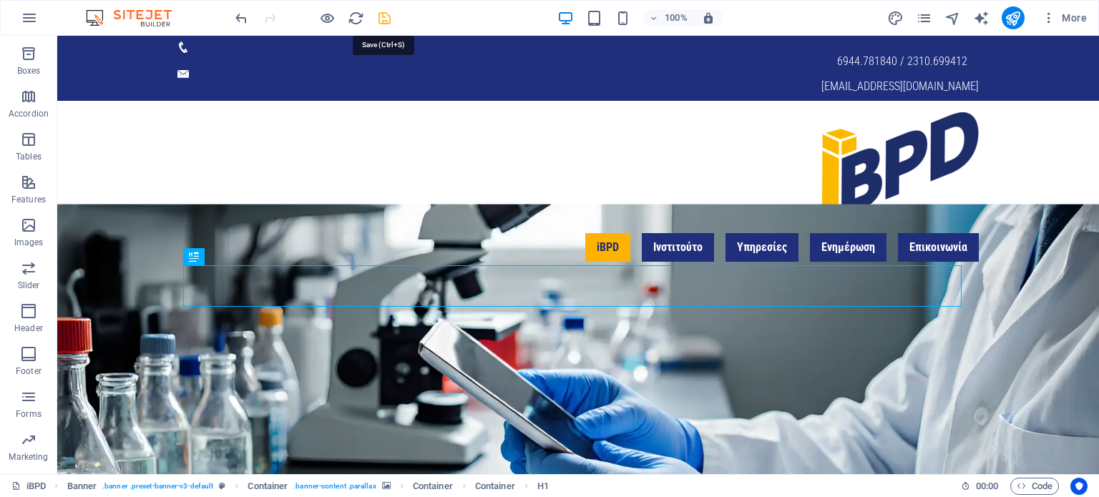
click at [378, 16] on icon "save" at bounding box center [384, 18] width 16 height 16
checkbox input "false"
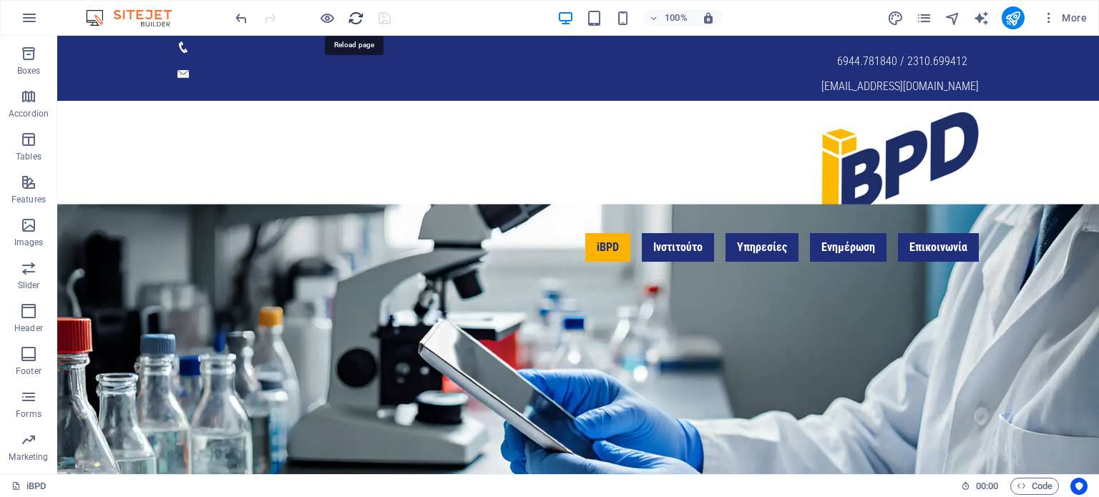
click at [352, 16] on icon "reload" at bounding box center [356, 18] width 16 height 16
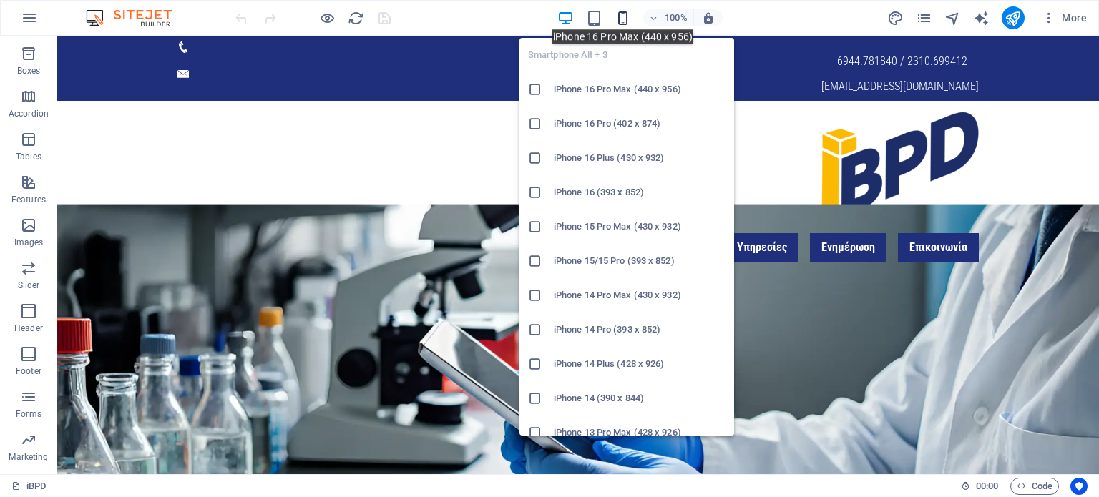
click at [624, 19] on icon "button" at bounding box center [623, 18] width 16 height 16
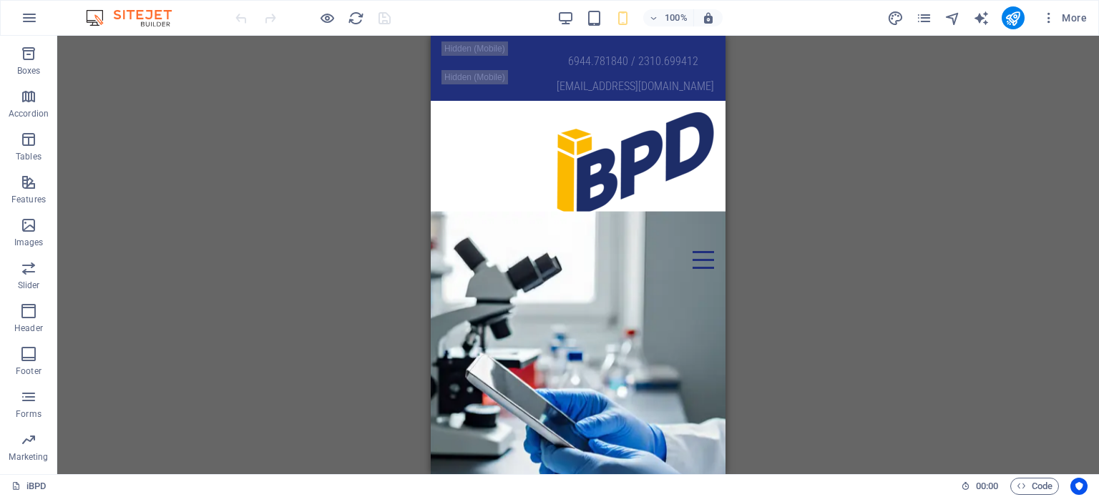
click at [349, 125] on div "Info Bar Container Text Container Container Text Container [PERSON_NAME]" at bounding box center [578, 255] width 1042 height 439
click at [355, 19] on icon "reload" at bounding box center [356, 18] width 16 height 16
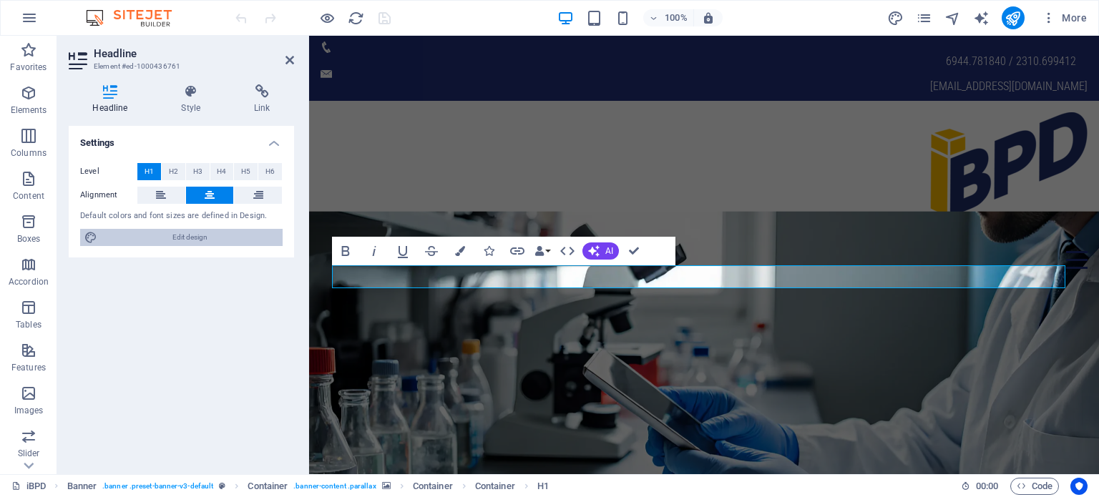
click at [213, 243] on span "Edit design" at bounding box center [190, 237] width 177 height 17
select select "700"
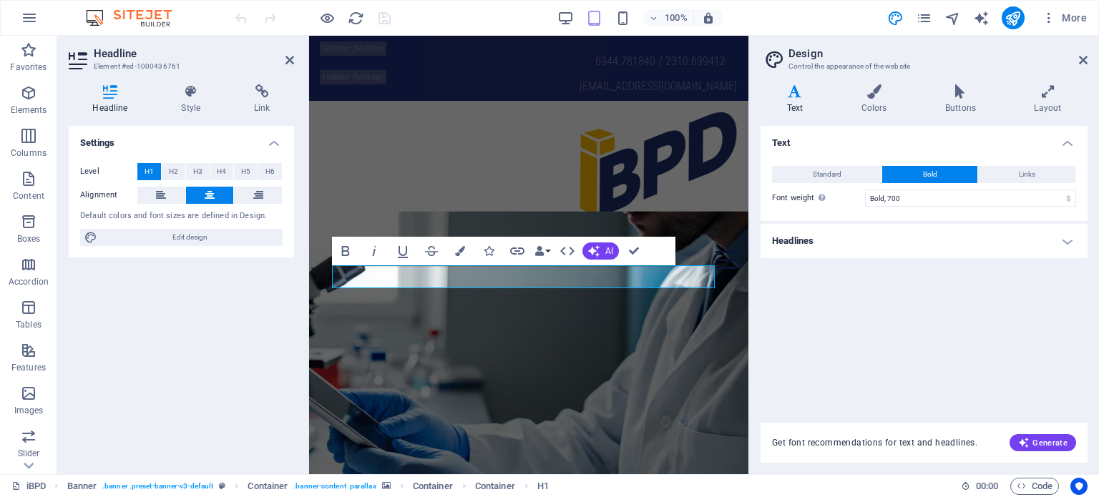
click at [797, 102] on h4 "Text" at bounding box center [798, 99] width 74 height 30
click at [835, 237] on h4 "Headlines" at bounding box center [924, 241] width 327 height 34
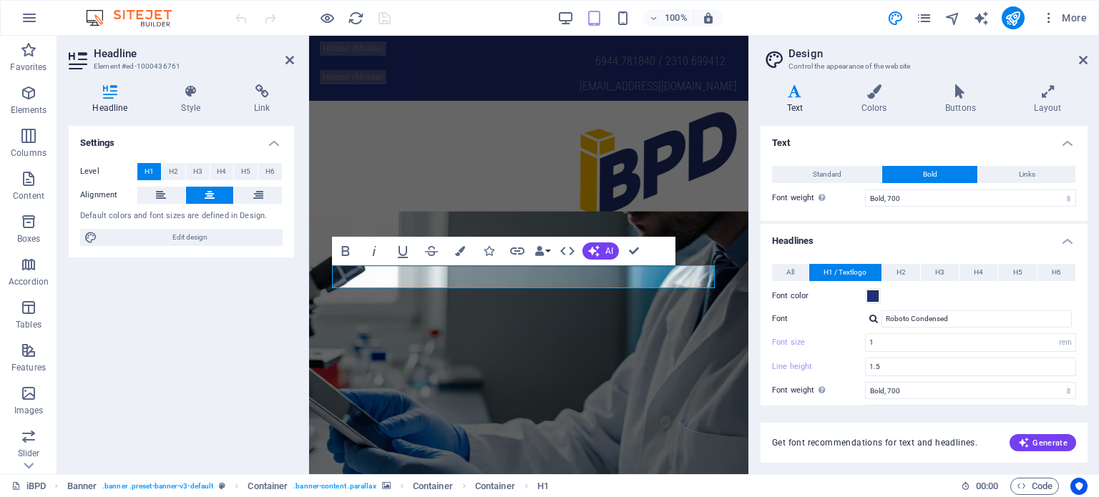
drag, startPoint x: 1088, startPoint y: 209, endPoint x: 1085, endPoint y: 222, distance: 13.2
click at [1085, 222] on div "Variants Text Colors Buttons Layout Text Standard Bold Links Font color Font Ro…" at bounding box center [924, 273] width 350 height 401
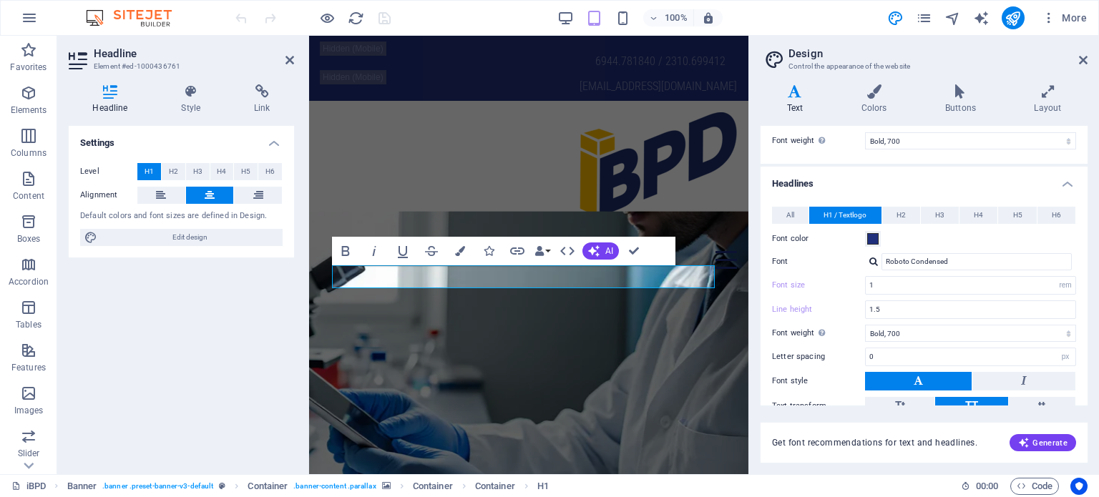
scroll to position [62, 0]
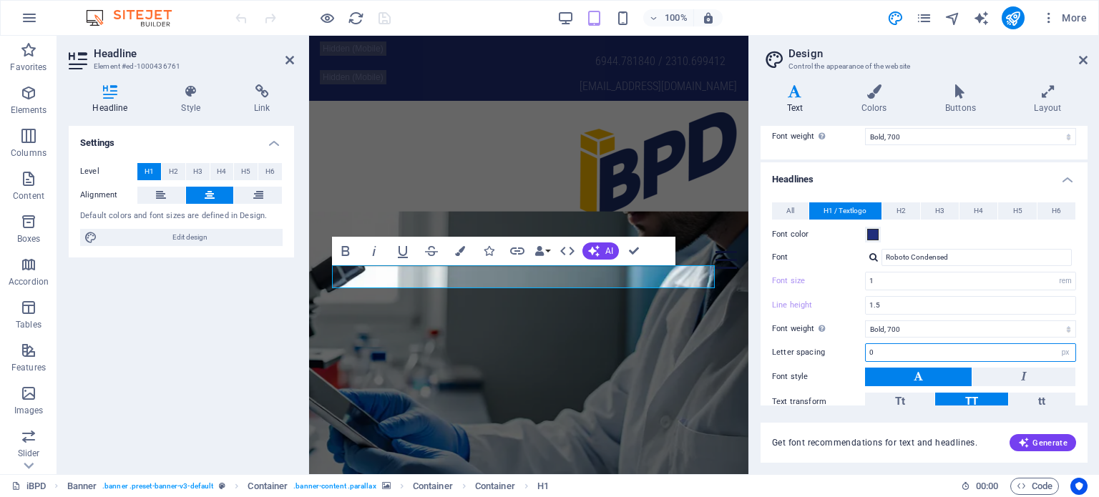
click at [1011, 351] on input "0" at bounding box center [971, 352] width 210 height 17
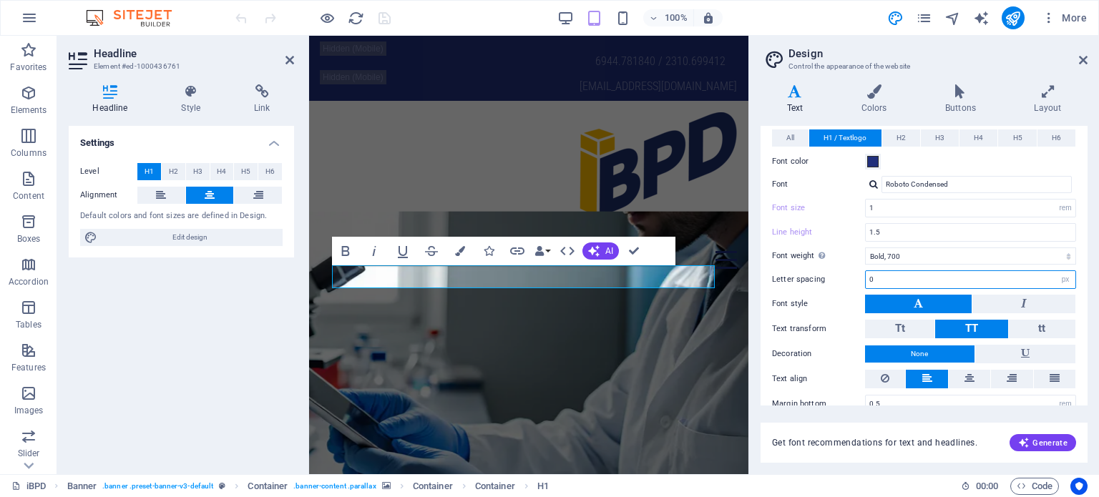
scroll to position [154, 0]
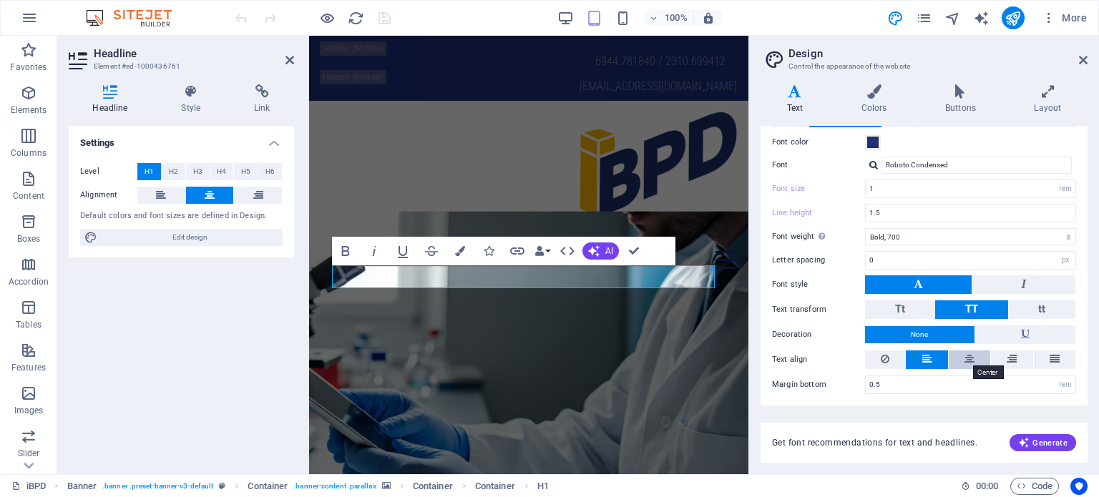
click at [968, 357] on icon at bounding box center [970, 359] width 10 height 17
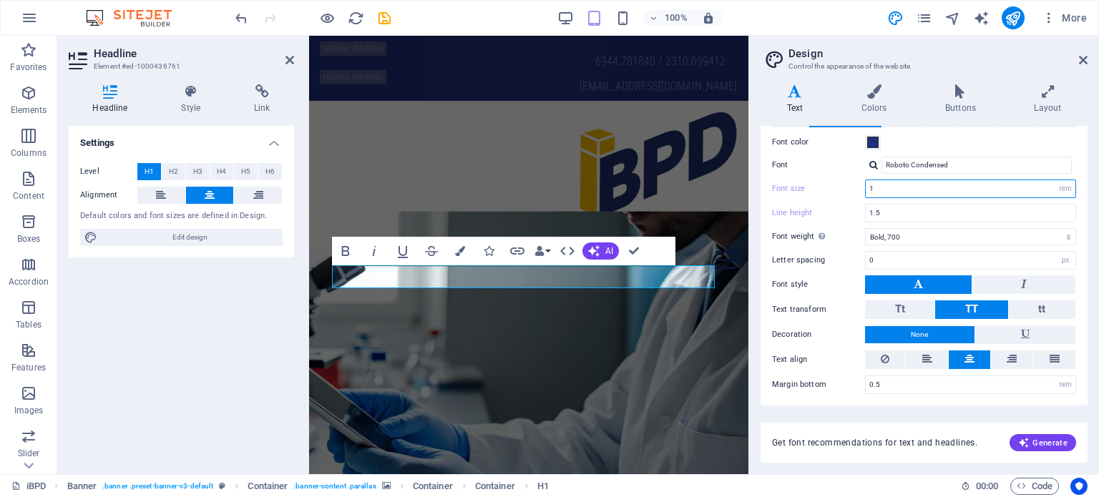
drag, startPoint x: 962, startPoint y: 189, endPoint x: 867, endPoint y: 190, distance: 94.5
click at [867, 190] on input "1" at bounding box center [971, 188] width 210 height 17
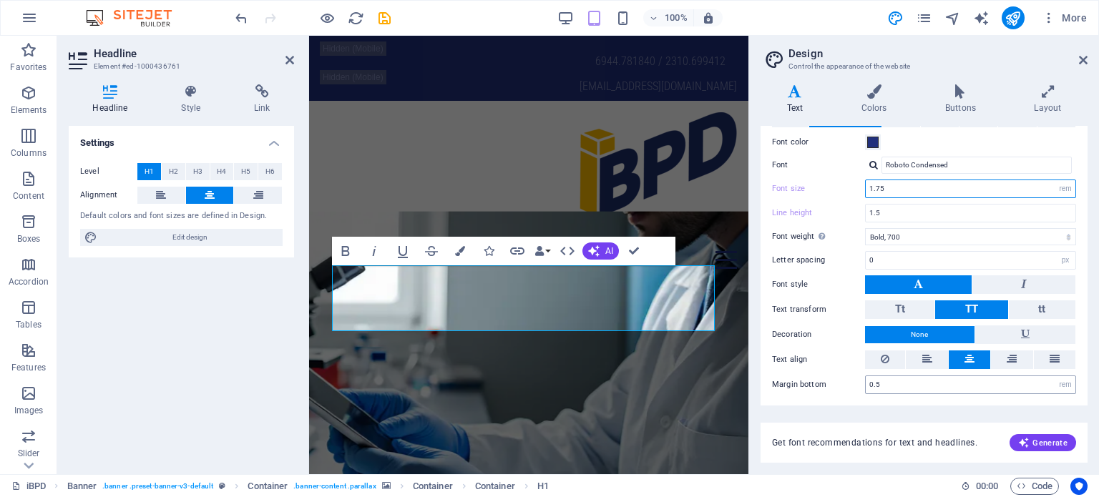
type input "1.75"
click at [885, 389] on input "0.5" at bounding box center [971, 384] width 210 height 17
drag, startPoint x: 885, startPoint y: 389, endPoint x: 856, endPoint y: 380, distance: 29.9
click at [856, 380] on div "Margin bottom 0.5 rem px vh" at bounding box center [924, 385] width 304 height 19
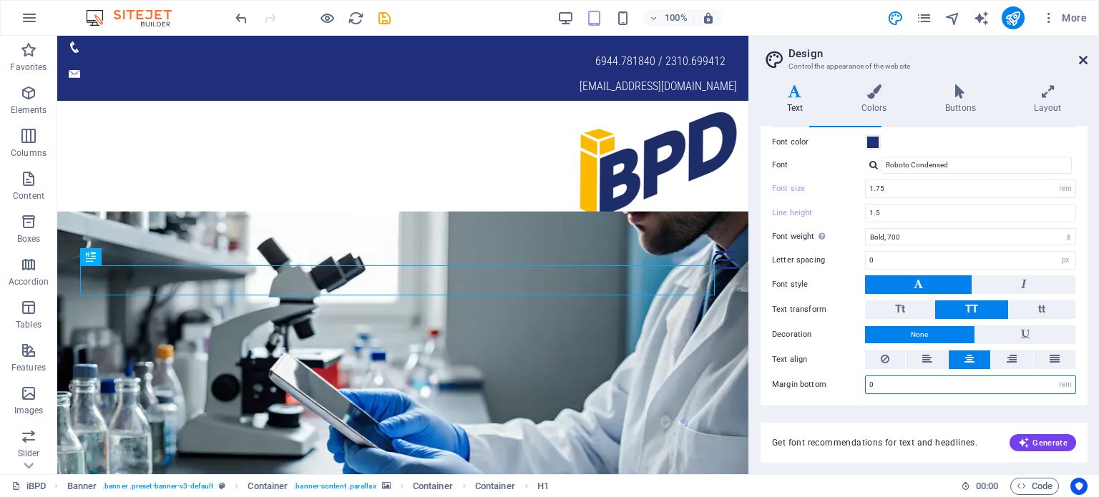
type input "0"
click at [1086, 60] on icon at bounding box center [1083, 59] width 9 height 11
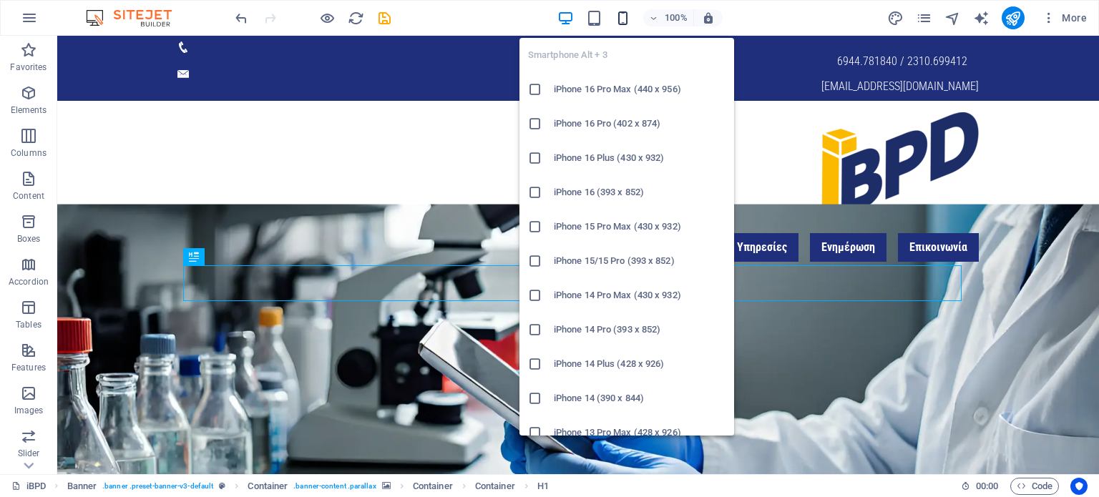
click at [621, 18] on icon "button" at bounding box center [623, 18] width 16 height 16
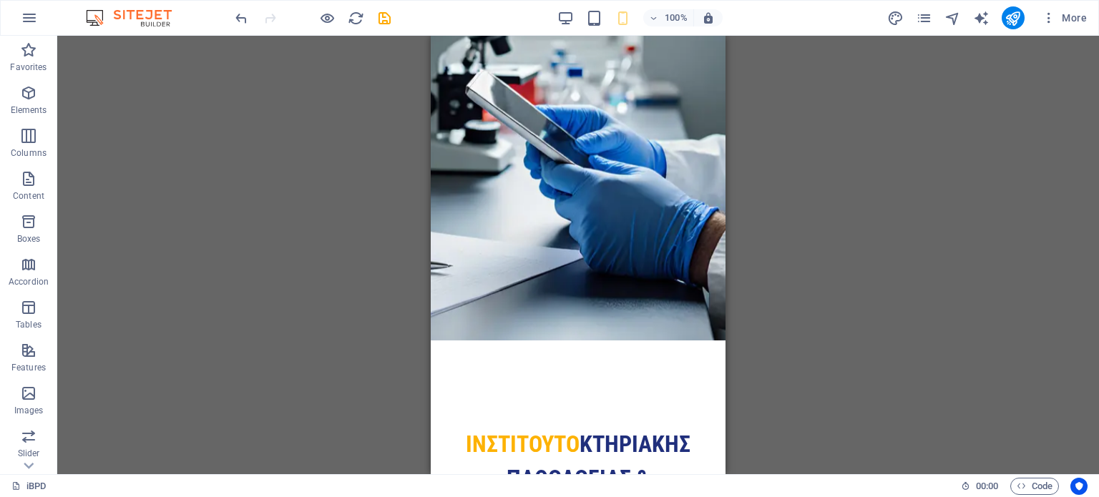
scroll to position [0, 0]
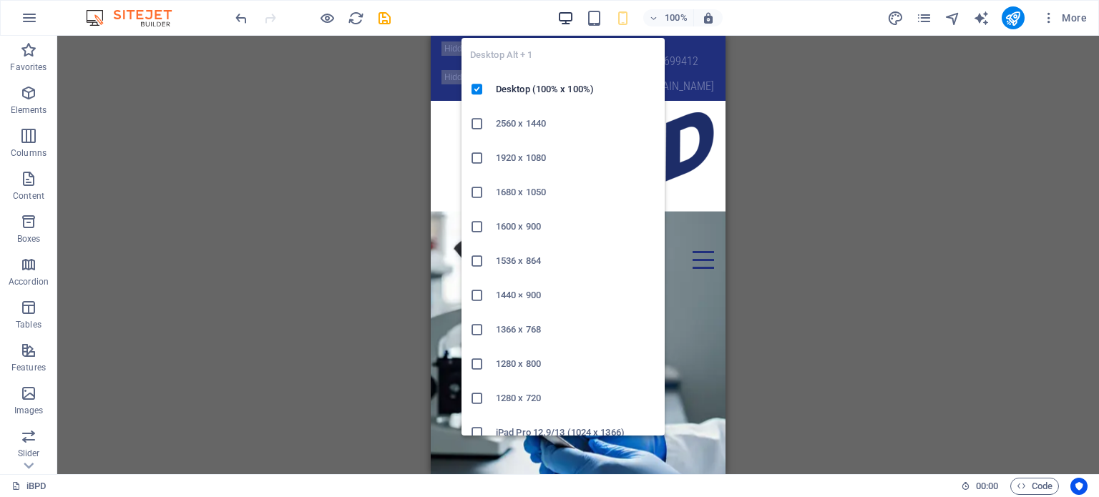
click at [570, 21] on icon "button" at bounding box center [566, 18] width 16 height 16
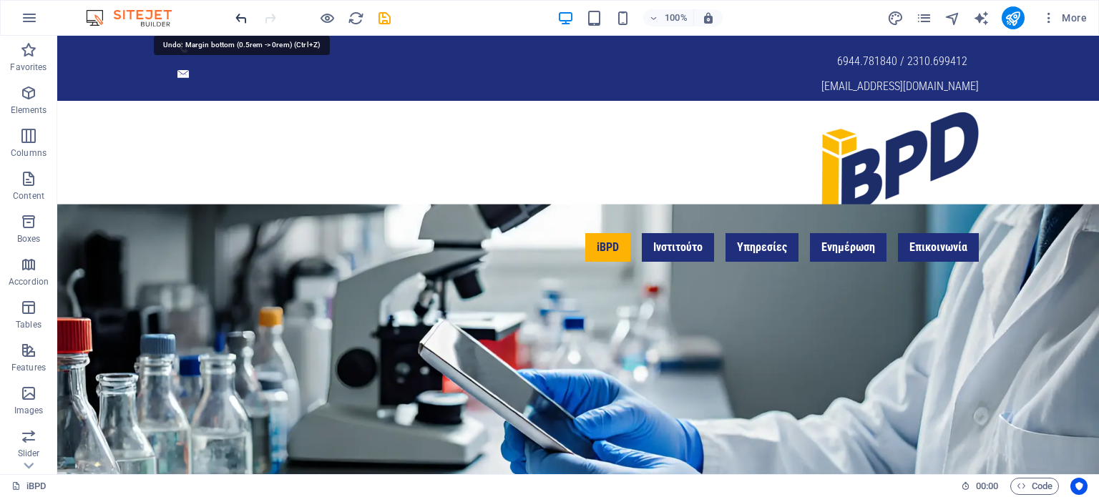
click at [236, 15] on icon "undo" at bounding box center [241, 18] width 16 height 16
click at [276, 16] on icon "redo" at bounding box center [270, 18] width 16 height 16
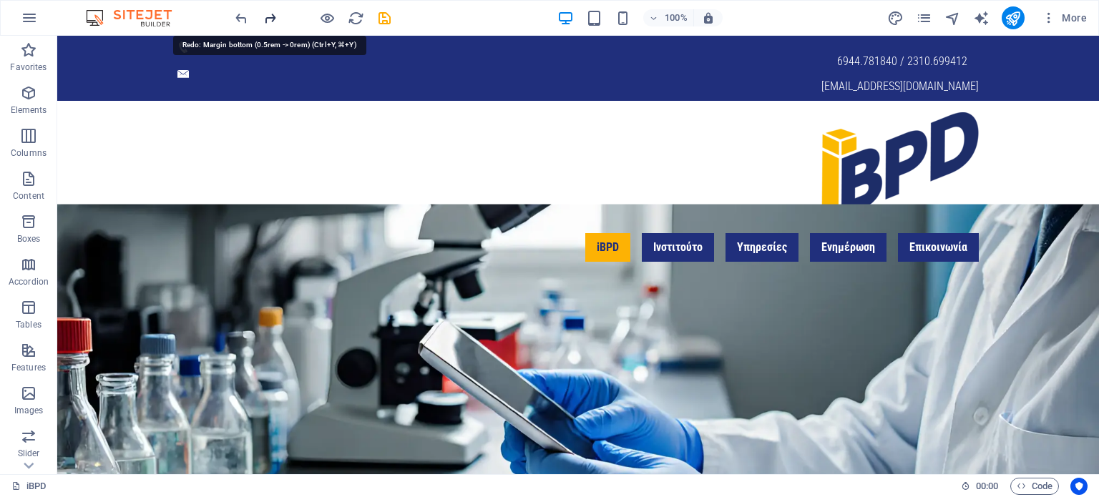
click at [276, 16] on icon "redo" at bounding box center [270, 18] width 16 height 16
click at [236, 14] on icon "undo" at bounding box center [241, 18] width 16 height 16
click at [272, 16] on icon "redo" at bounding box center [270, 18] width 16 height 16
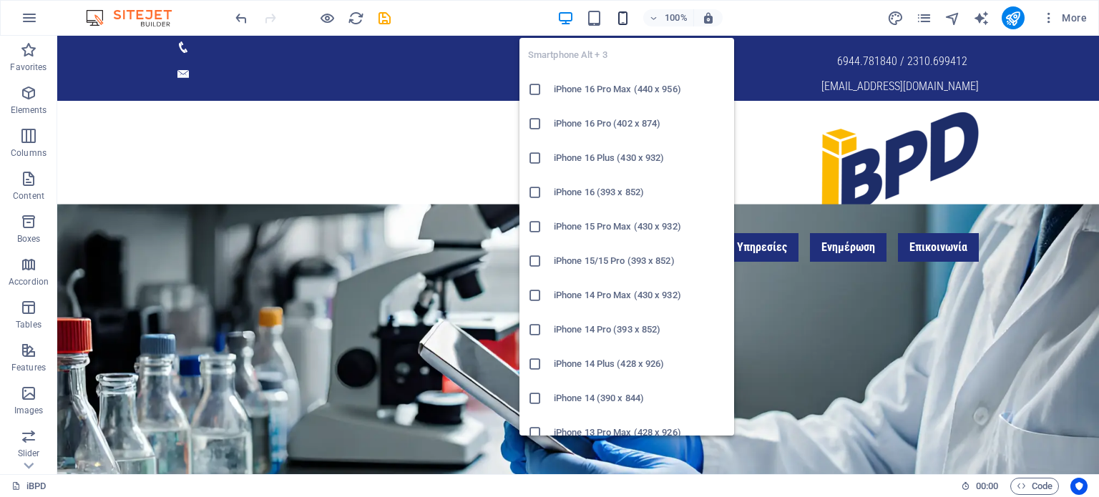
click at [625, 20] on icon "button" at bounding box center [623, 18] width 16 height 16
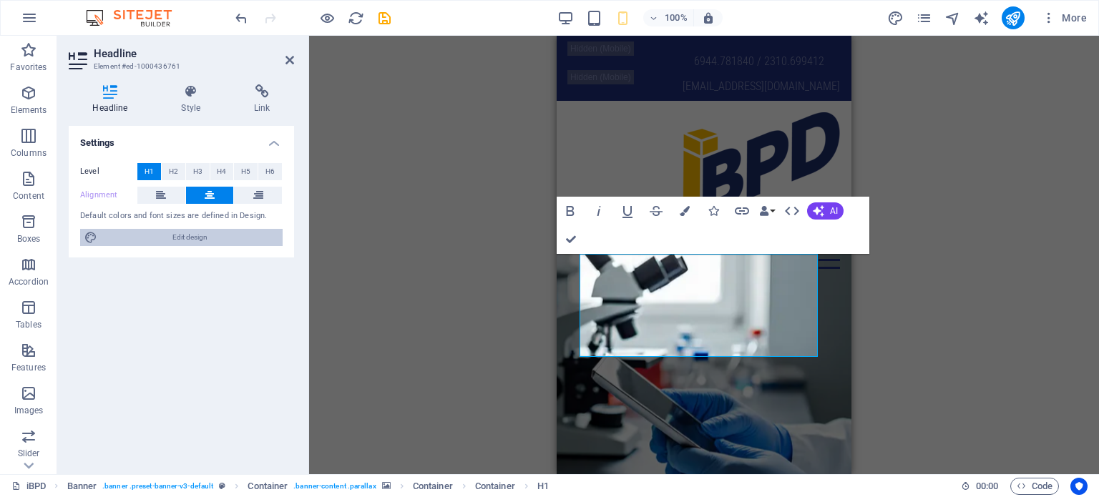
click at [228, 235] on span "Edit design" at bounding box center [190, 237] width 177 height 17
select select "700"
select select "rem"
select select "700"
select select "px"
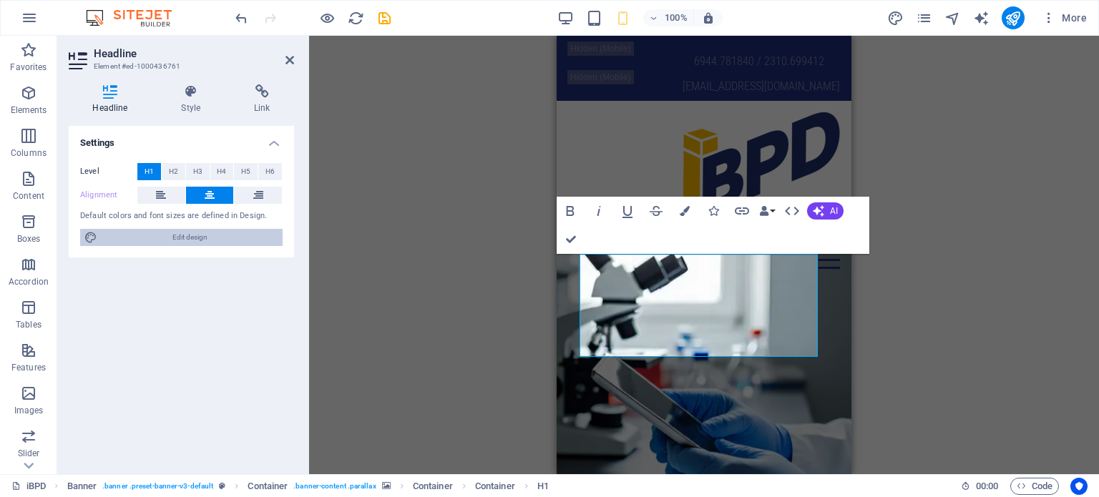
select select "rem"
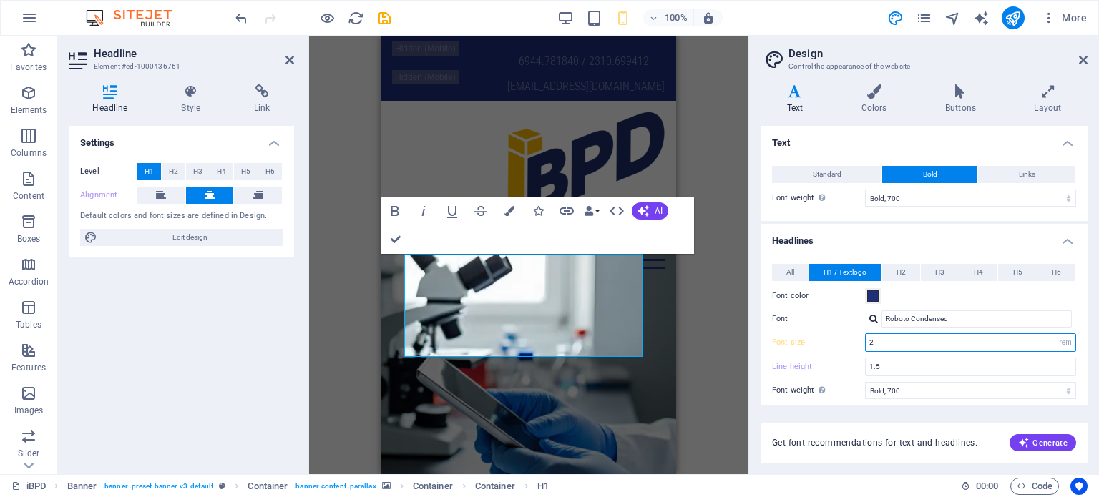
click at [879, 339] on input "2" at bounding box center [971, 342] width 210 height 17
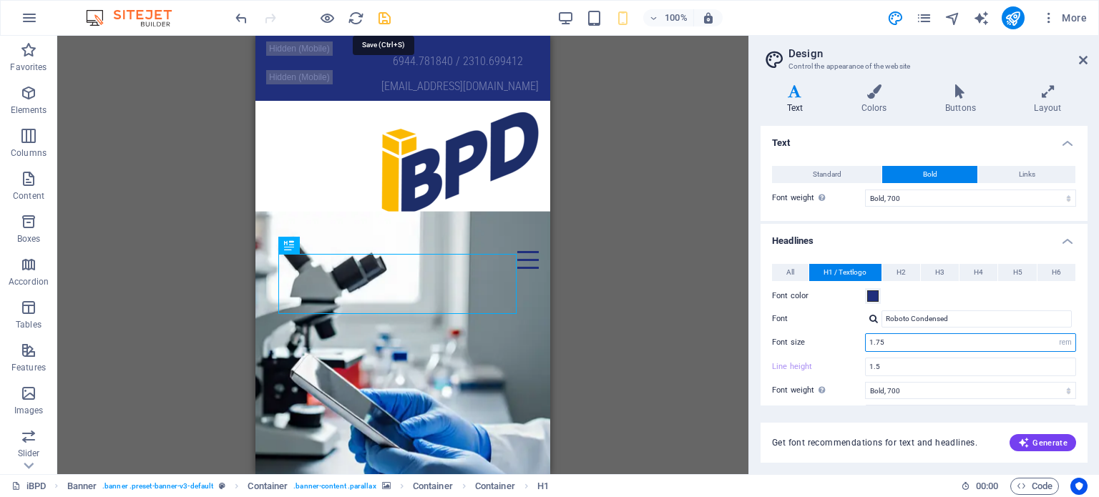
type input "1.75"
click at [387, 16] on icon "save" at bounding box center [384, 18] width 16 height 16
checkbox input "false"
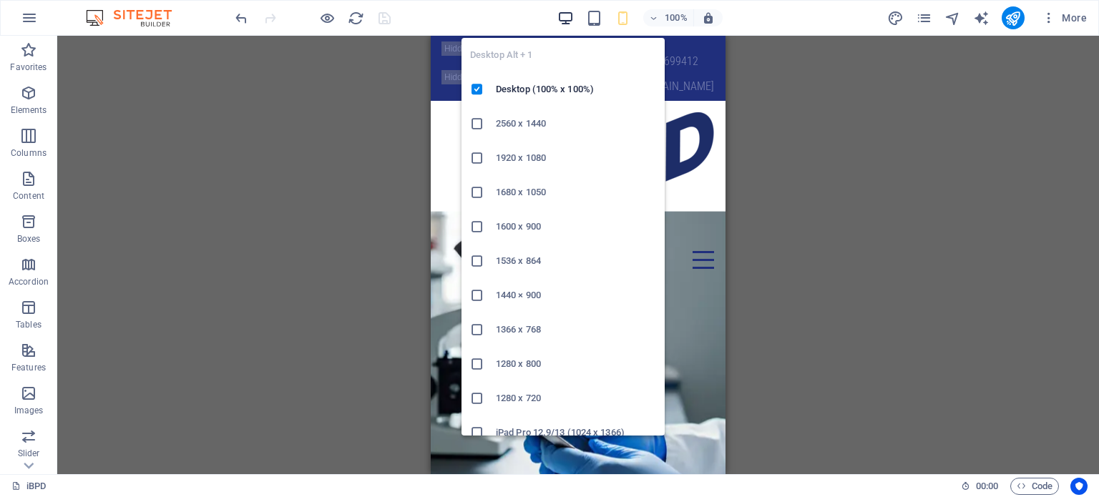
click at [567, 19] on icon "button" at bounding box center [566, 18] width 16 height 16
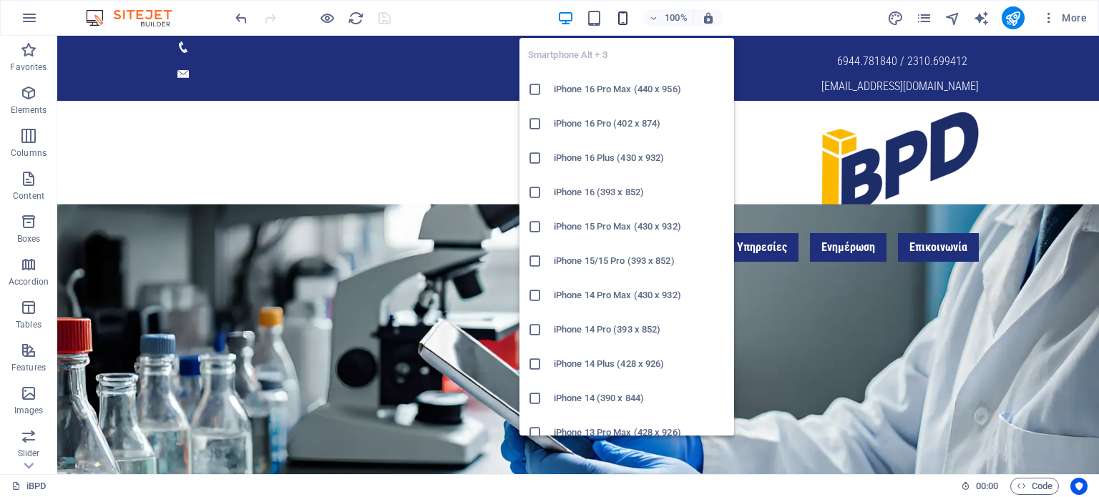
click at [622, 14] on icon "button" at bounding box center [623, 18] width 16 height 16
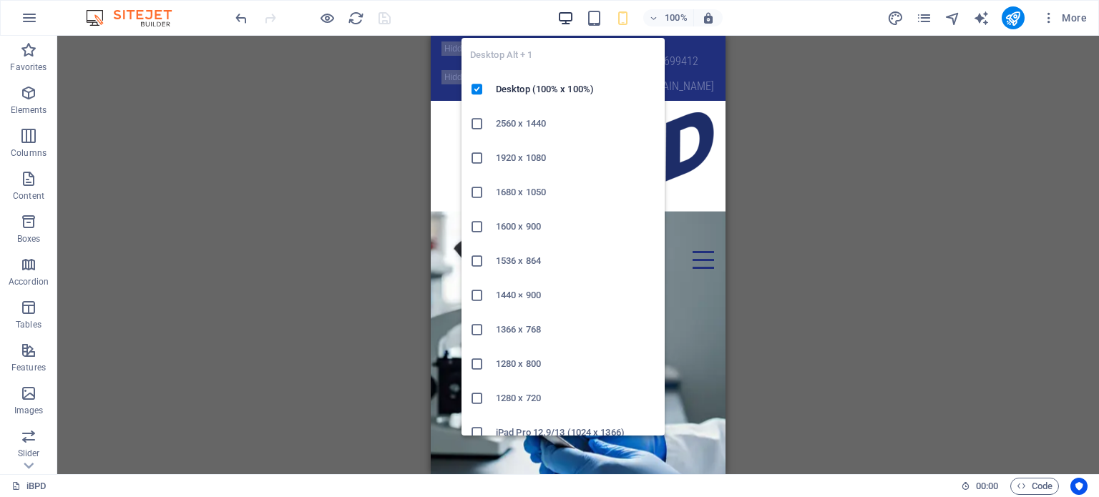
click at [566, 14] on icon "button" at bounding box center [566, 18] width 16 height 16
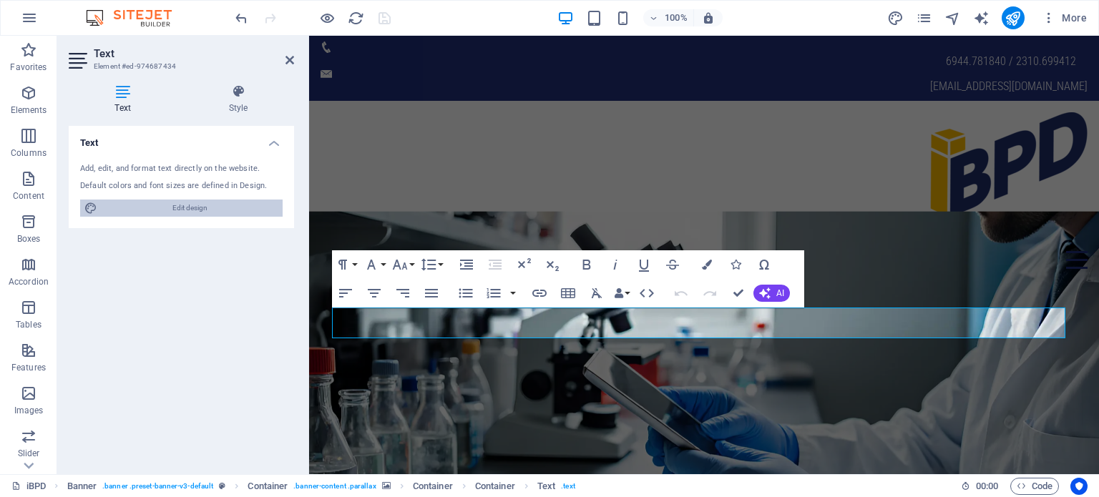
click at [165, 205] on span "Edit design" at bounding box center [190, 208] width 177 height 17
select select "700"
select select "rem"
select select "700"
select select "px"
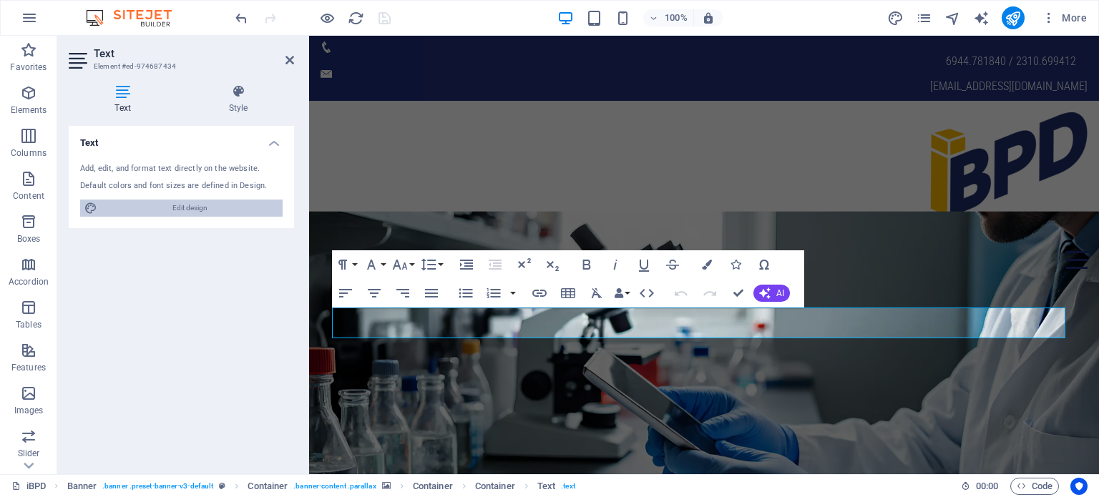
select select "rem"
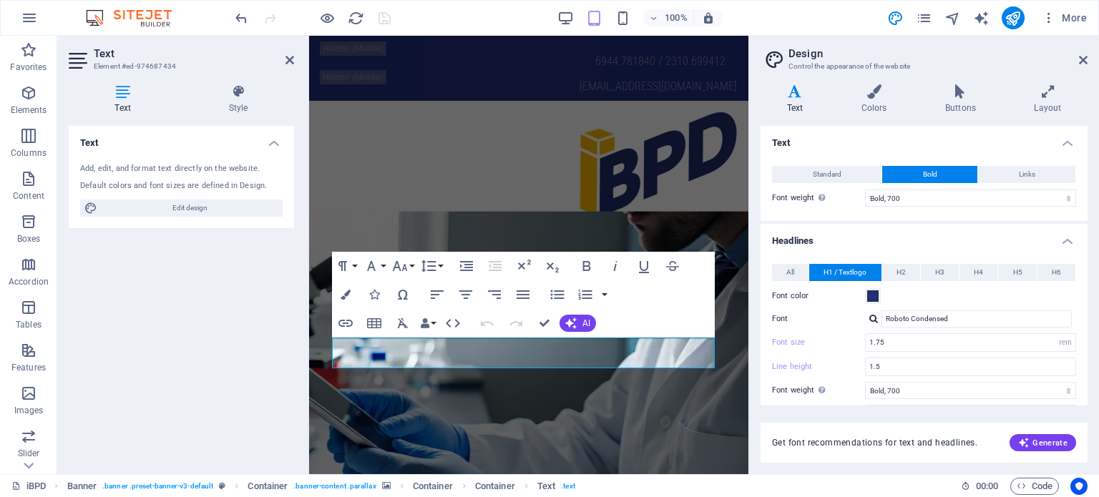
drag, startPoint x: 1087, startPoint y: 228, endPoint x: 1086, endPoint y: 290, distance: 61.6
click at [1086, 290] on div "Text Standard Bold Links Font color Font Roboto Condensed Font size 1 rem px Li…" at bounding box center [924, 266] width 327 height 280
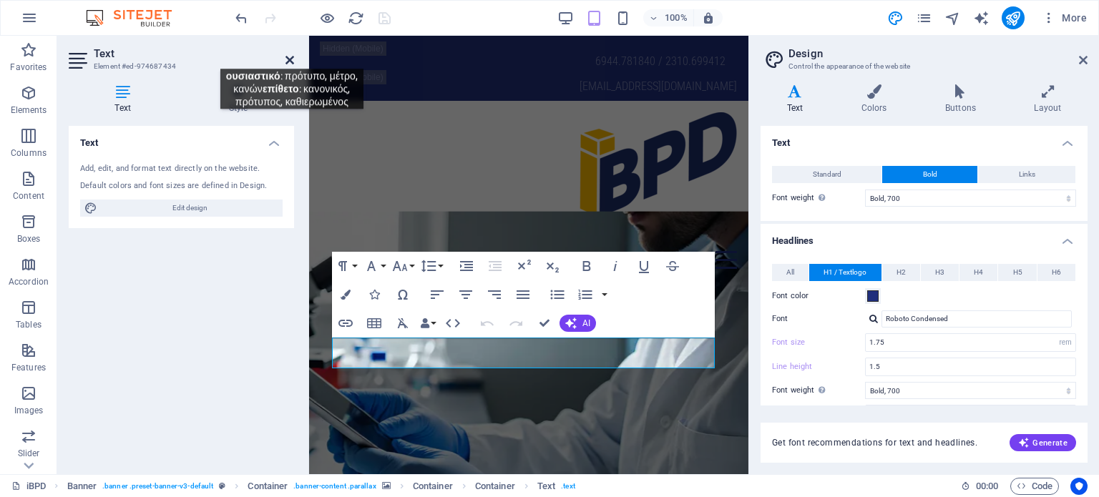
click at [292, 58] on icon at bounding box center [290, 59] width 9 height 11
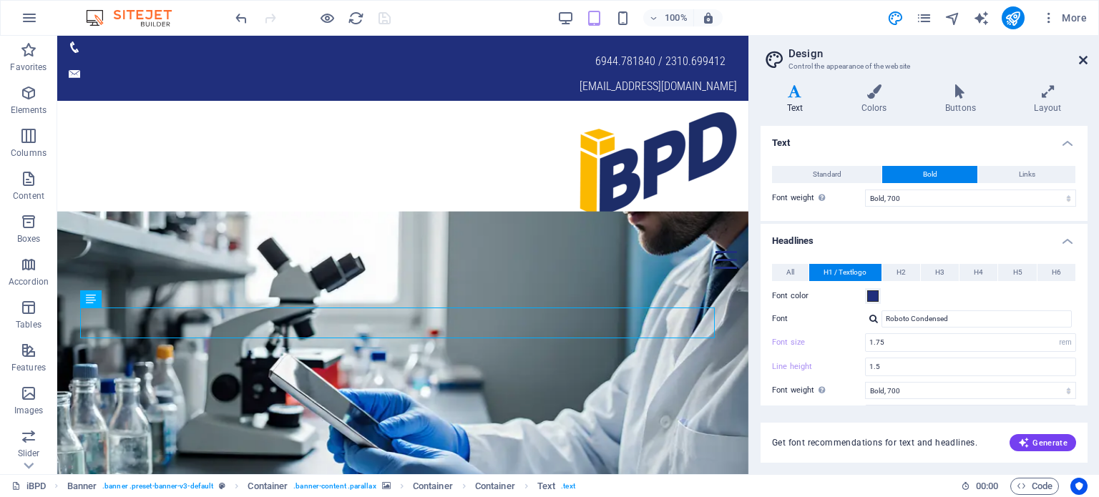
click at [1079, 63] on icon at bounding box center [1083, 59] width 9 height 11
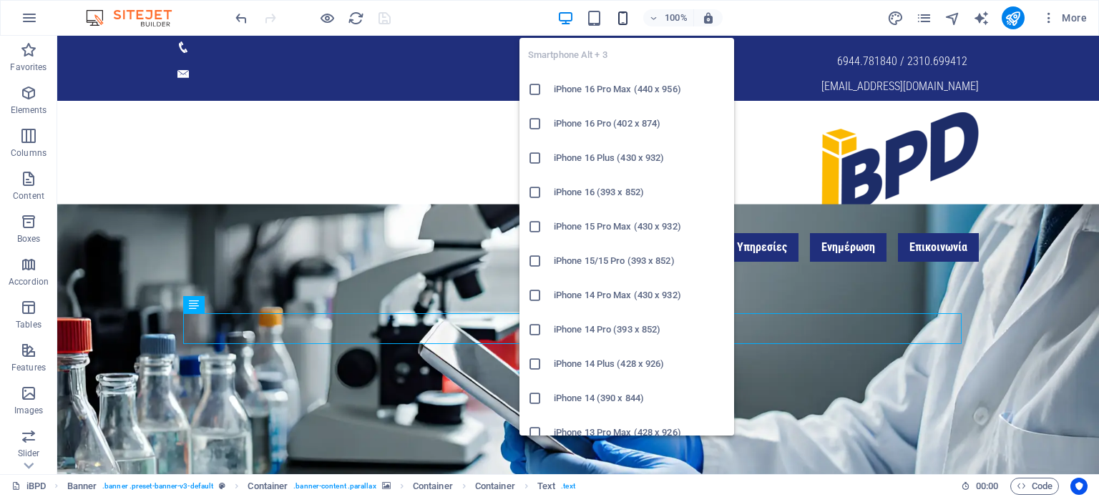
click at [623, 12] on icon "button" at bounding box center [623, 18] width 16 height 16
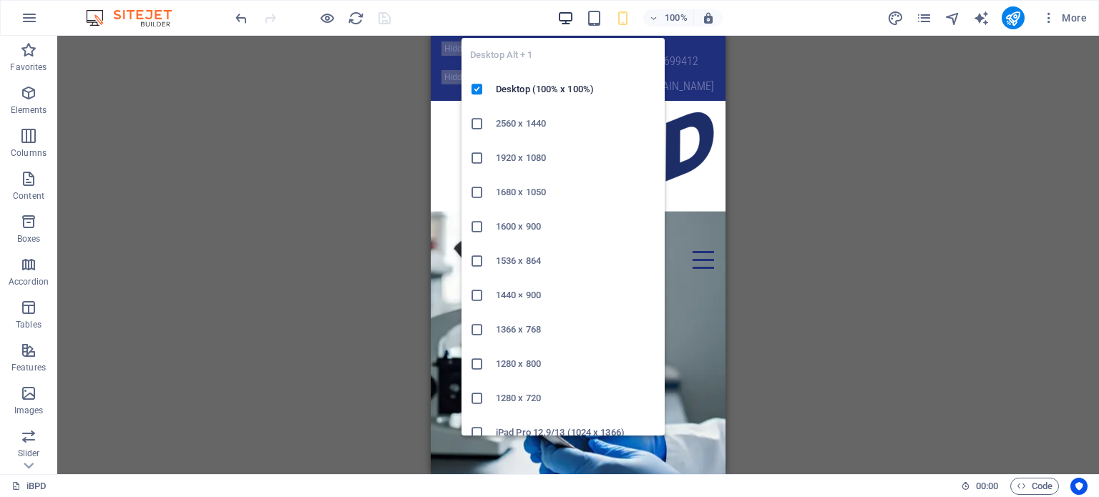
click at [564, 16] on icon "button" at bounding box center [566, 18] width 16 height 16
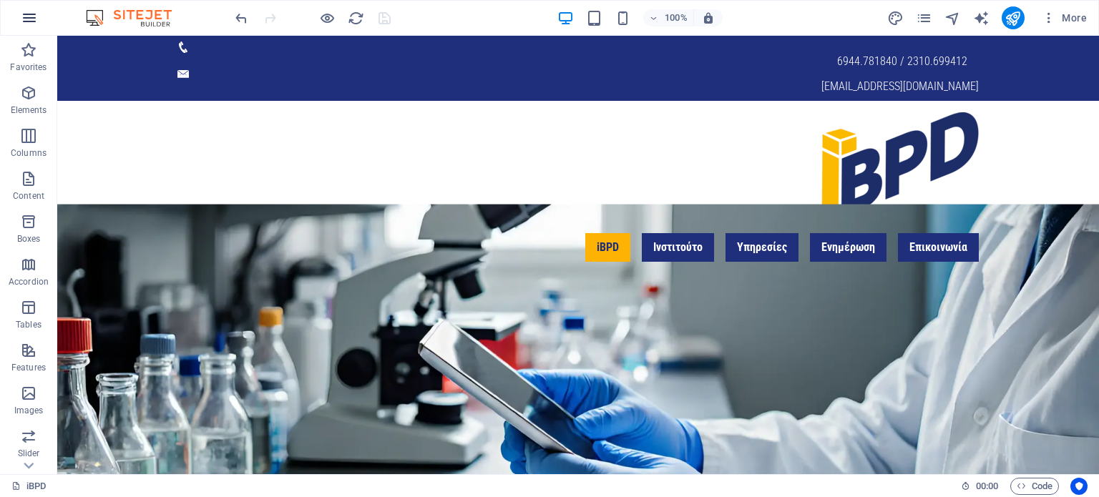
click at [31, 20] on icon "button" at bounding box center [29, 17] width 17 height 17
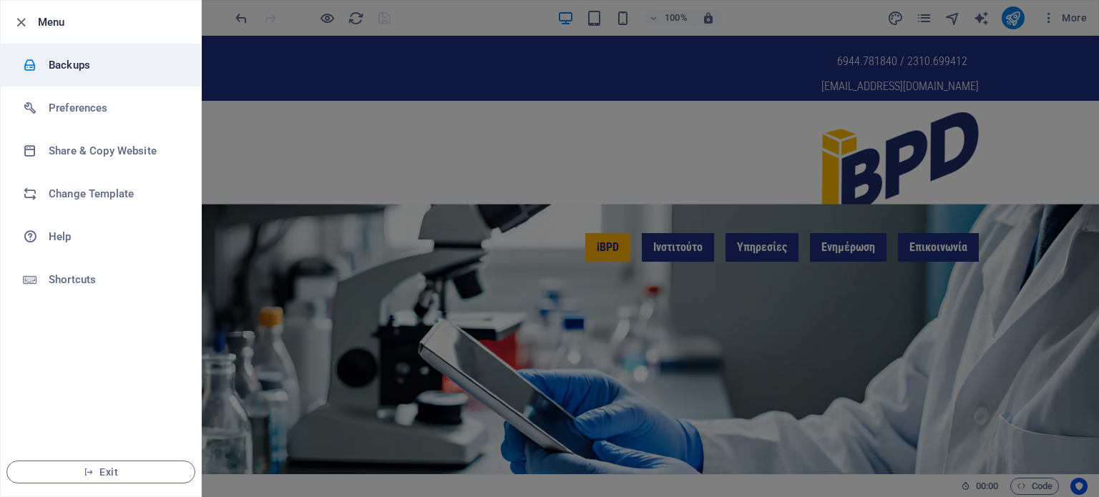
click at [78, 66] on h6 "Backups" at bounding box center [115, 65] width 132 height 17
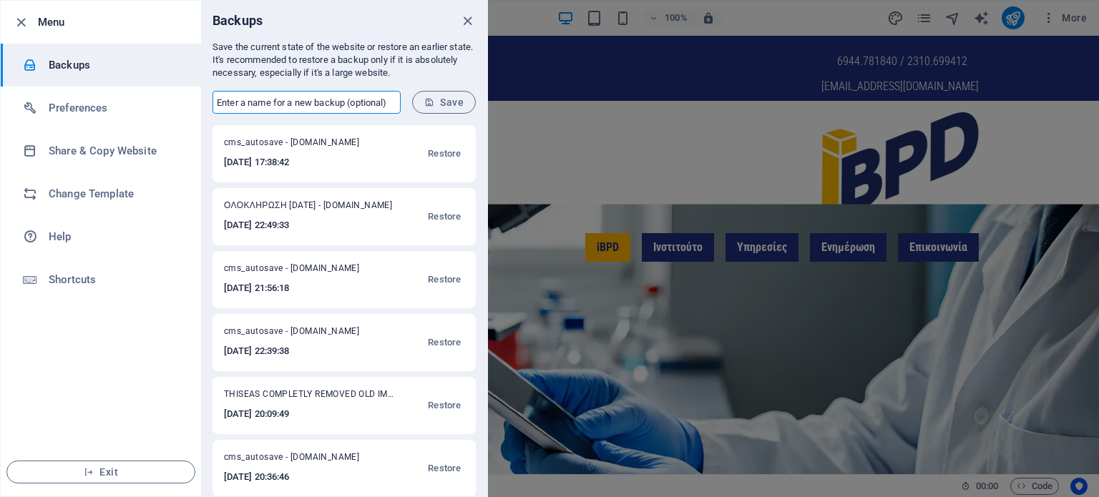
click at [284, 106] on input "text" at bounding box center [307, 102] width 188 height 23
type input "Φ"
type input "Final-01-10-2025"
click at [449, 105] on span "Save" at bounding box center [443, 102] width 39 height 11
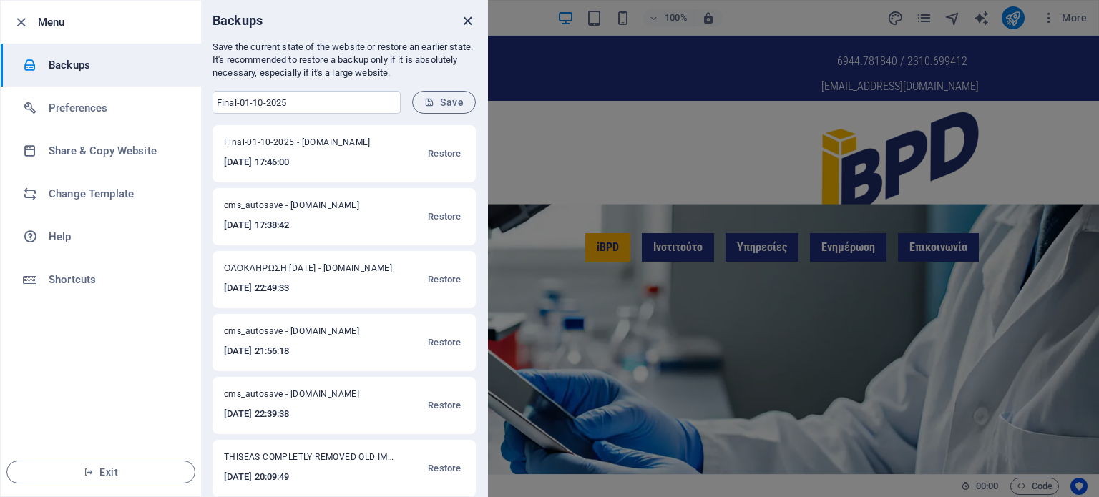
click at [465, 18] on icon "close" at bounding box center [467, 21] width 16 height 16
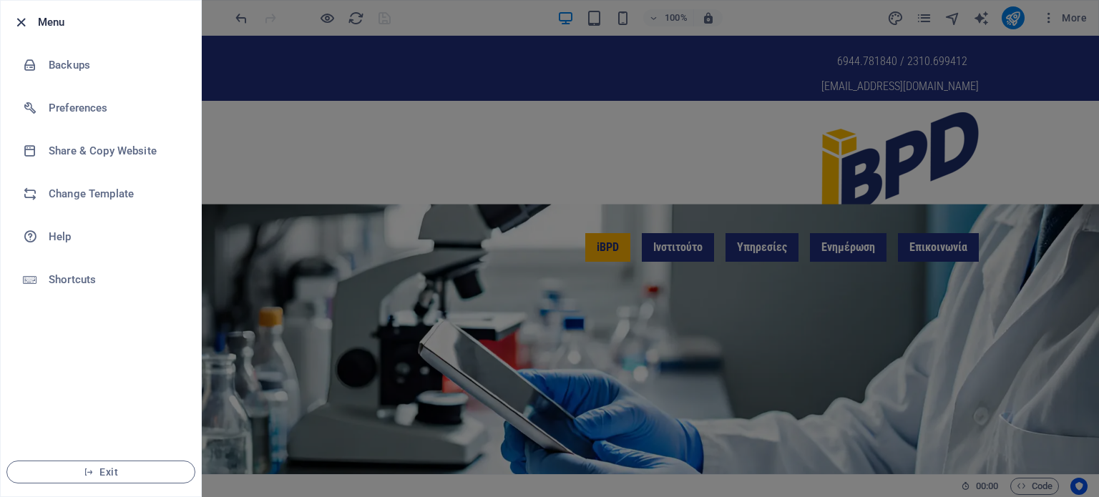
click at [18, 18] on icon "button" at bounding box center [21, 22] width 16 height 16
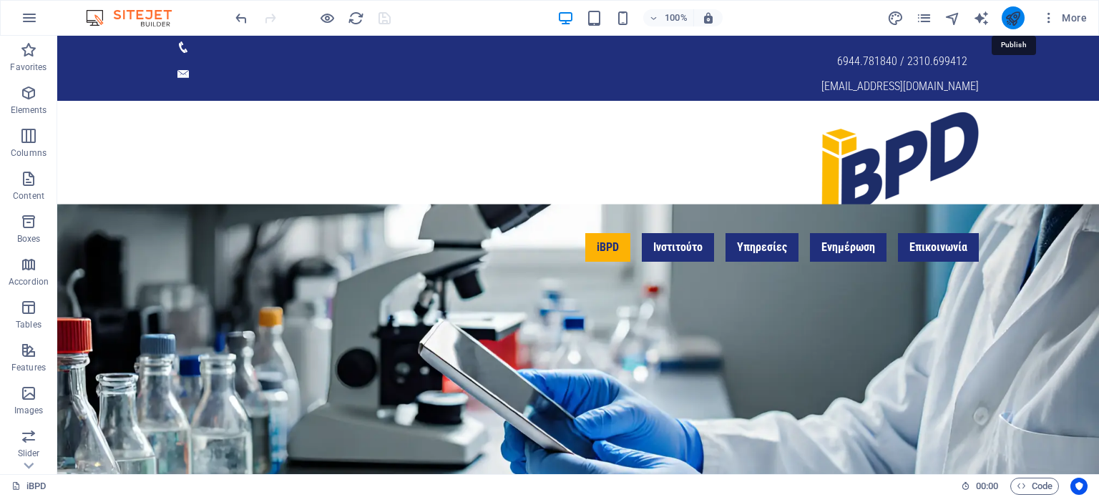
click at [1010, 14] on icon "publish" at bounding box center [1013, 18] width 16 height 16
